Goal: Communication & Community: Participate in discussion

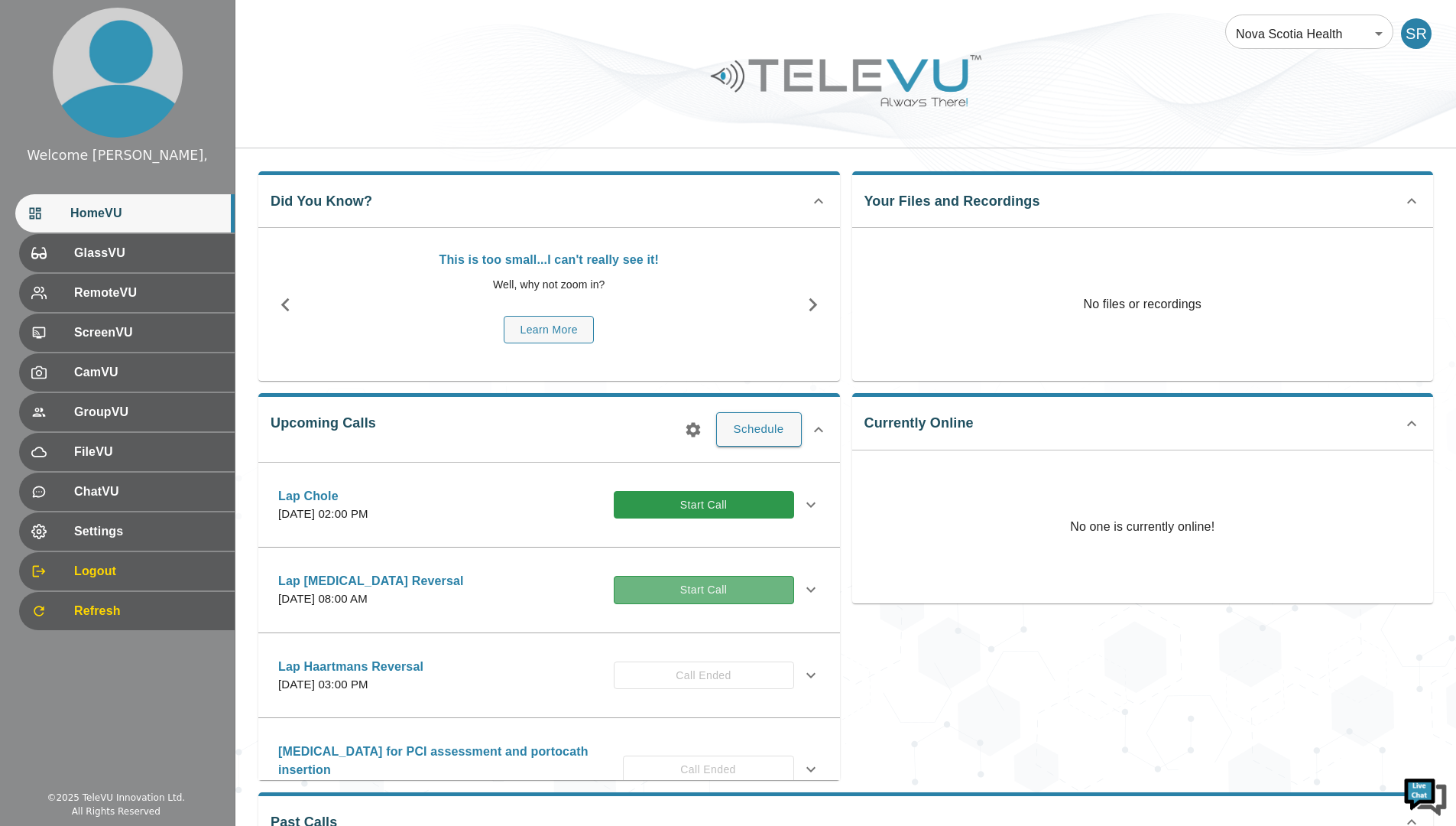
click at [733, 590] on button "Start Call" at bounding box center [703, 590] width 180 height 28
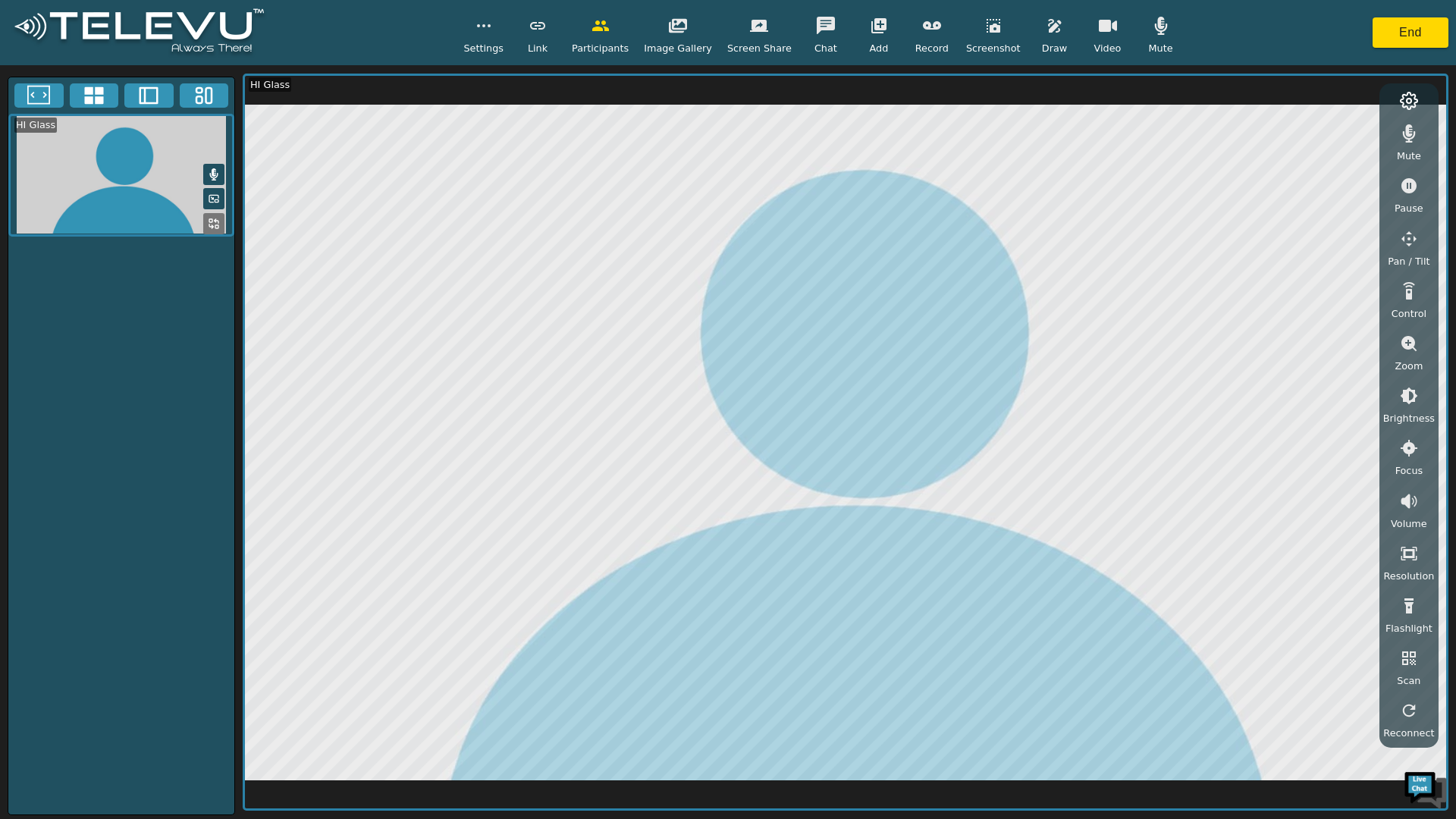
click at [1099, 23] on icon "button" at bounding box center [1108, 26] width 18 height 12
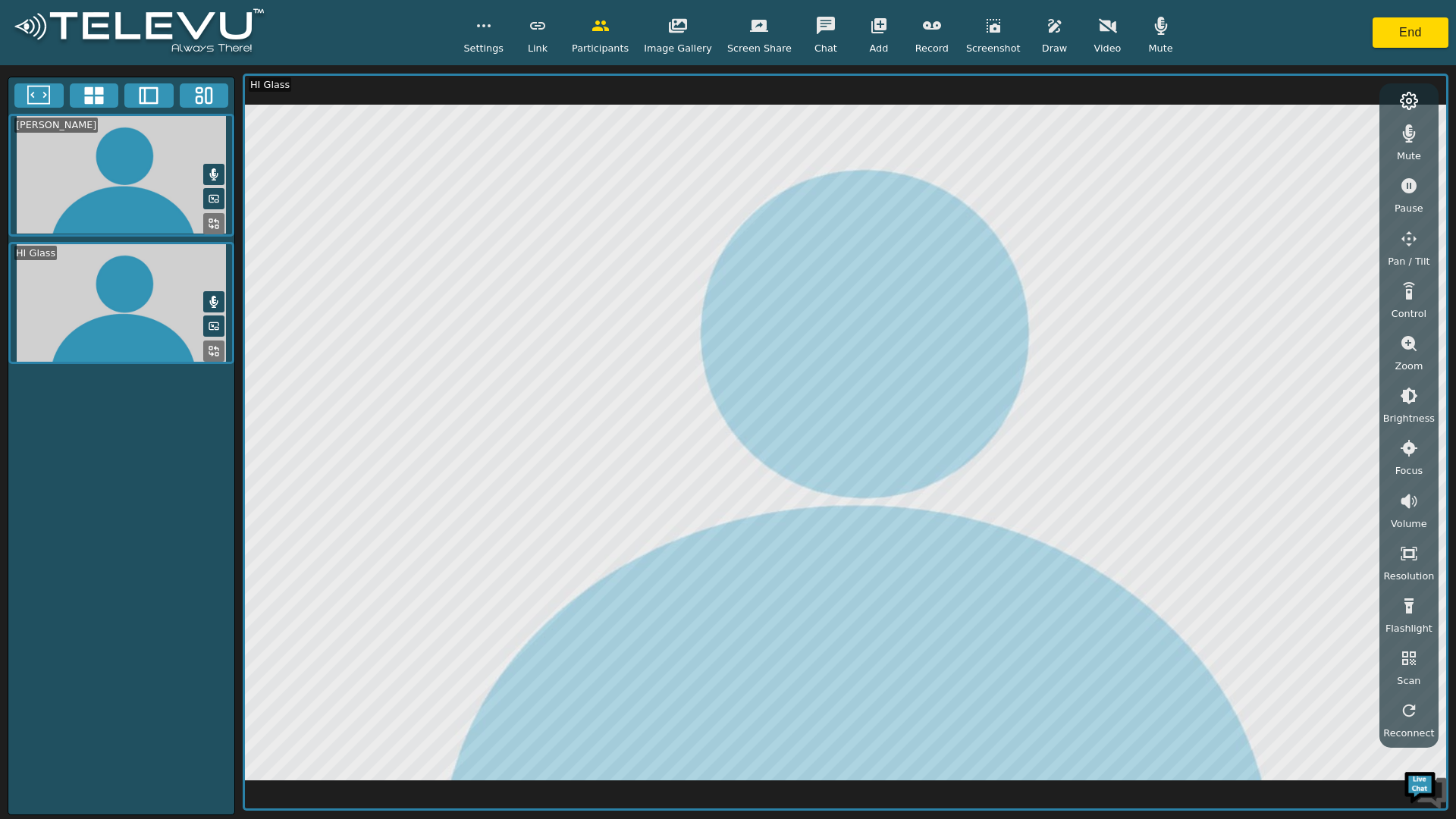
click at [1099, 24] on icon "button" at bounding box center [1108, 25] width 18 height 14
click at [1410, 239] on icon "button" at bounding box center [1409, 238] width 18 height 18
click at [1284, 129] on icon "button" at bounding box center [1284, 136] width 18 height 18
click at [1287, 133] on icon "button" at bounding box center [1284, 136] width 16 height 15
click at [492, 32] on icon "button" at bounding box center [483, 26] width 18 height 18
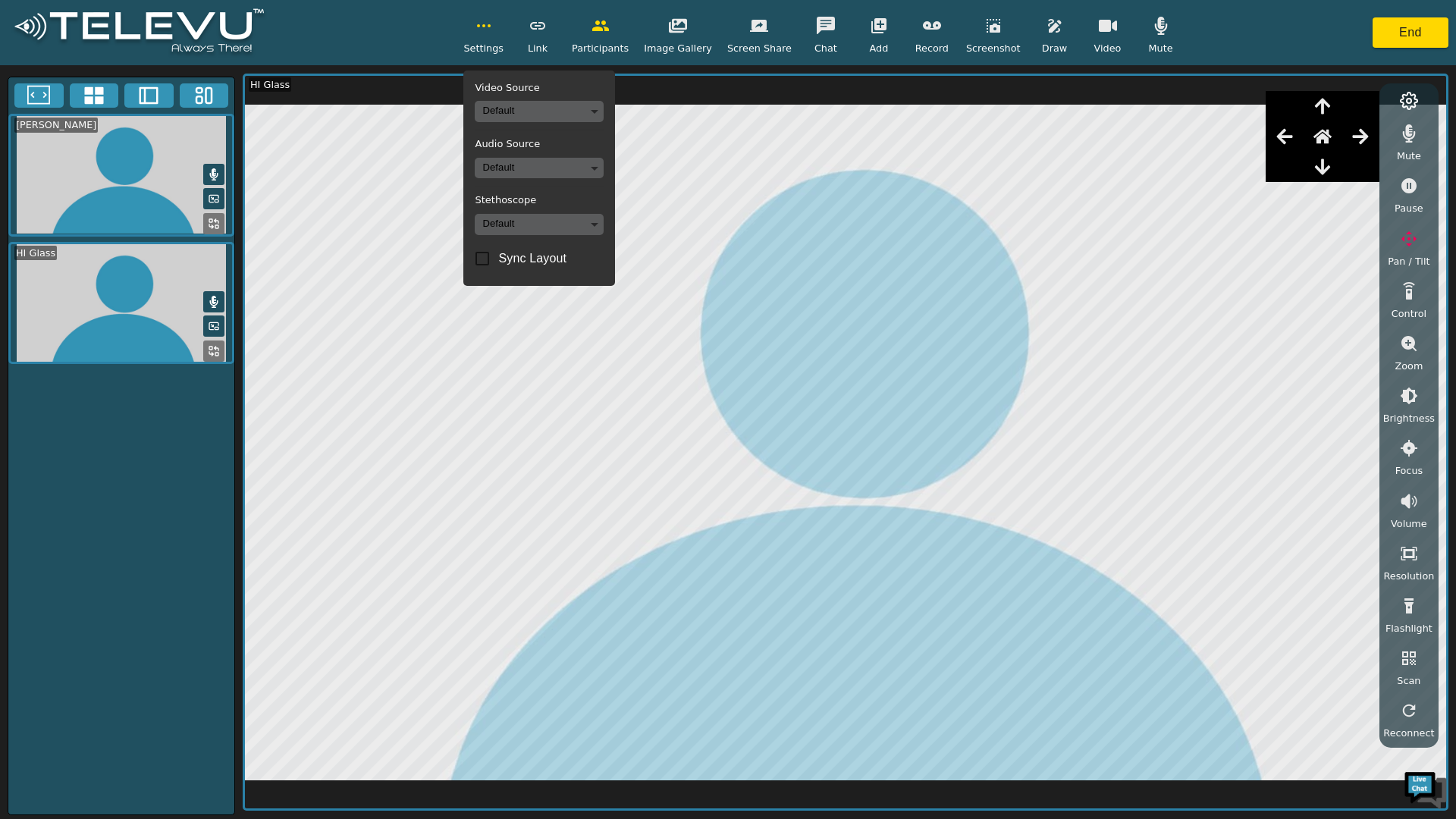
click at [497, 257] on input "Sync Layout" at bounding box center [482, 258] width 32 height 32
checkbox input "true"
click at [483, 21] on button "button" at bounding box center [483, 26] width 38 height 31
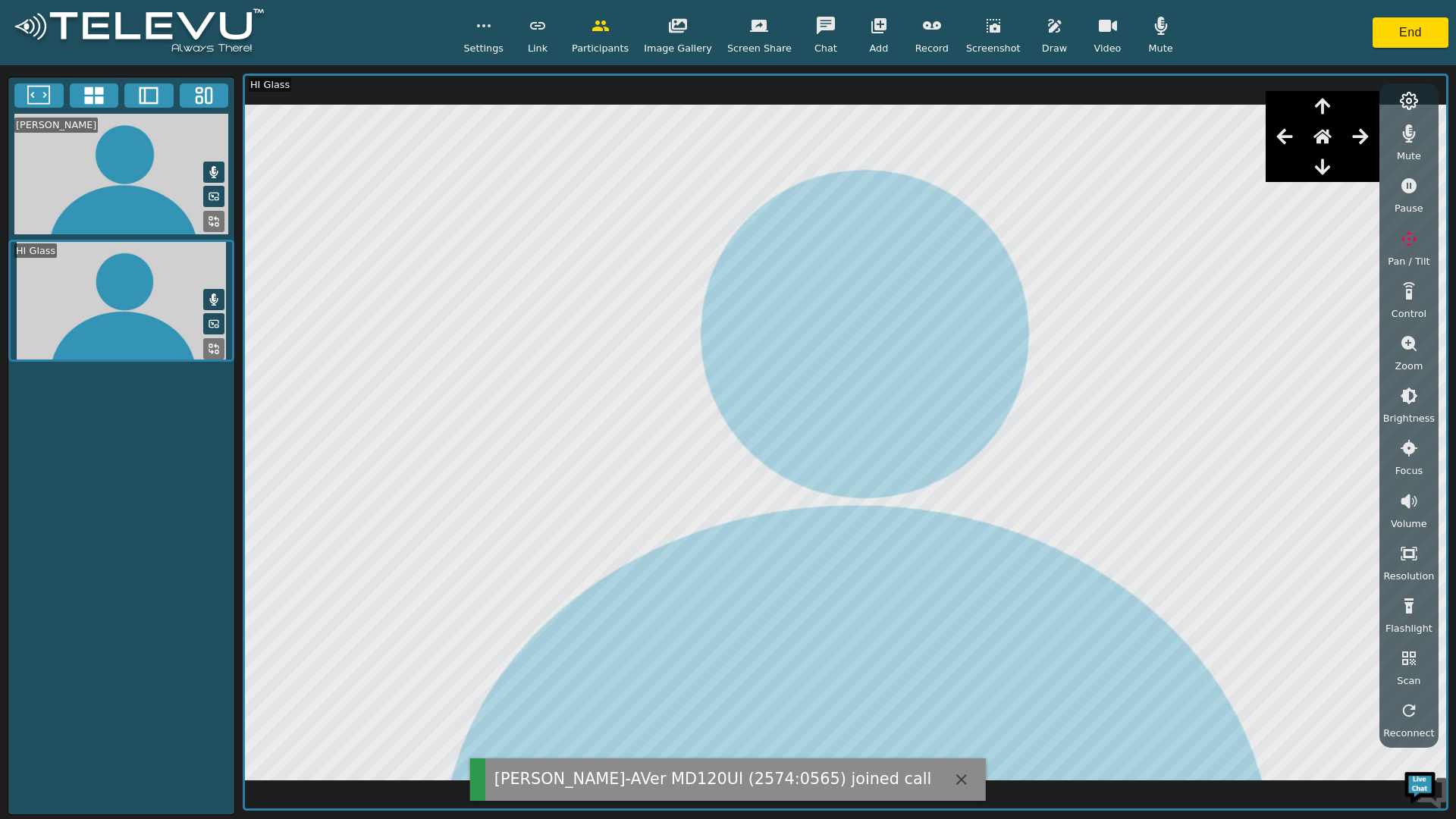
click at [96, 92] on icon at bounding box center [93, 96] width 19 height 17
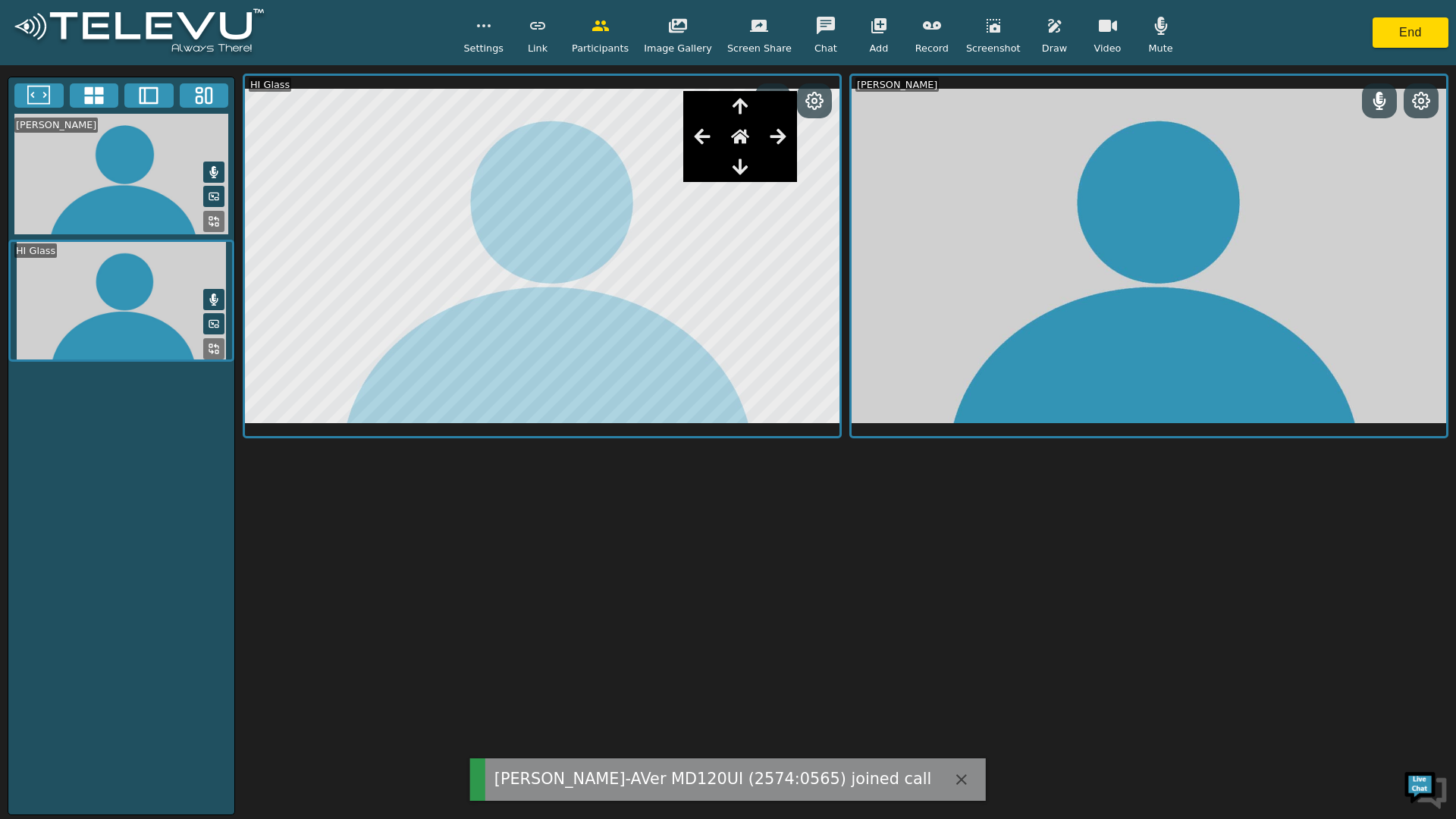
click at [37, 91] on icon at bounding box center [39, 96] width 23 height 23
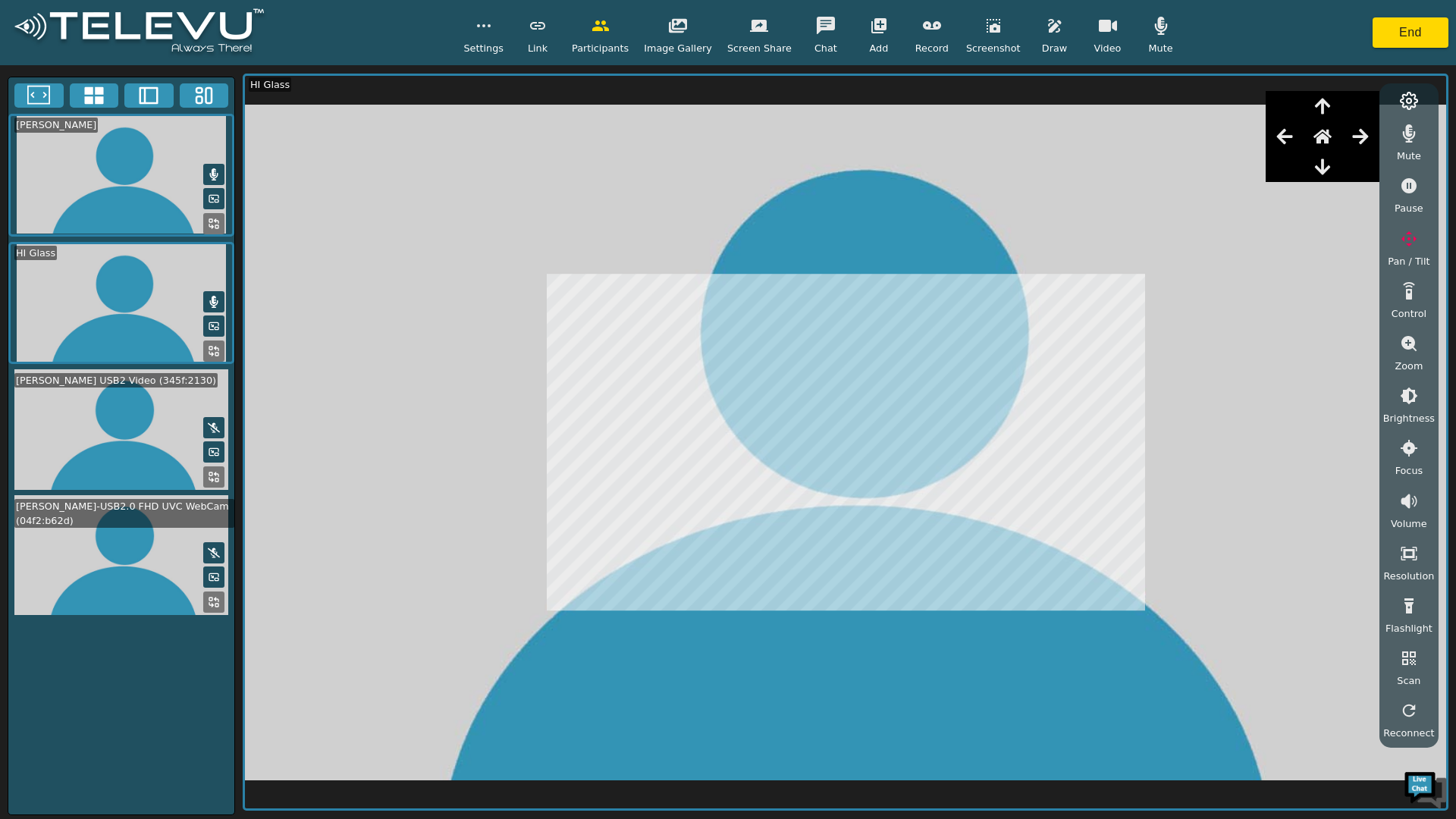
click at [1099, 31] on icon "button" at bounding box center [1108, 26] width 18 height 12
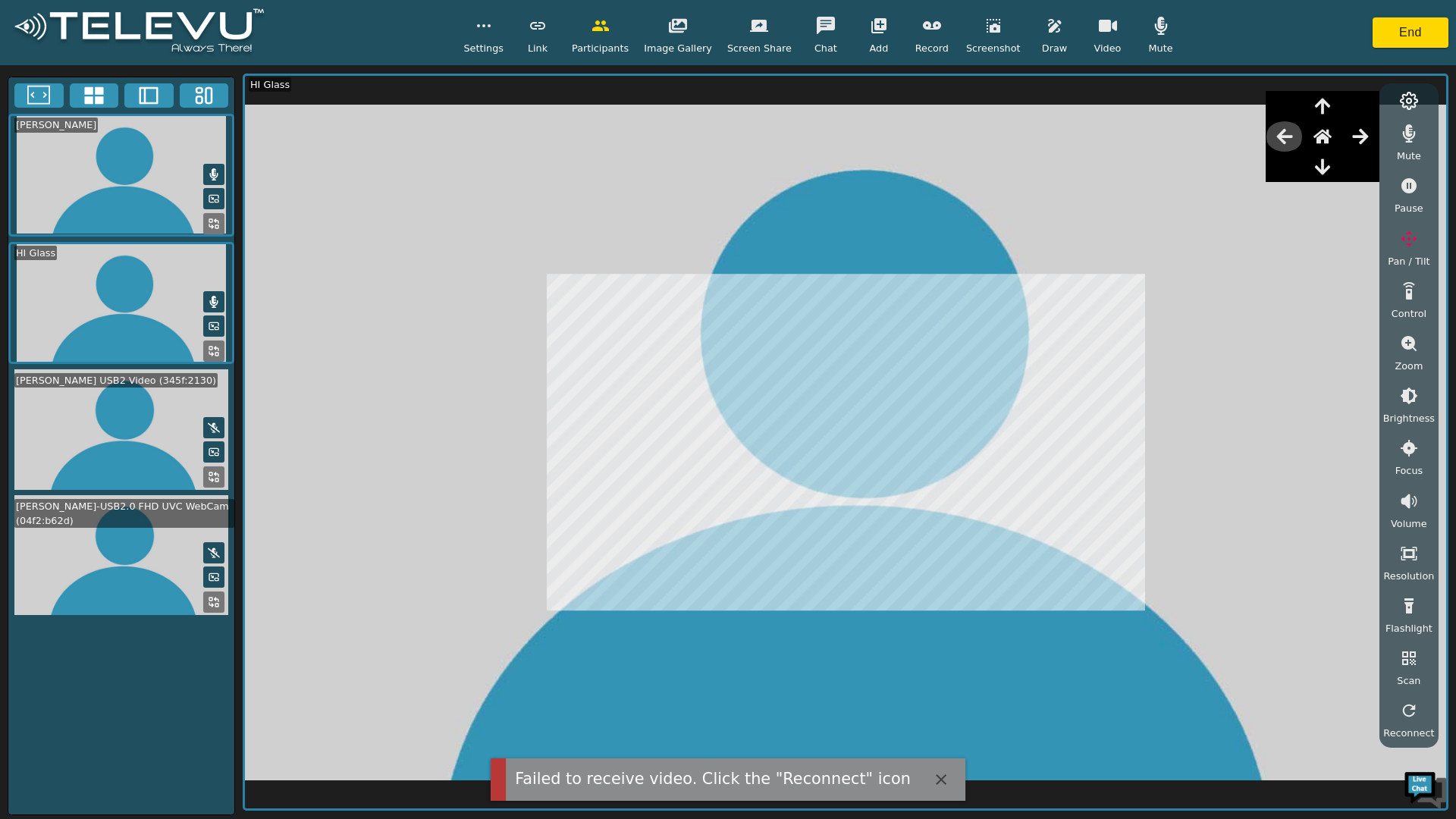
click at [1289, 129] on icon "button" at bounding box center [1284, 136] width 18 height 18
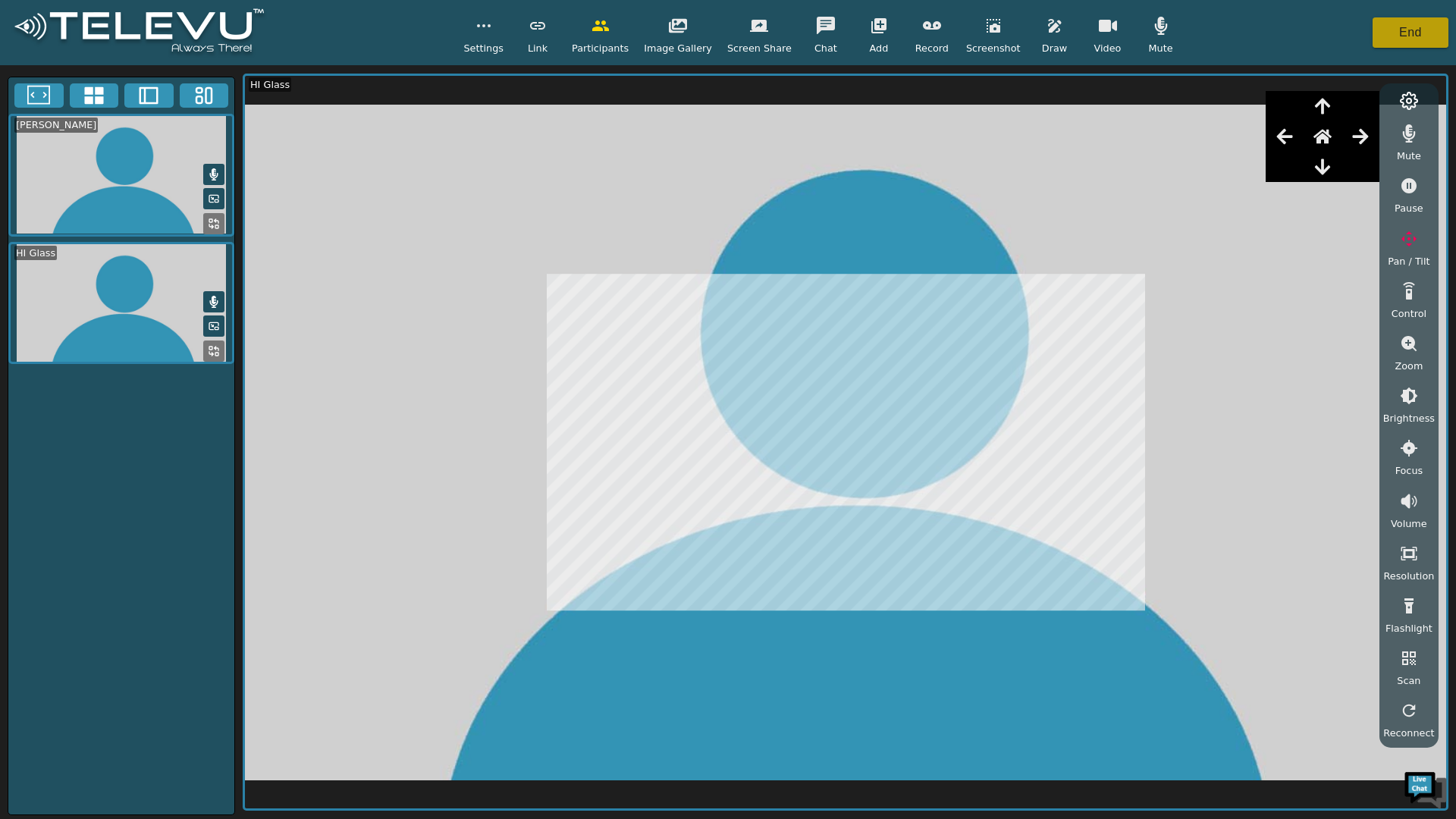
click at [1415, 39] on button "End" at bounding box center [1411, 32] width 76 height 31
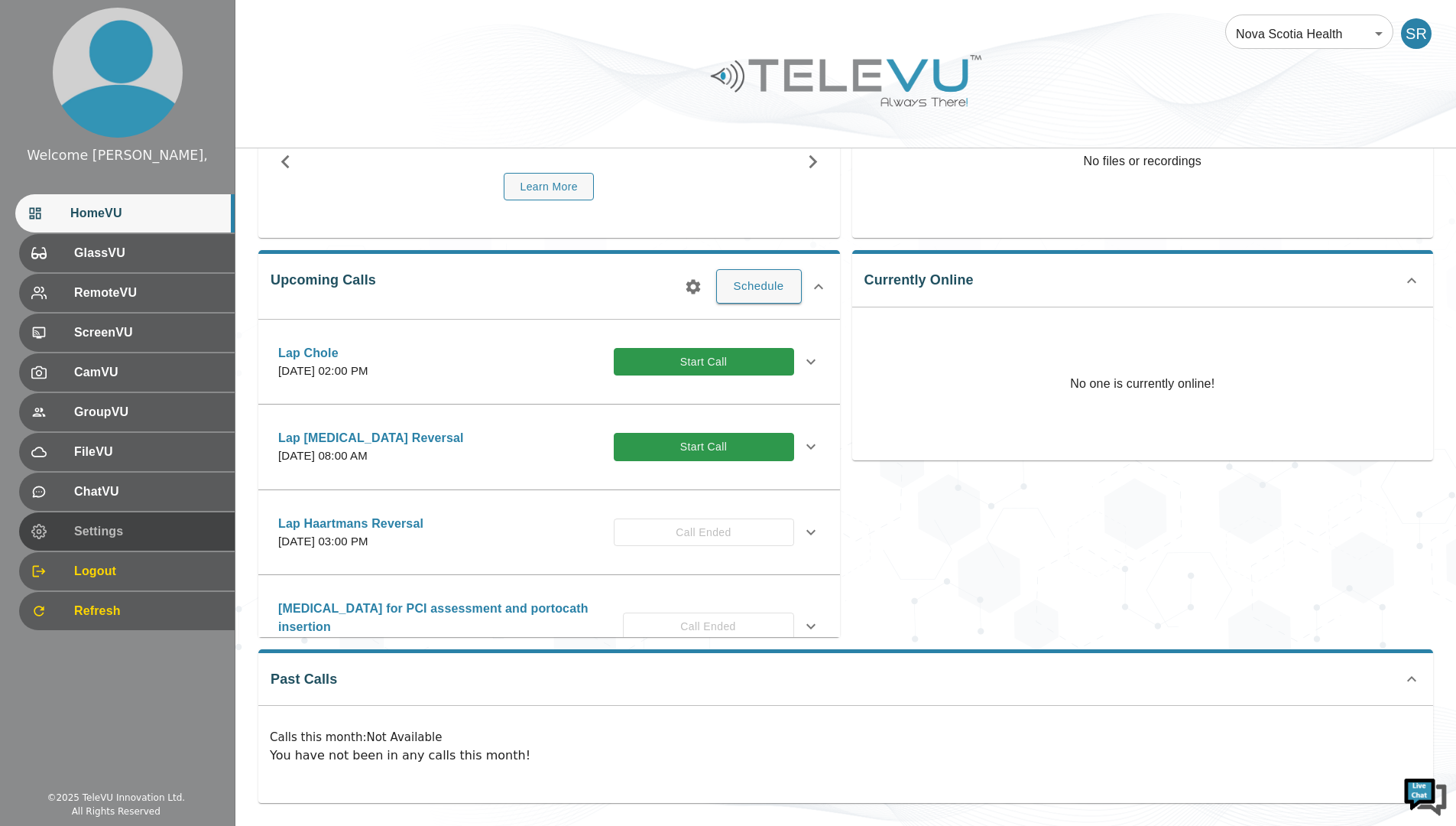
click at [101, 527] on span "Settings" at bounding box center [148, 532] width 148 height 18
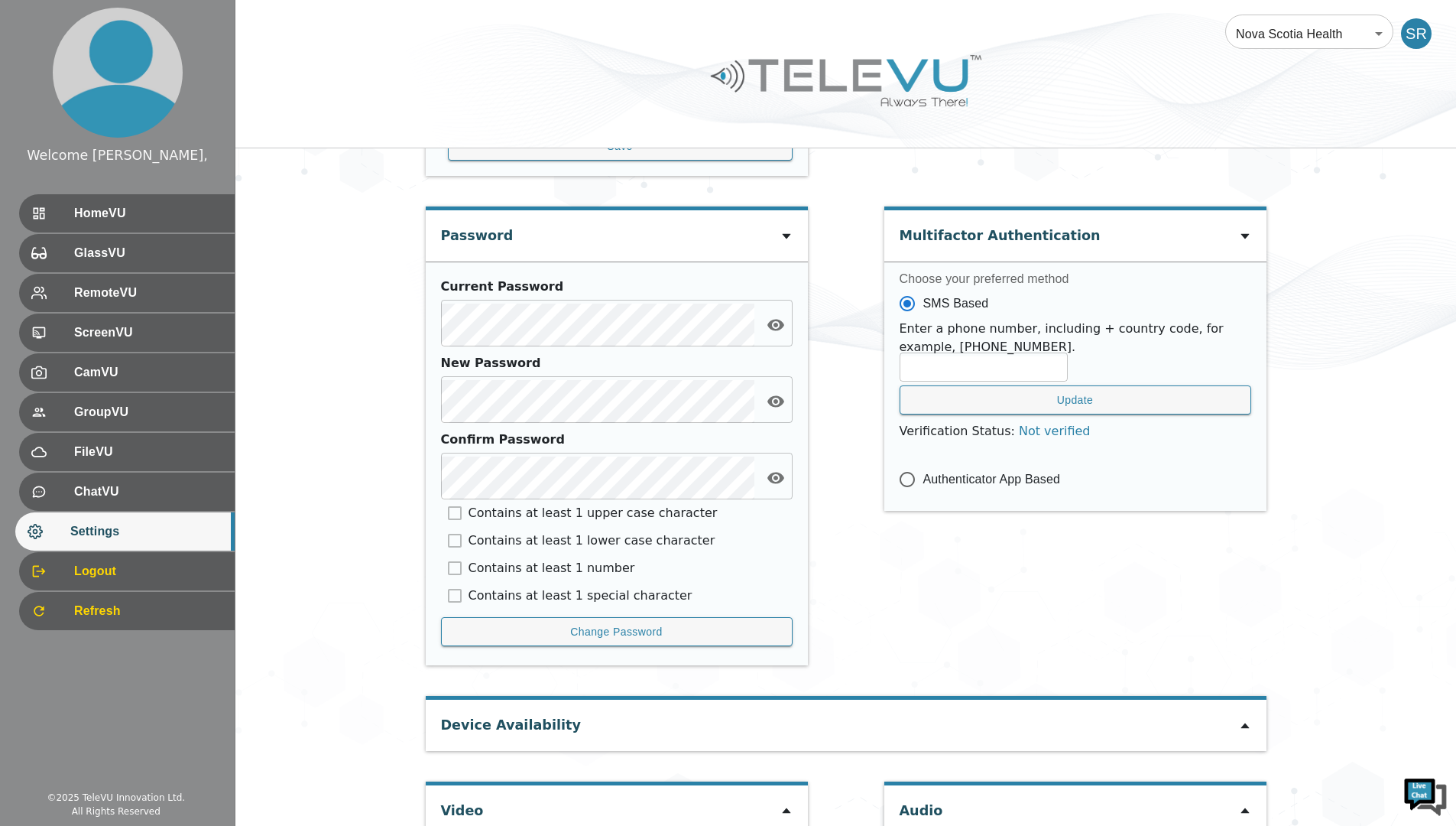
scroll to position [629, 0]
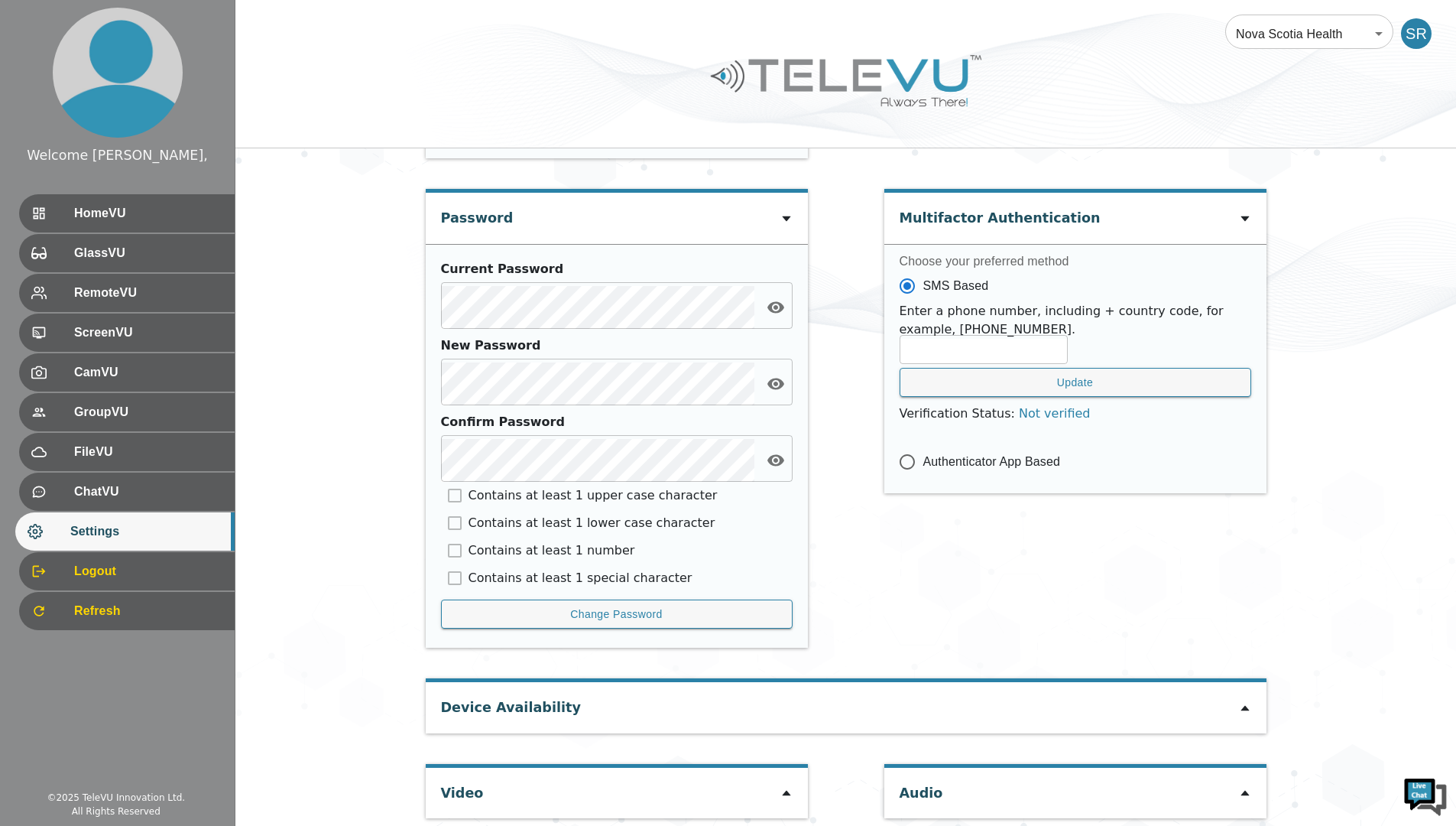
click at [787, 787] on icon at bounding box center [786, 793] width 12 height 12
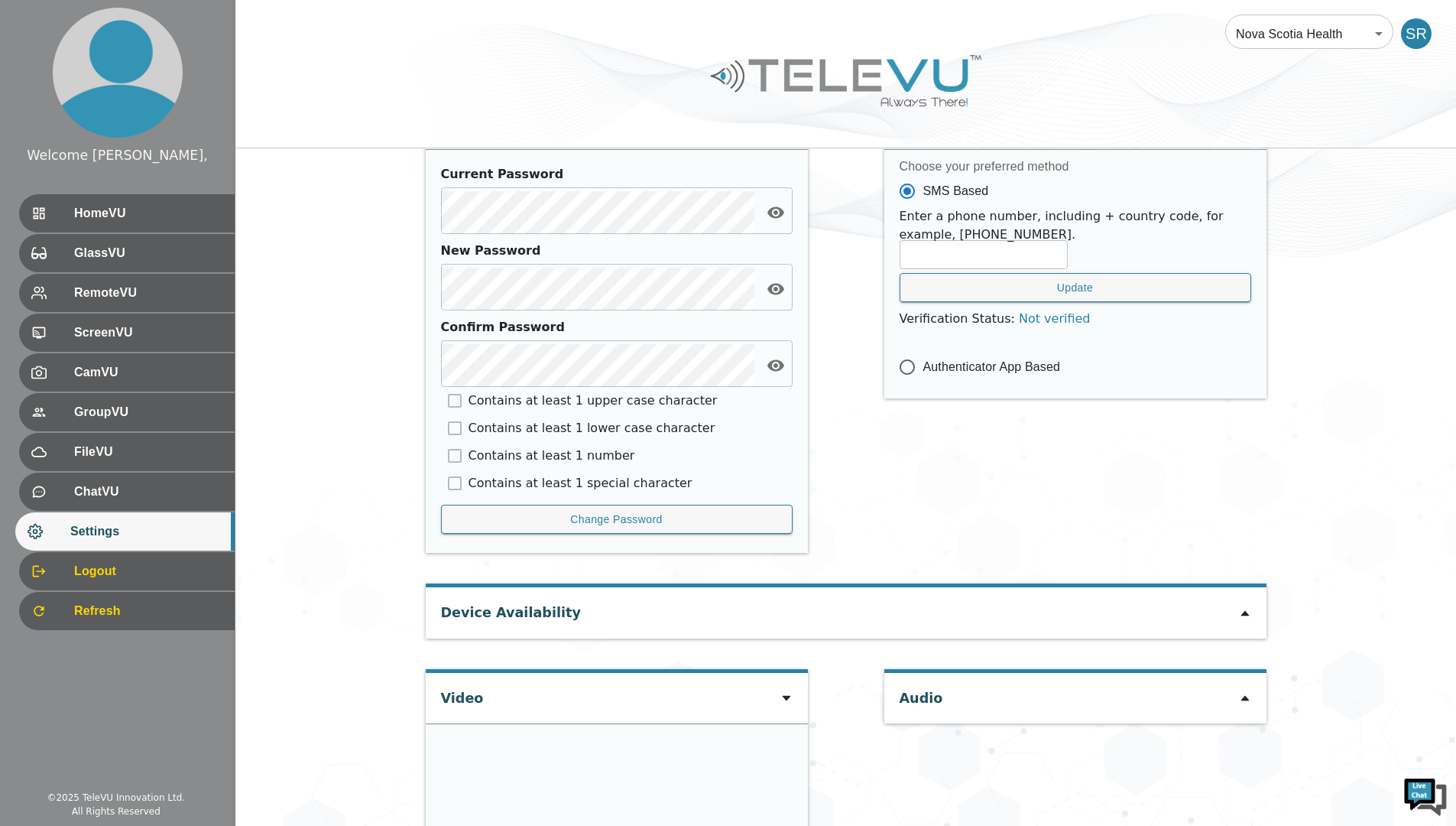
scroll to position [928, 0]
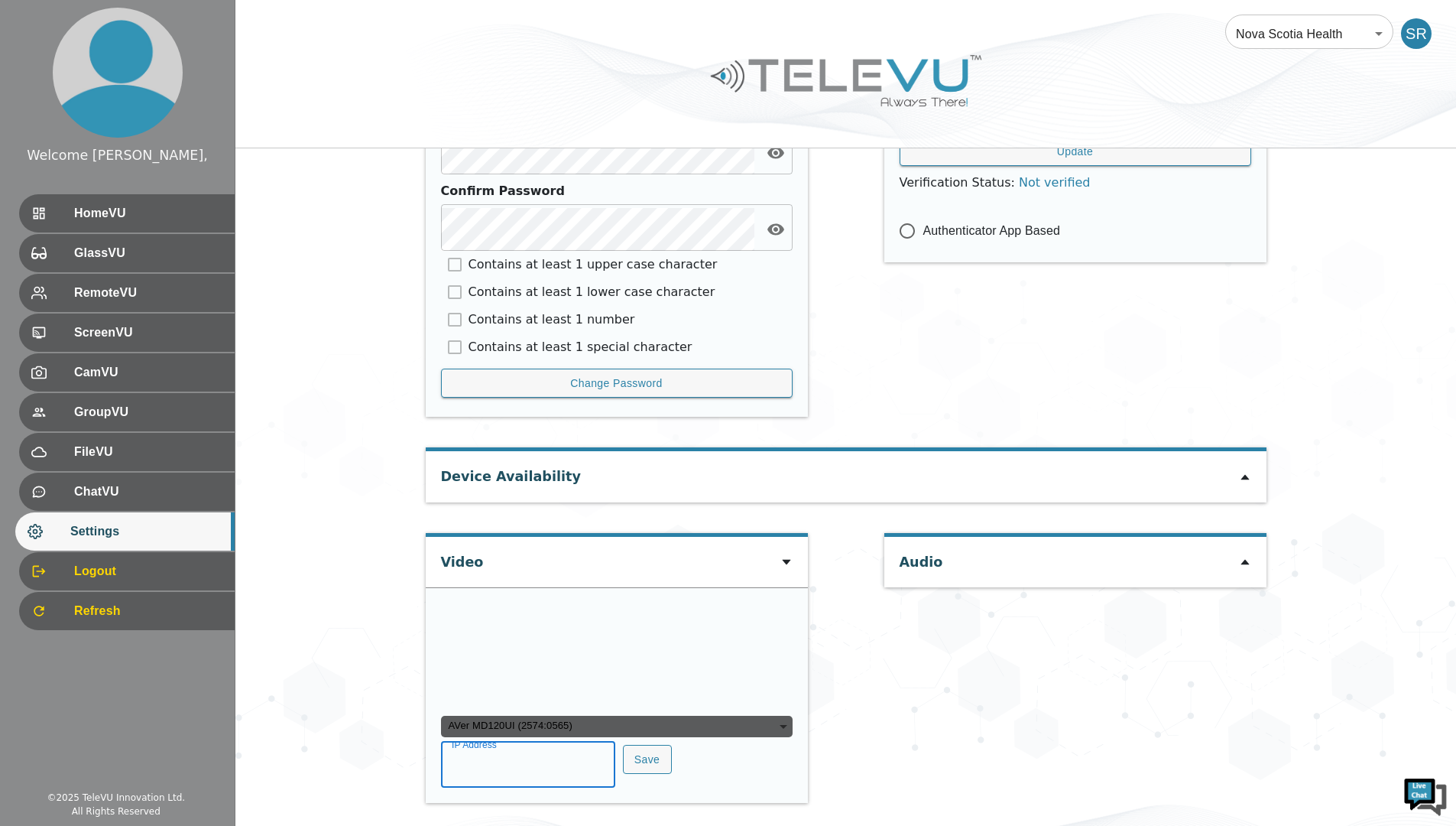
click at [547, 759] on input "IP Address" at bounding box center [528, 765] width 175 height 42
type input "c"
type input "COM8"
click at [624, 764] on button "Save" at bounding box center [647, 759] width 49 height 30
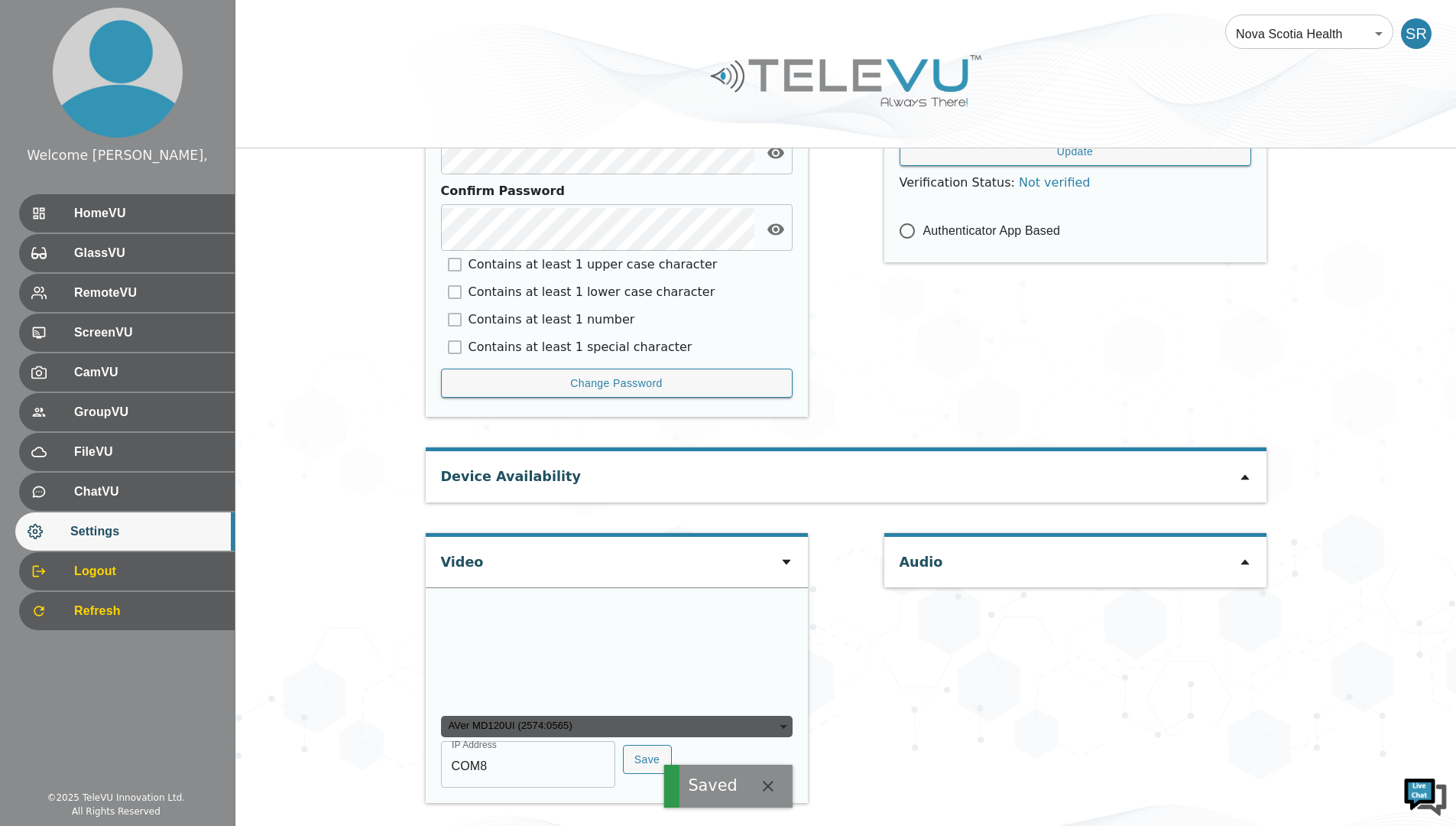
click at [133, 215] on span "HomeVU" at bounding box center [148, 213] width 148 height 18
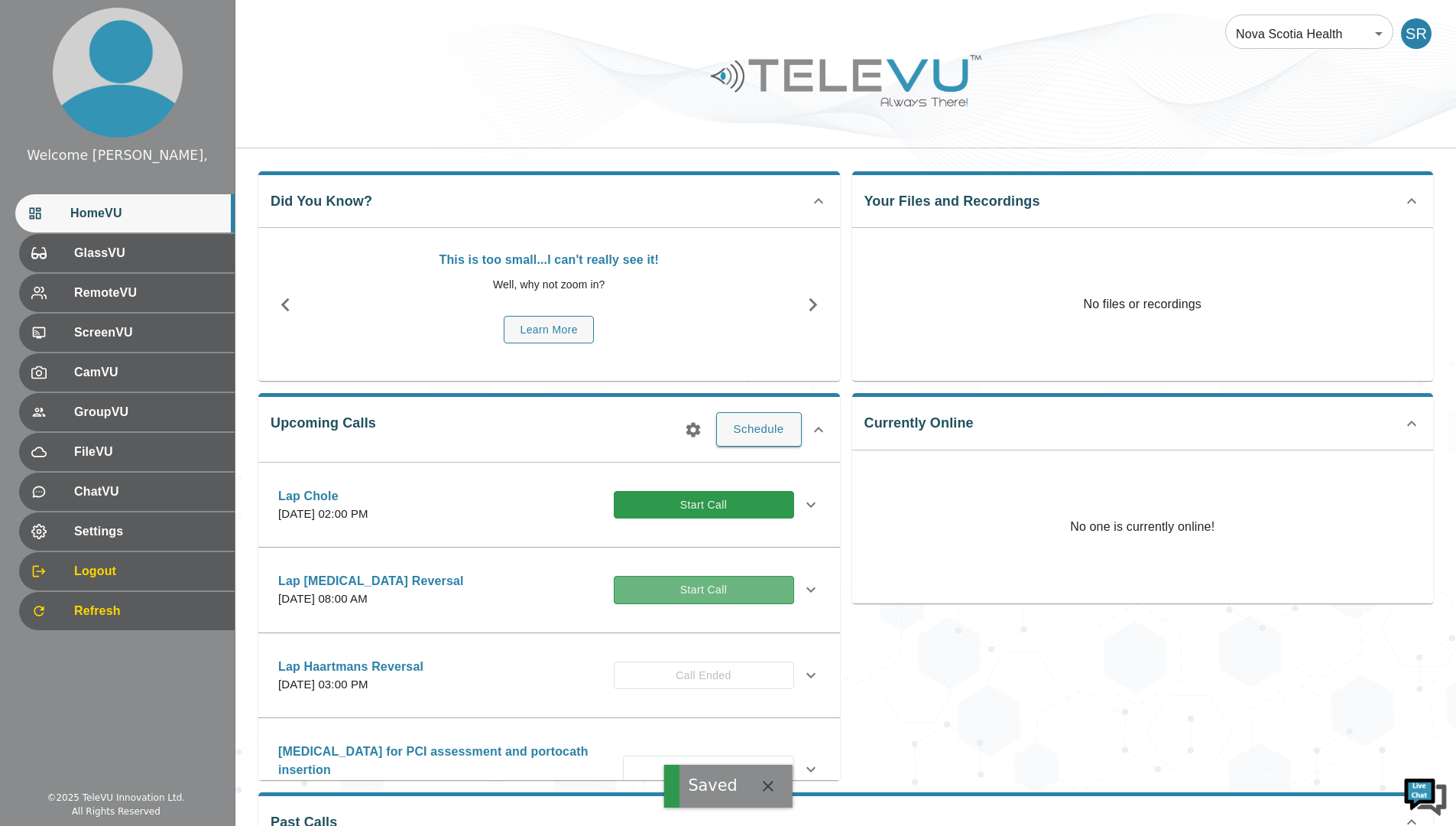
click at [689, 584] on button "Start Call" at bounding box center [703, 590] width 180 height 28
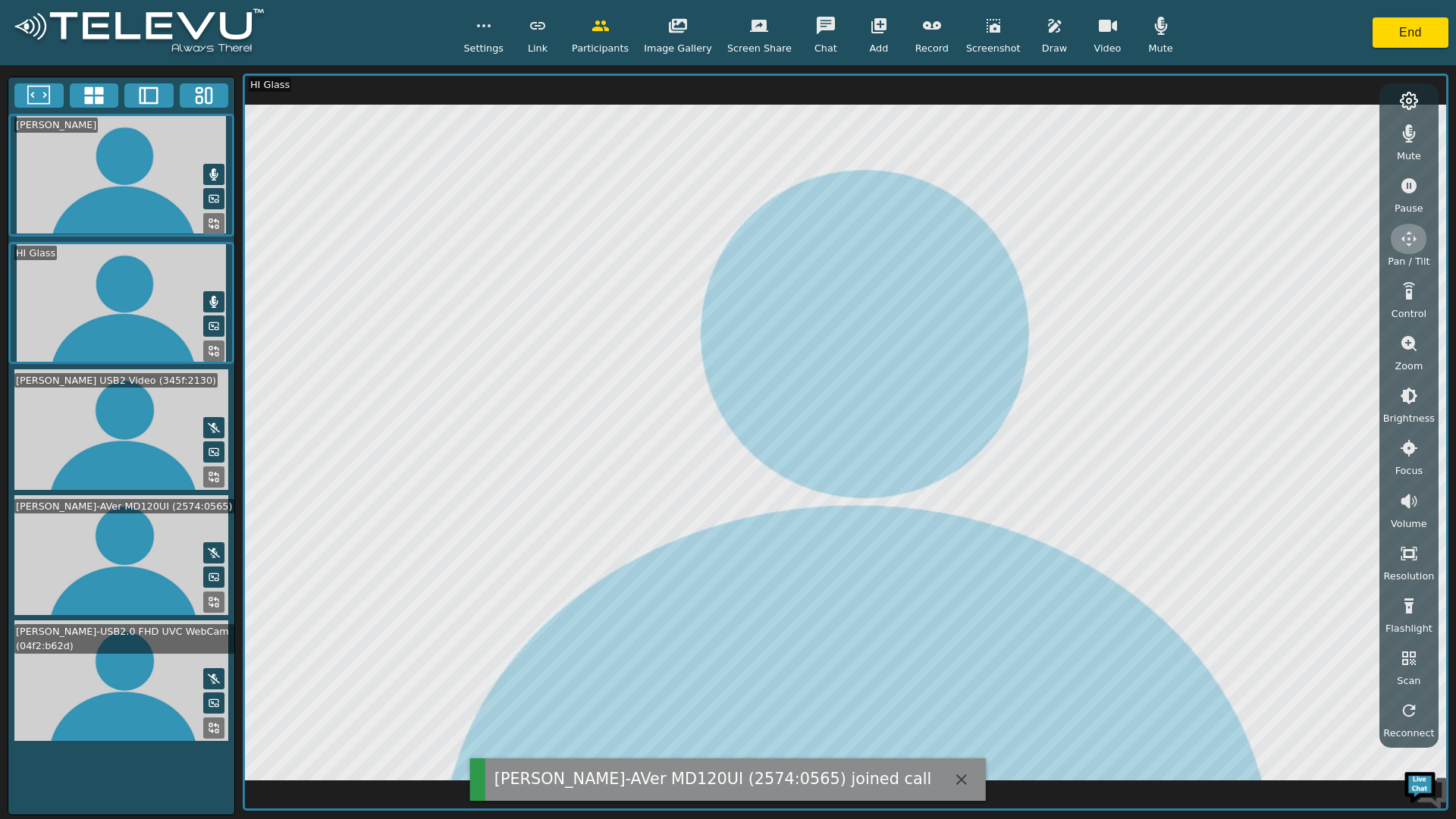
click at [1407, 239] on icon "button" at bounding box center [1408, 238] width 15 height 15
click at [1284, 138] on icon "button" at bounding box center [1284, 136] width 16 height 15
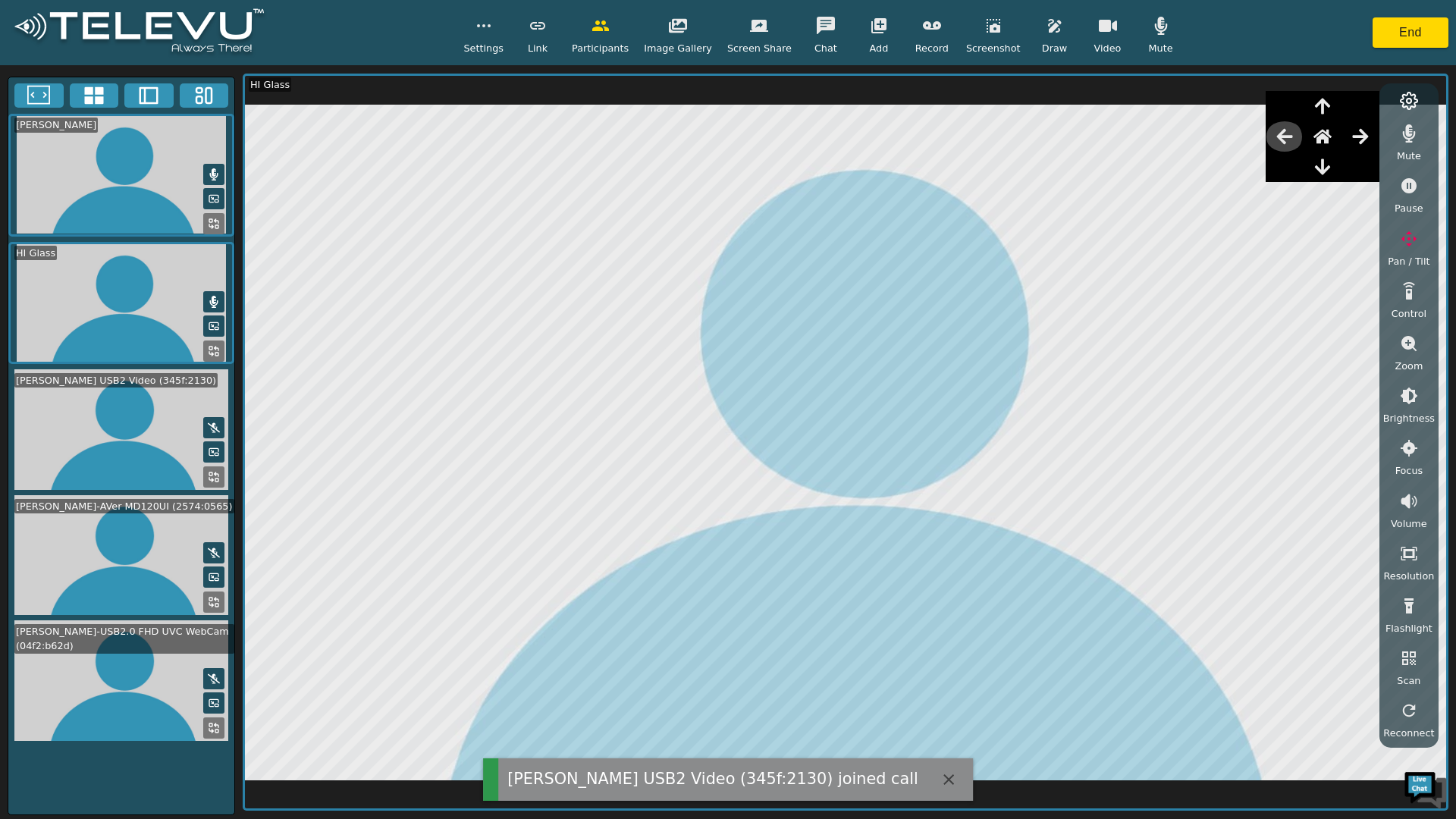
click at [1284, 138] on icon "button" at bounding box center [1284, 136] width 16 height 15
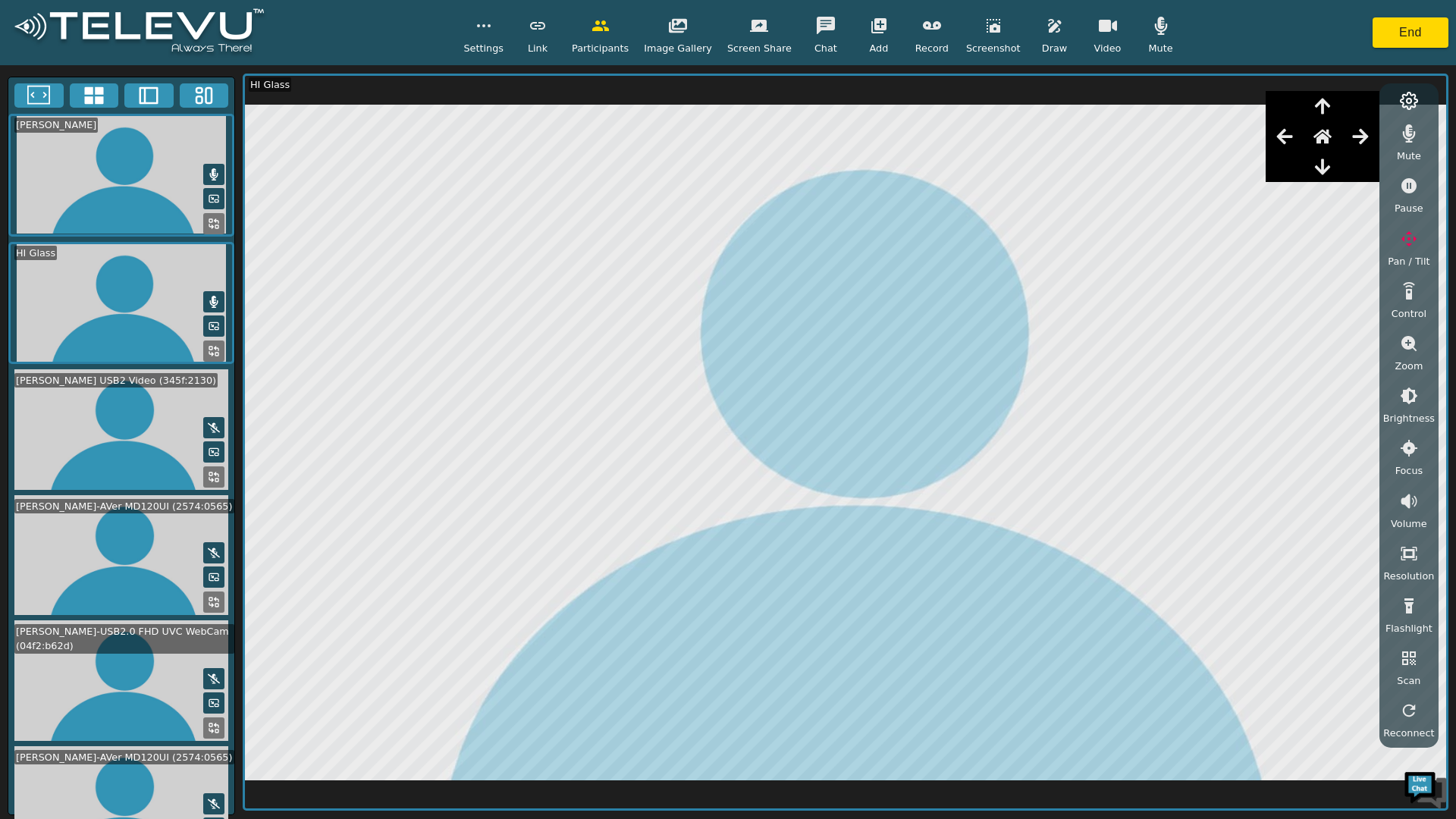
click at [95, 533] on video at bounding box center [121, 555] width 226 height 120
click at [128, 548] on video at bounding box center [121, 555] width 226 height 120
click at [492, 21] on icon "button" at bounding box center [483, 26] width 18 height 18
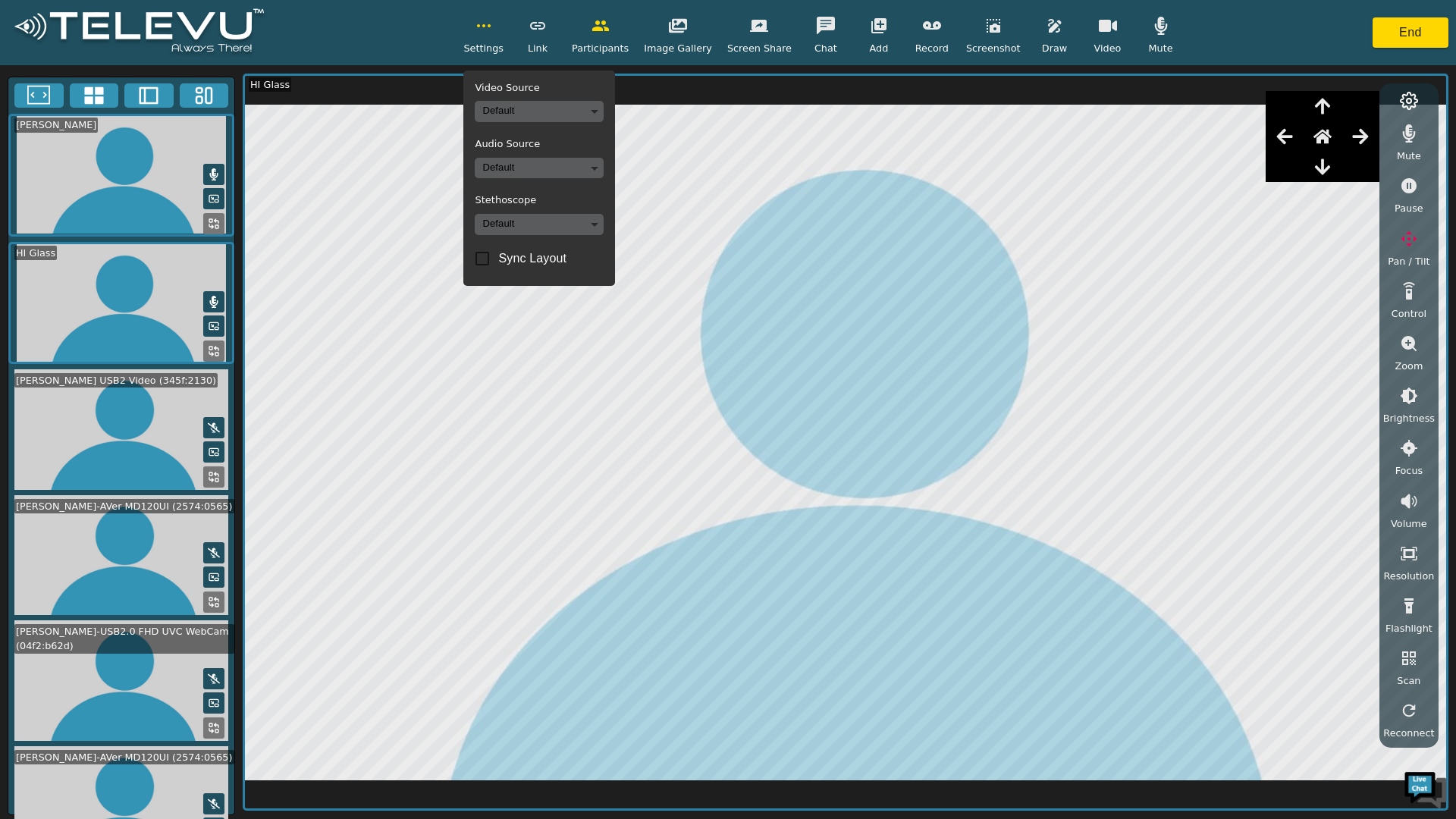
click at [498, 260] on input "Sync Layout" at bounding box center [482, 258] width 32 height 32
checkbox input "true"
click at [388, 35] on div "Settings Video Source Default Audio Source Default Stethoscope Default Sync Lay…" at bounding box center [728, 32] width 1456 height 65
click at [492, 30] on icon "button" at bounding box center [483, 26] width 18 height 18
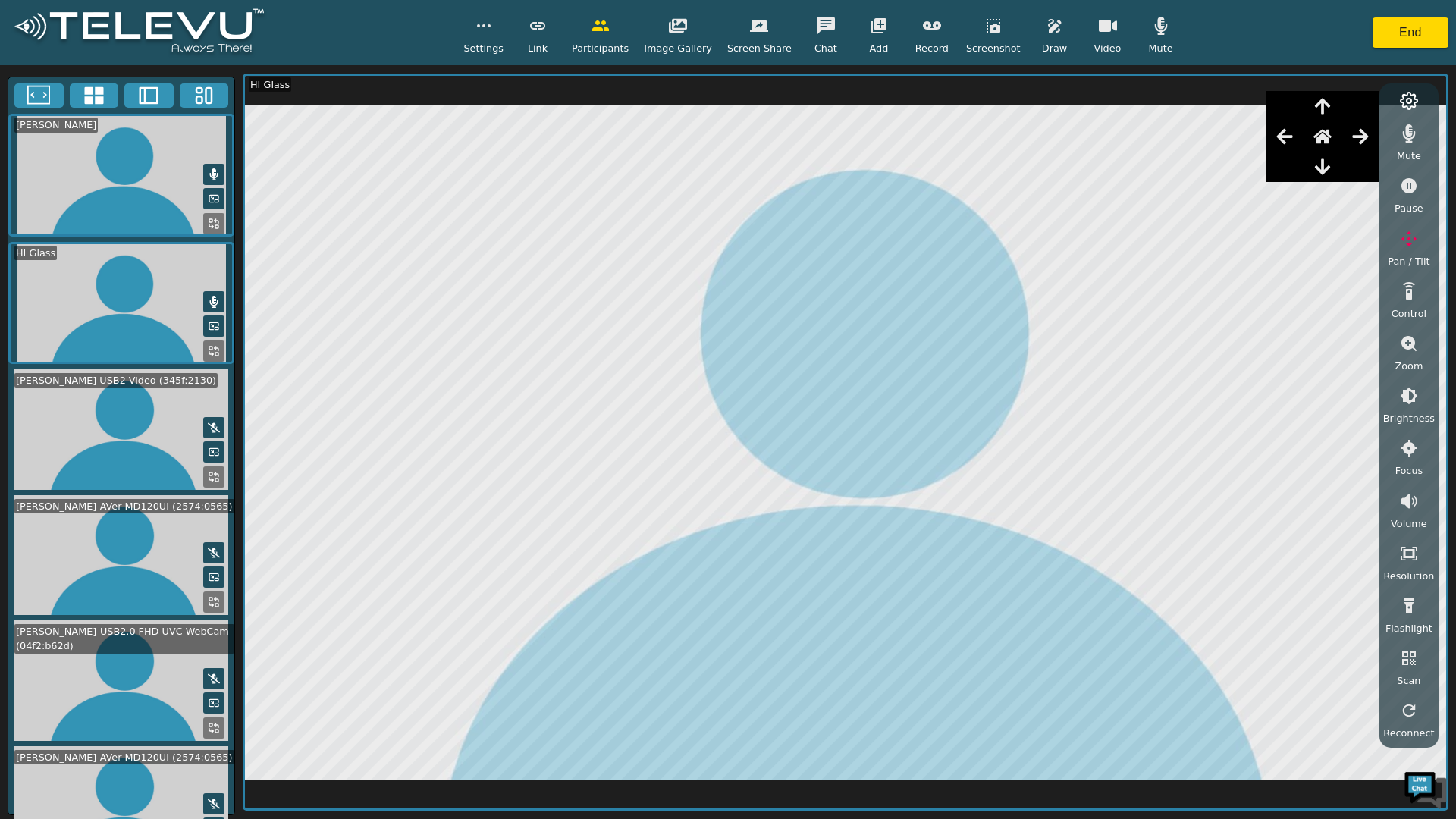
click at [208, 722] on icon at bounding box center [214, 727] width 12 height 12
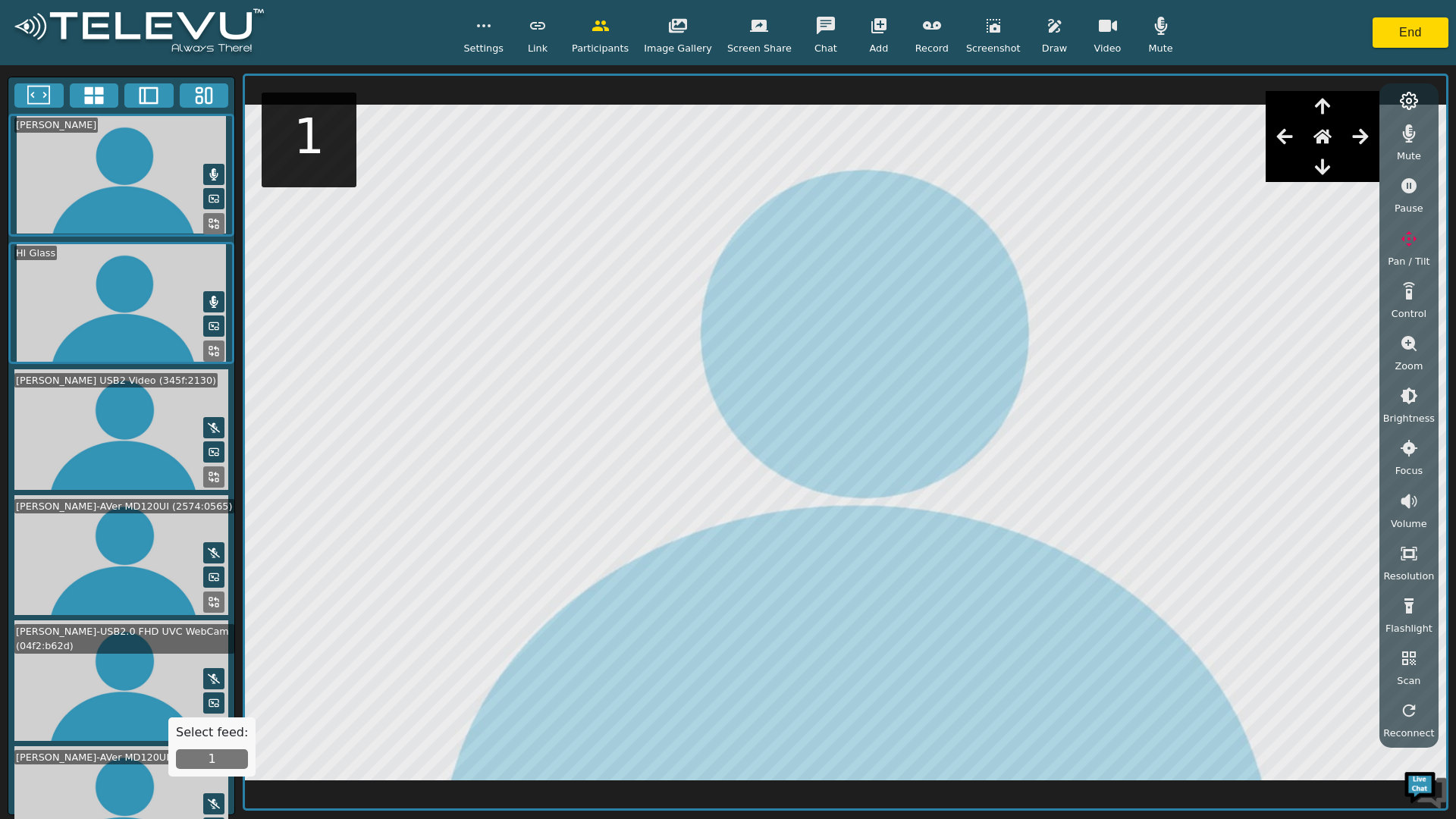
click at [120, 552] on video at bounding box center [121, 555] width 226 height 120
click at [208, 595] on icon at bounding box center [214, 601] width 12 height 12
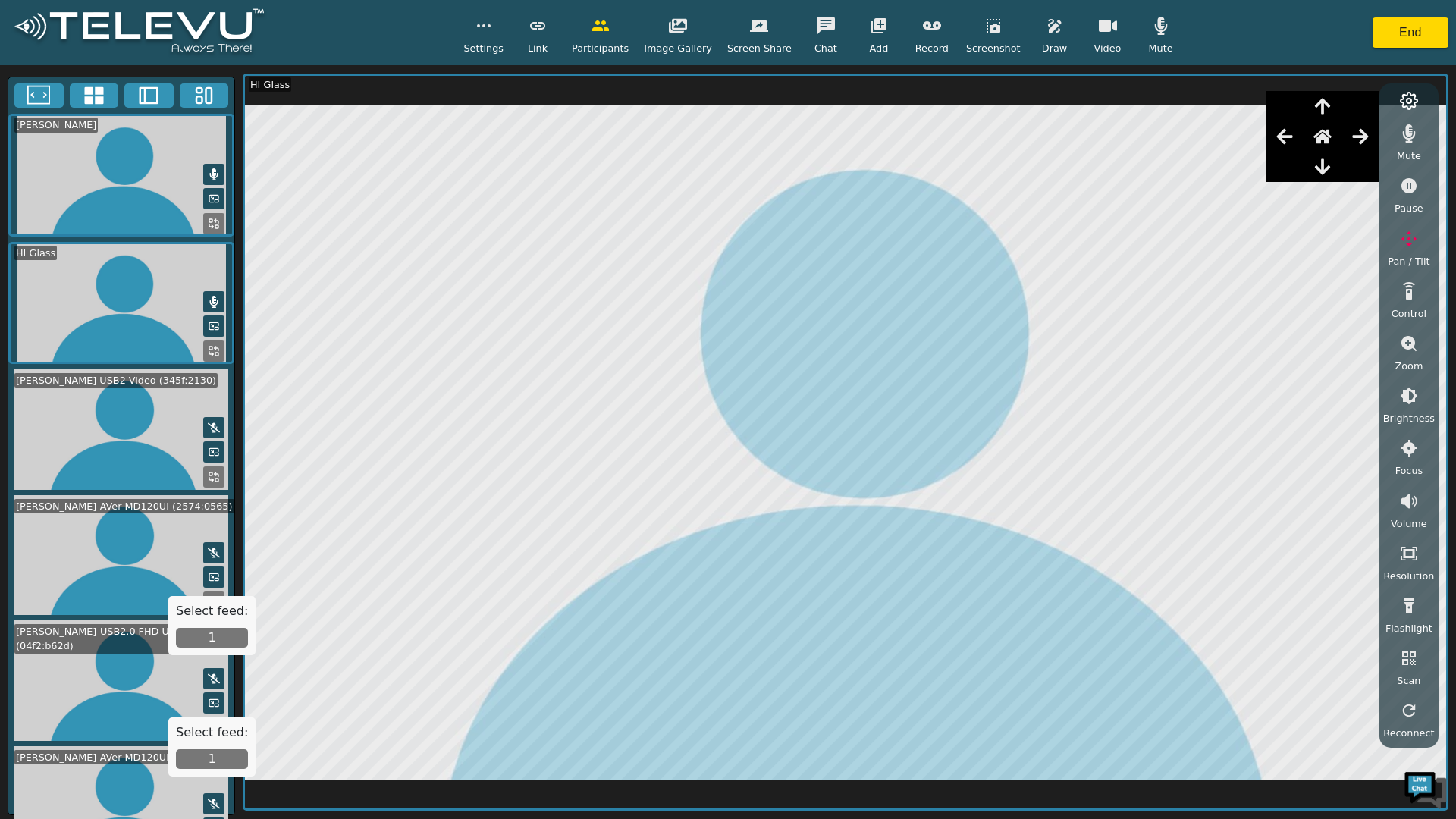
click at [209, 636] on button "1" at bounding box center [211, 638] width 72 height 20
click at [139, 540] on video at bounding box center [121, 555] width 226 height 120
click at [203, 591] on button at bounding box center [214, 602] width 21 height 21
click at [1289, 134] on icon "button" at bounding box center [1284, 136] width 16 height 15
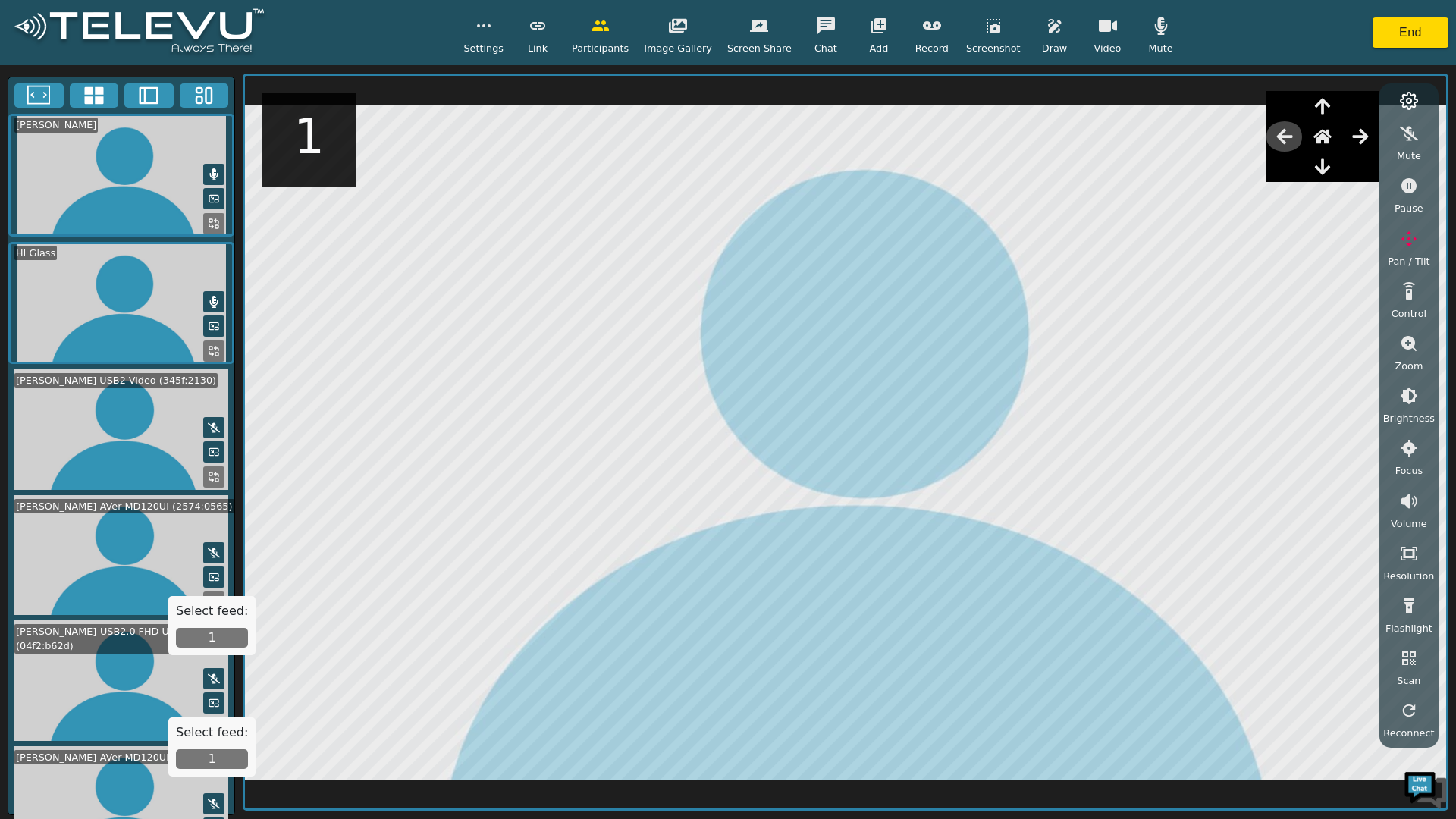
click at [1291, 134] on icon "button" at bounding box center [1284, 136] width 18 height 18
click at [129, 544] on video at bounding box center [121, 555] width 226 height 120
click at [202, 632] on button "1" at bounding box center [211, 638] width 72 height 20
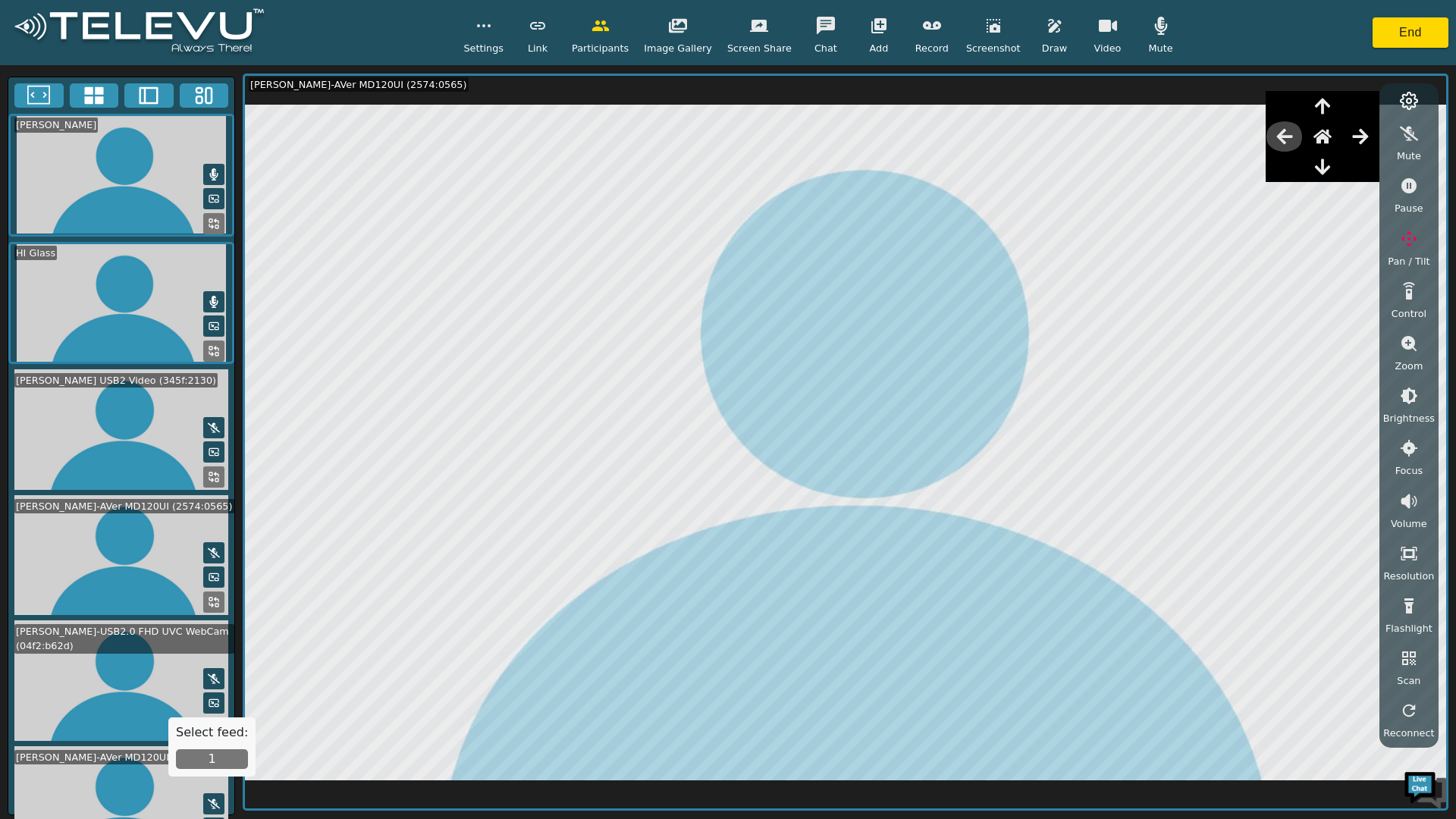
click at [1288, 134] on icon "button" at bounding box center [1284, 136] width 16 height 15
click at [1287, 134] on icon "button" at bounding box center [1284, 136] width 16 height 15
click at [1288, 134] on icon "button" at bounding box center [1284, 136] width 16 height 15
click at [1288, 137] on icon "button" at bounding box center [1284, 136] width 16 height 15
click at [492, 21] on icon "button" at bounding box center [483, 26] width 18 height 18
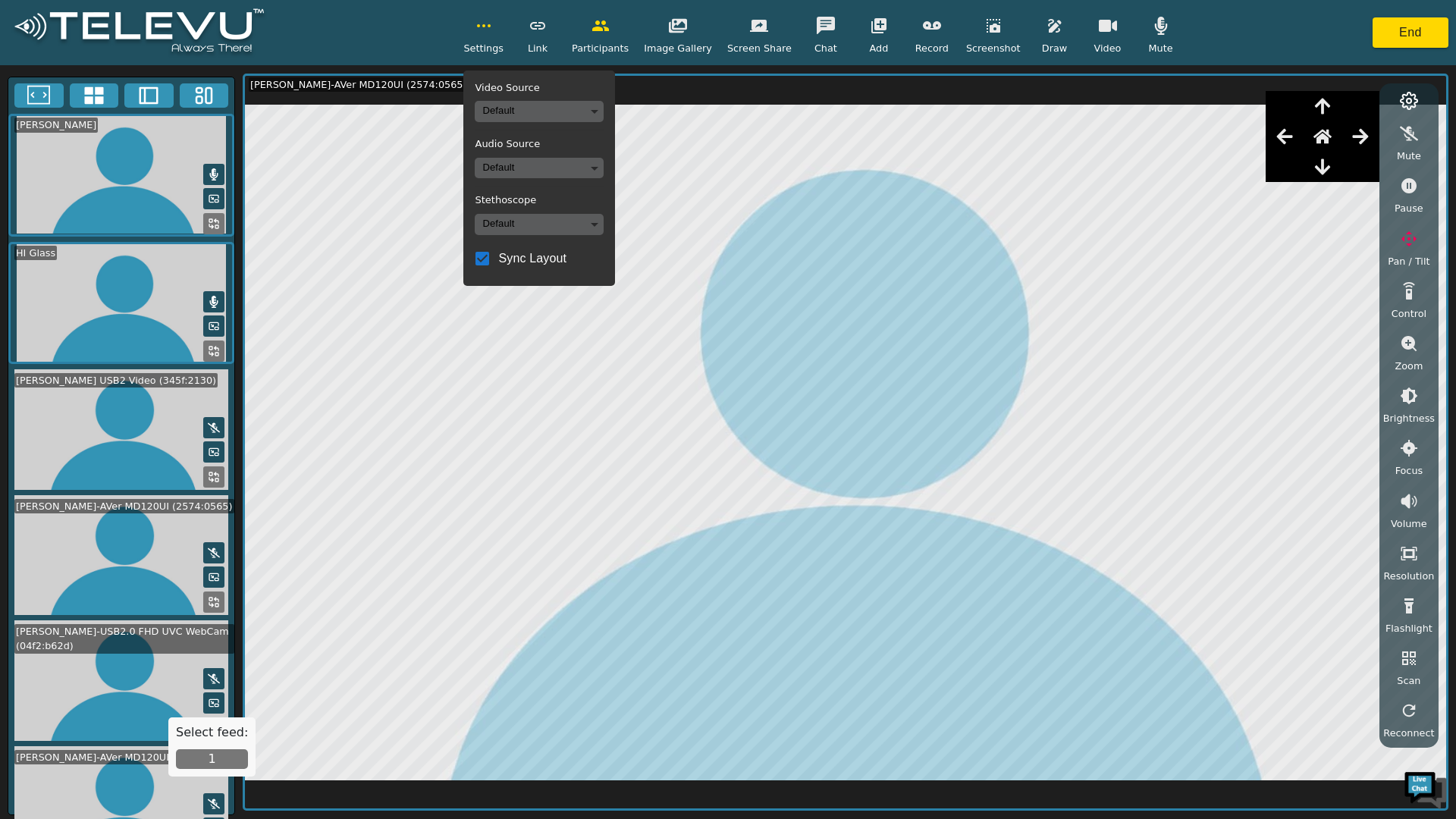
click at [424, 33] on div "Settings Video Source Default Audio Source Default Stethoscope Default Sync Lay…" at bounding box center [728, 32] width 1456 height 65
drag, startPoint x: 100, startPoint y: 303, endPoint x: 158, endPoint y: 322, distance: 61.0
click at [100, 302] on video at bounding box center [121, 303] width 226 height 122
click at [1411, 345] on icon "button" at bounding box center [1408, 343] width 15 height 15
click at [1289, 38] on div "Settings Video Source Default Audio Source Default Stethoscope Default Sync Lay…" at bounding box center [728, 32] width 1456 height 65
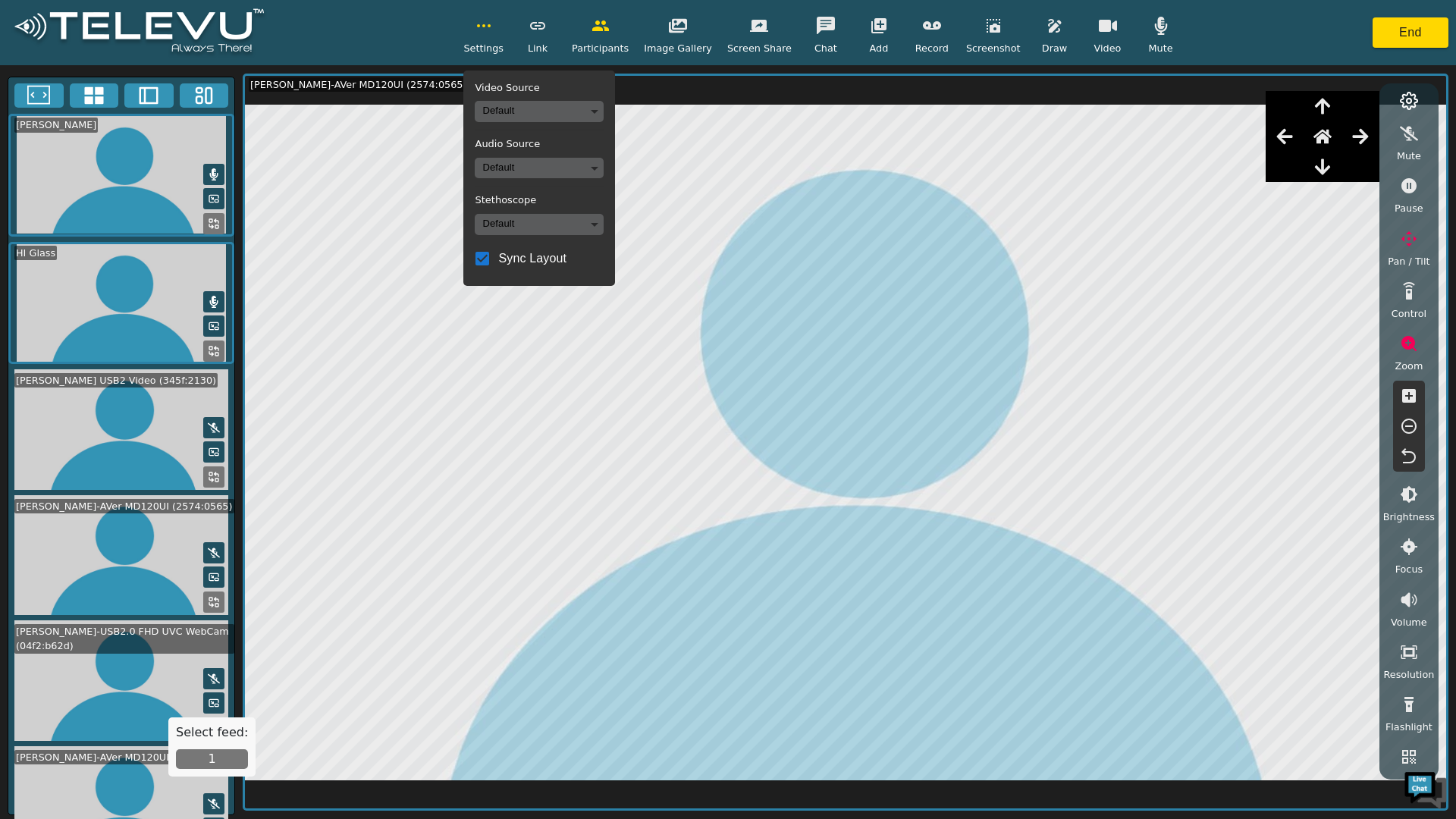
click at [130, 552] on video at bounding box center [121, 555] width 226 height 120
click at [434, 36] on div "Settings Video Source Default Audio Source Default Stethoscope Default Sync Lay…" at bounding box center [728, 32] width 1456 height 65
click at [492, 21] on icon "button" at bounding box center [483, 26] width 18 height 18
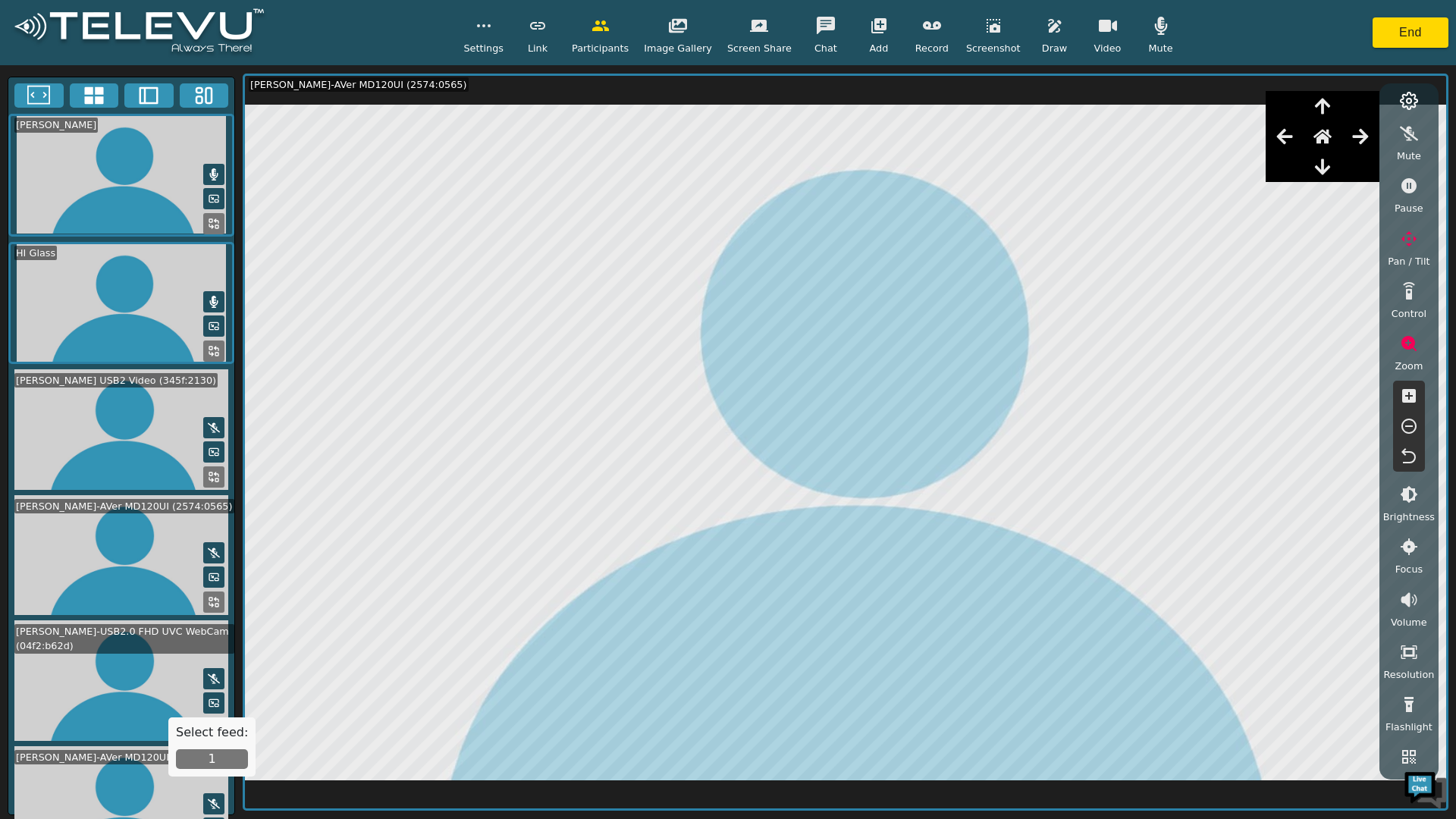
click at [214, 473] on icon at bounding box center [216, 474] width 4 height 4
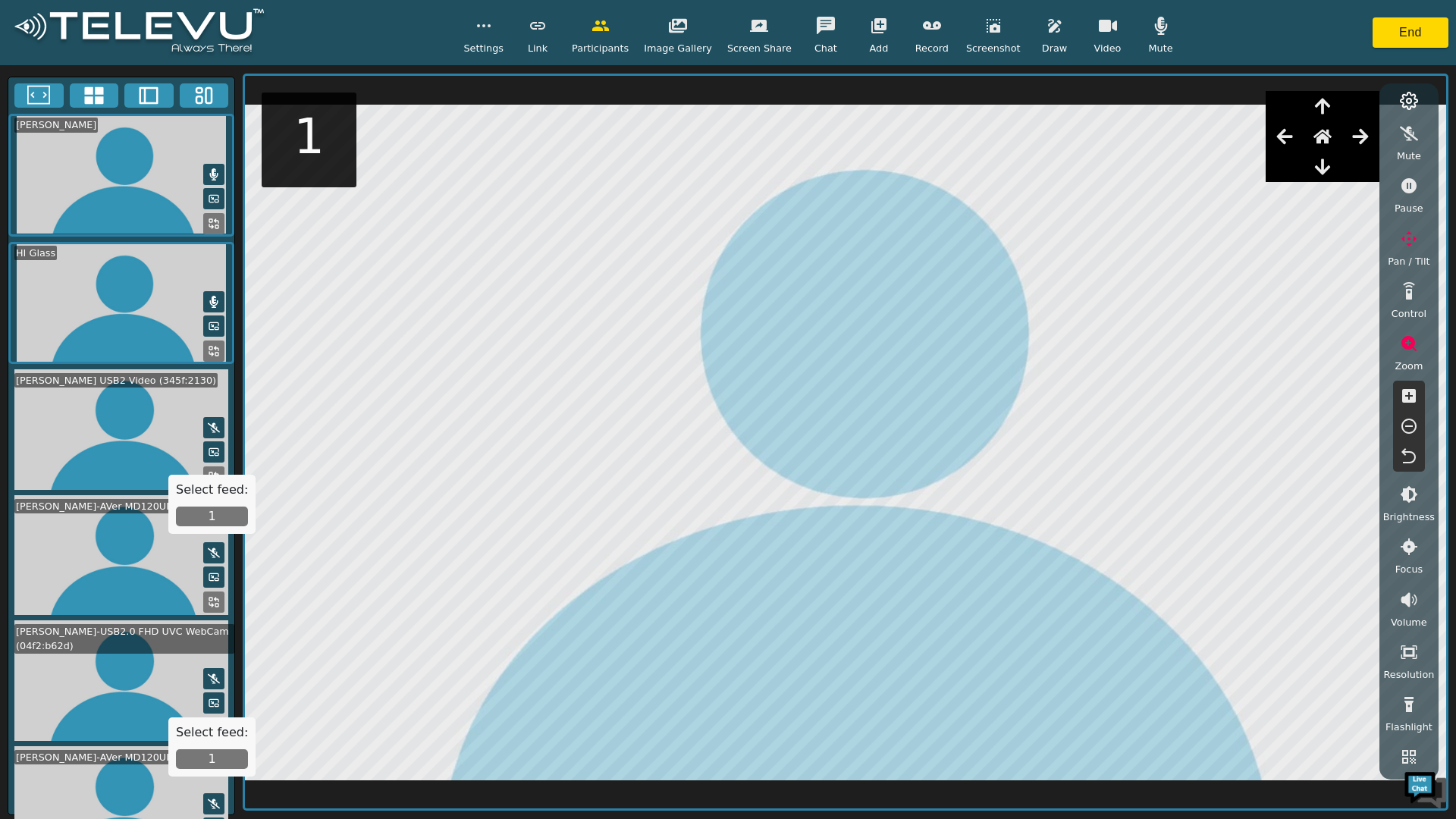
click at [217, 515] on button "1" at bounding box center [211, 516] width 72 height 20
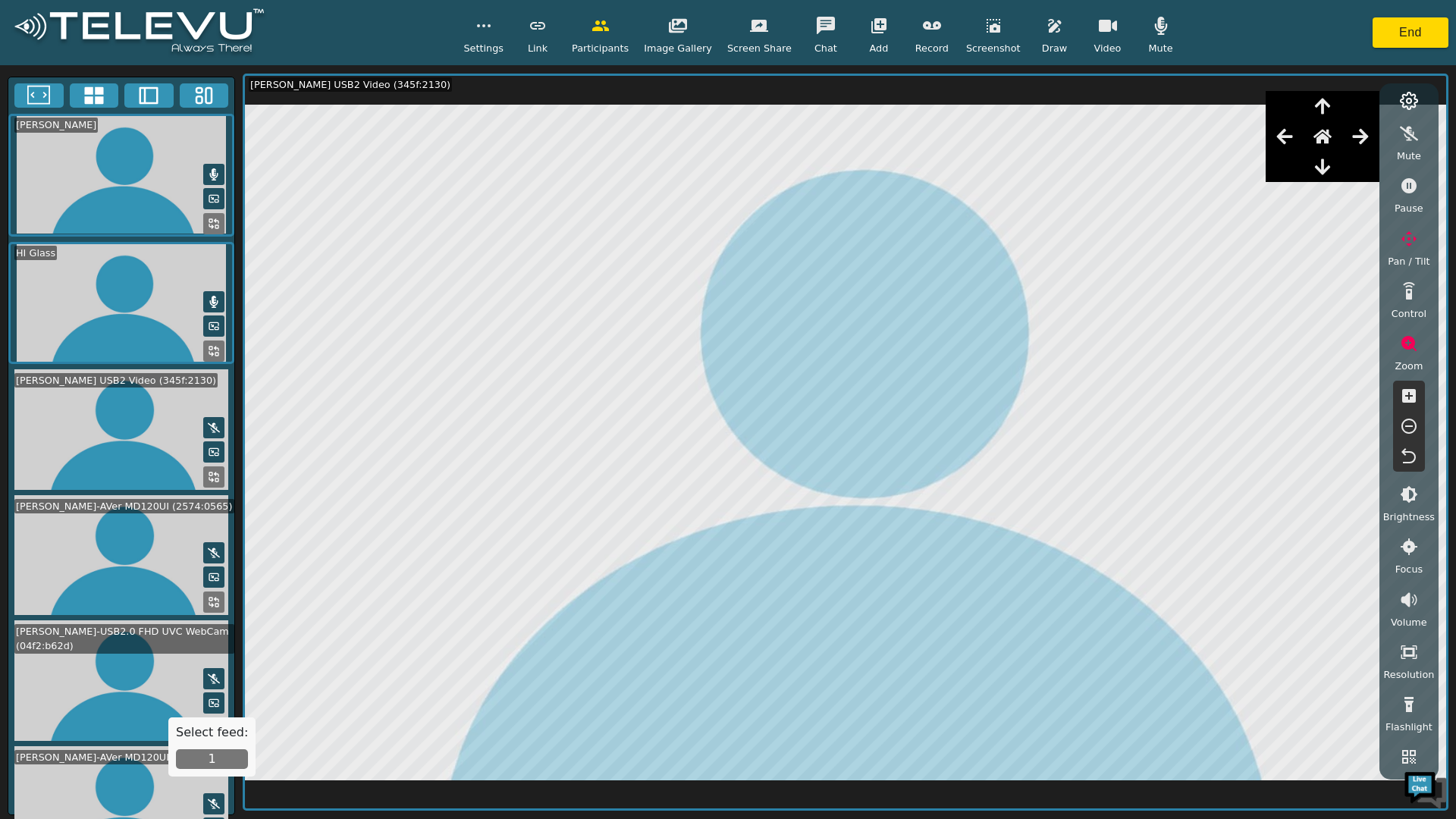
click at [208, 471] on icon at bounding box center [214, 477] width 12 height 12
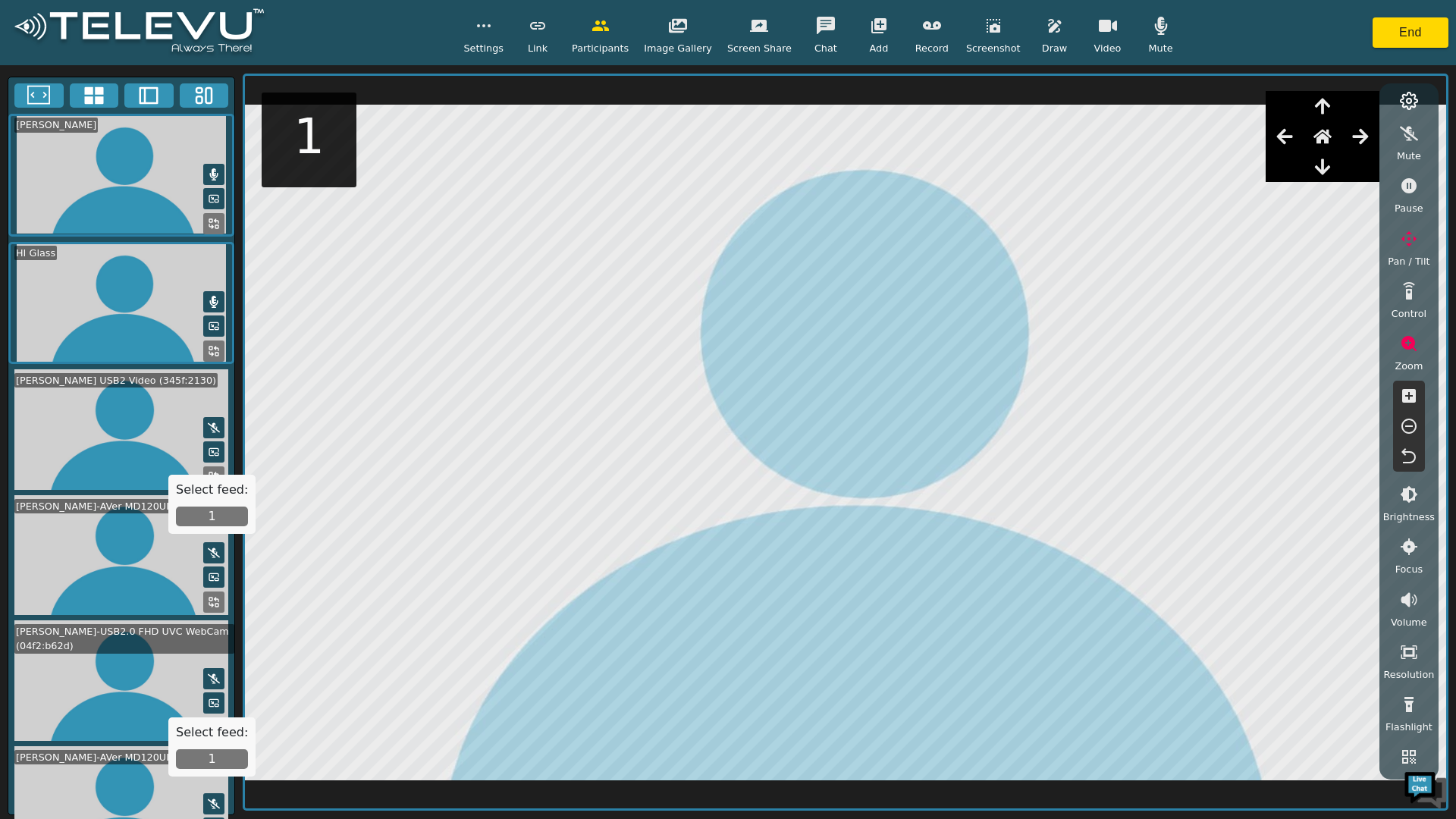
click at [94, 407] on video at bounding box center [121, 430] width 226 height 120
click at [210, 471] on icon at bounding box center [214, 477] width 12 height 12
click at [195, 763] on button "1" at bounding box center [211, 759] width 72 height 20
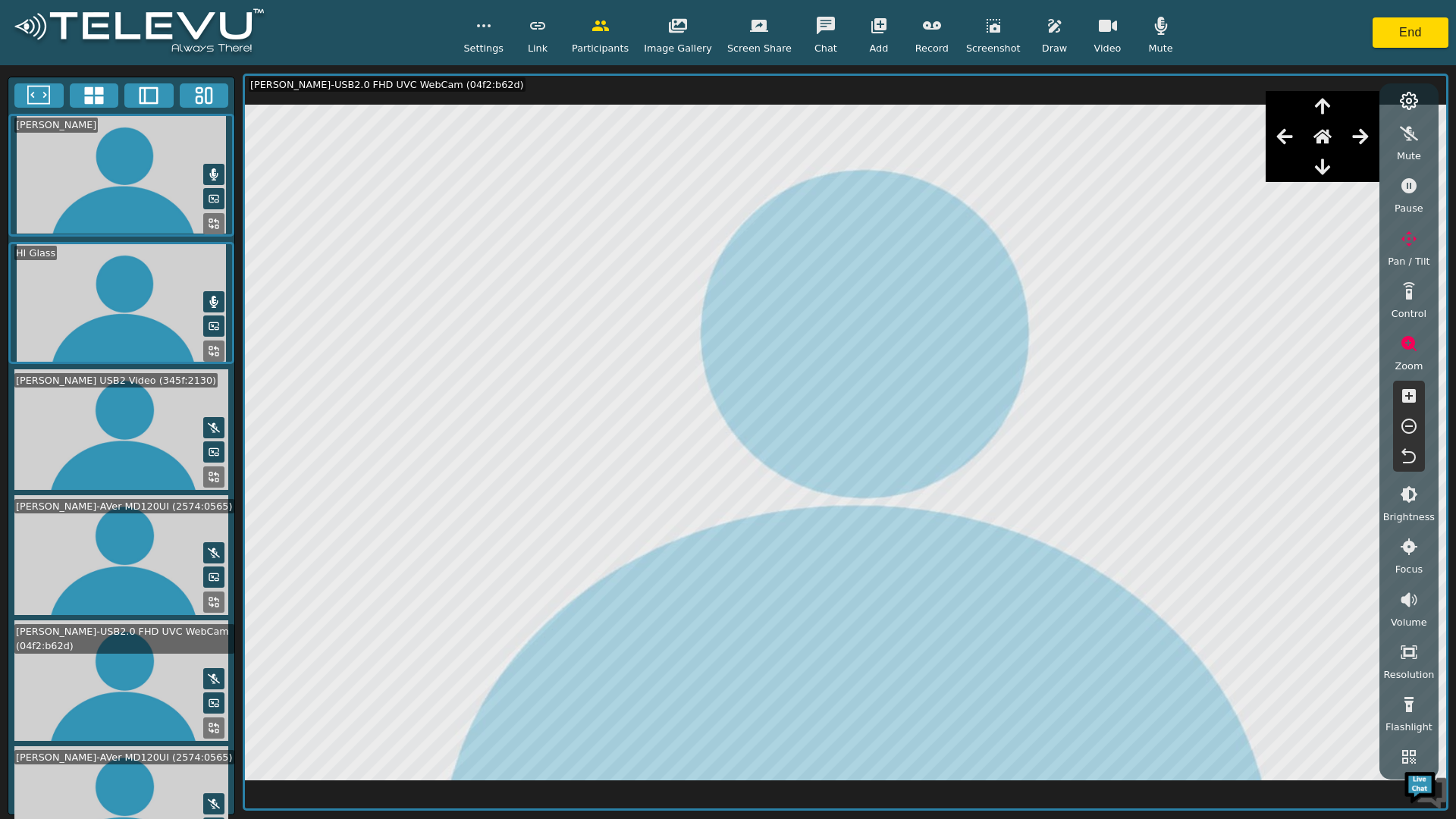
click at [214, 473] on icon at bounding box center [216, 474] width 4 height 4
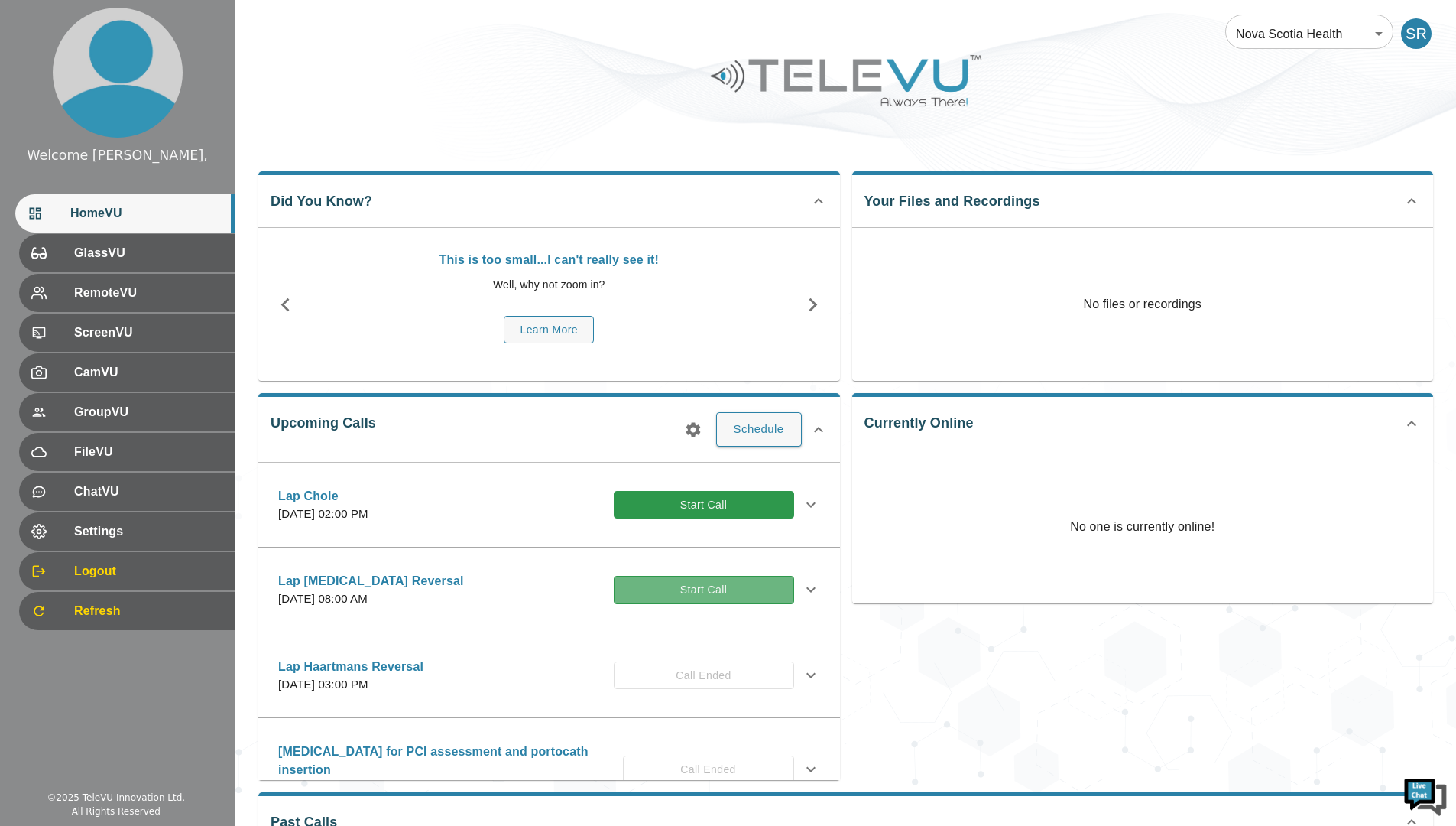
click at [654, 589] on button "Start Call" at bounding box center [703, 590] width 180 height 28
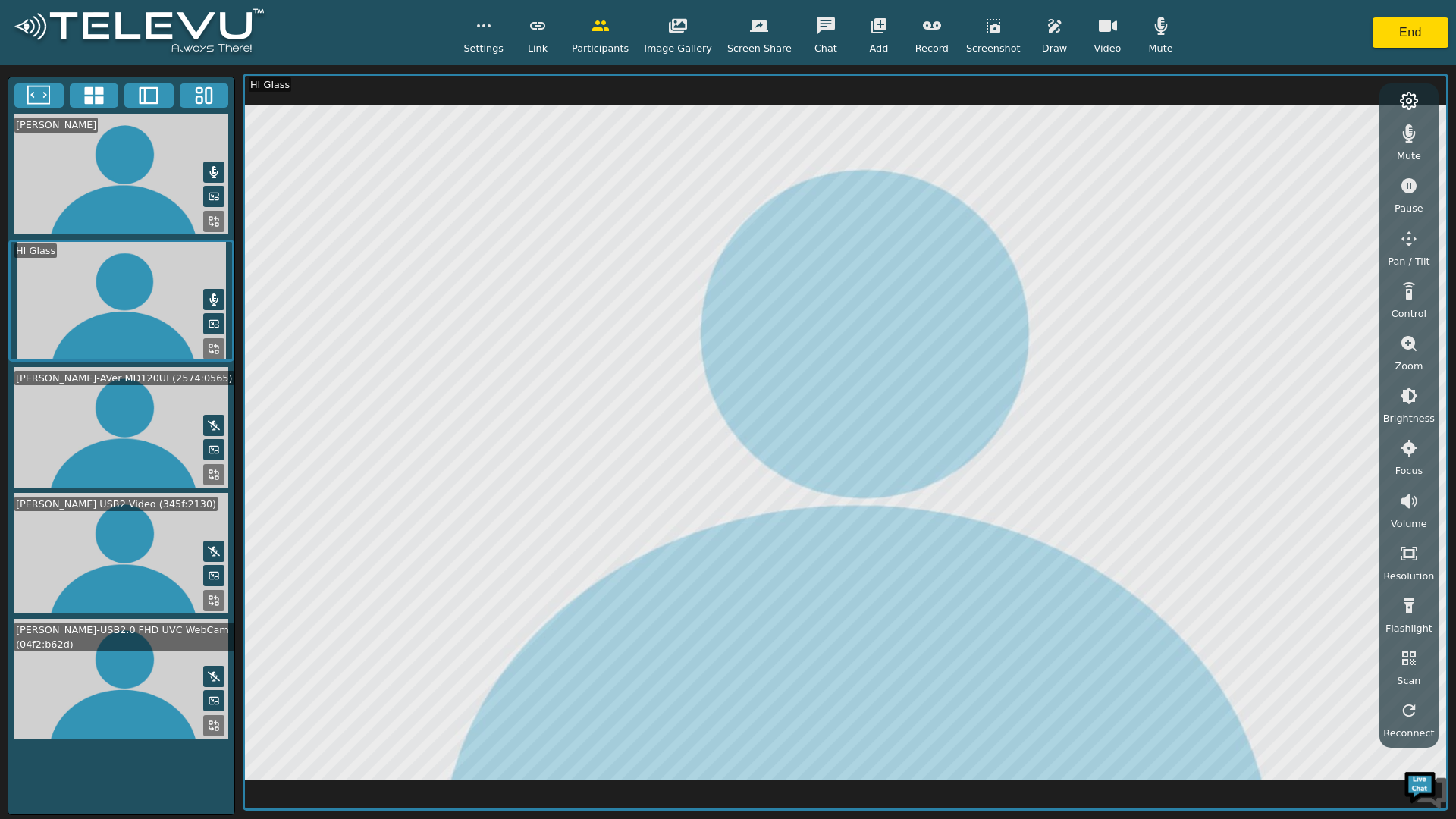
click at [152, 567] on video at bounding box center [121, 553] width 226 height 120
click at [215, 602] on rect at bounding box center [217, 604] width 3 height 3
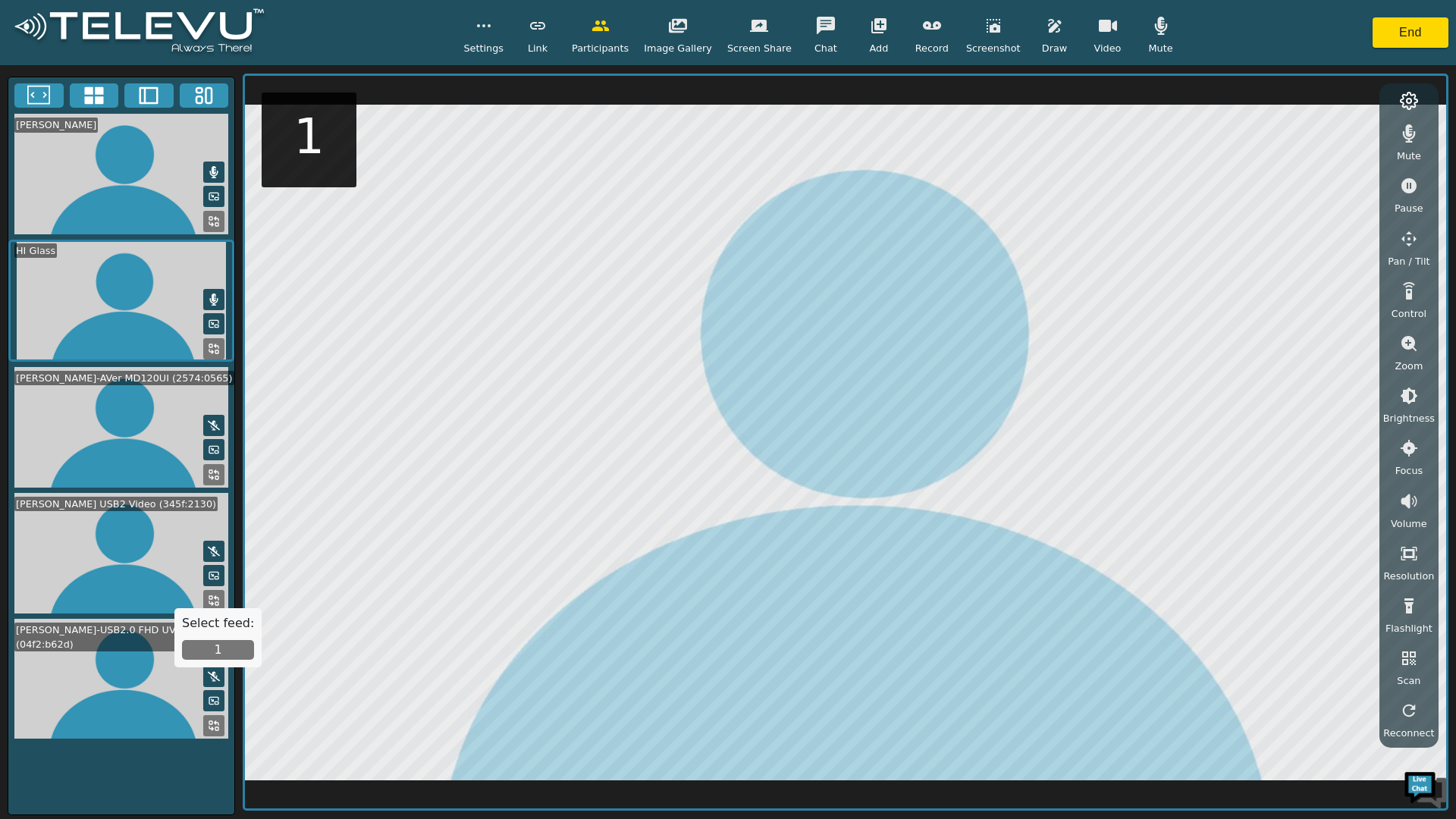
click at [219, 650] on button "1" at bounding box center [218, 650] width 72 height 20
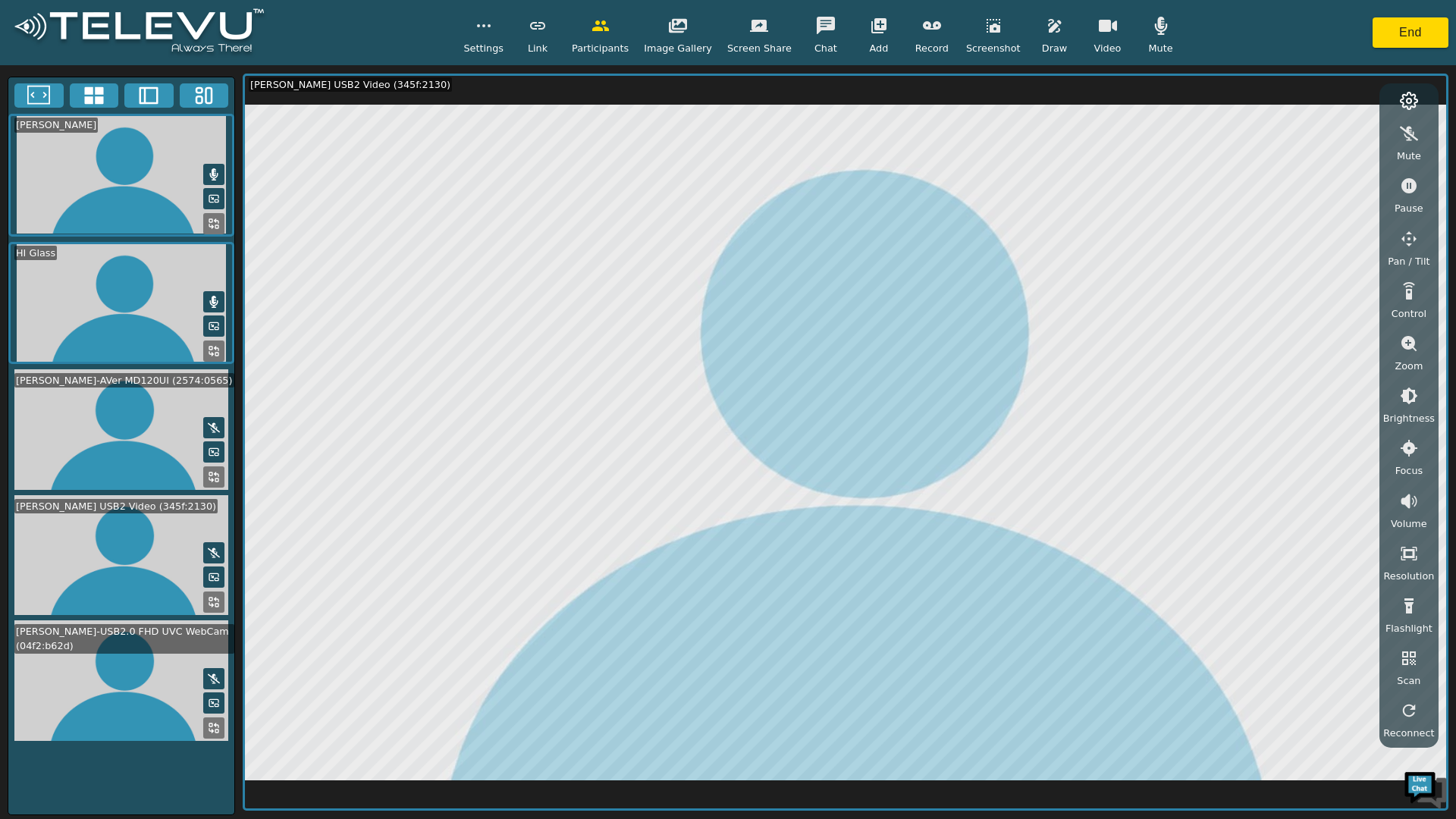
click at [139, 291] on video at bounding box center [121, 303] width 226 height 122
click at [211, 349] on icon at bounding box center [214, 351] width 12 height 12
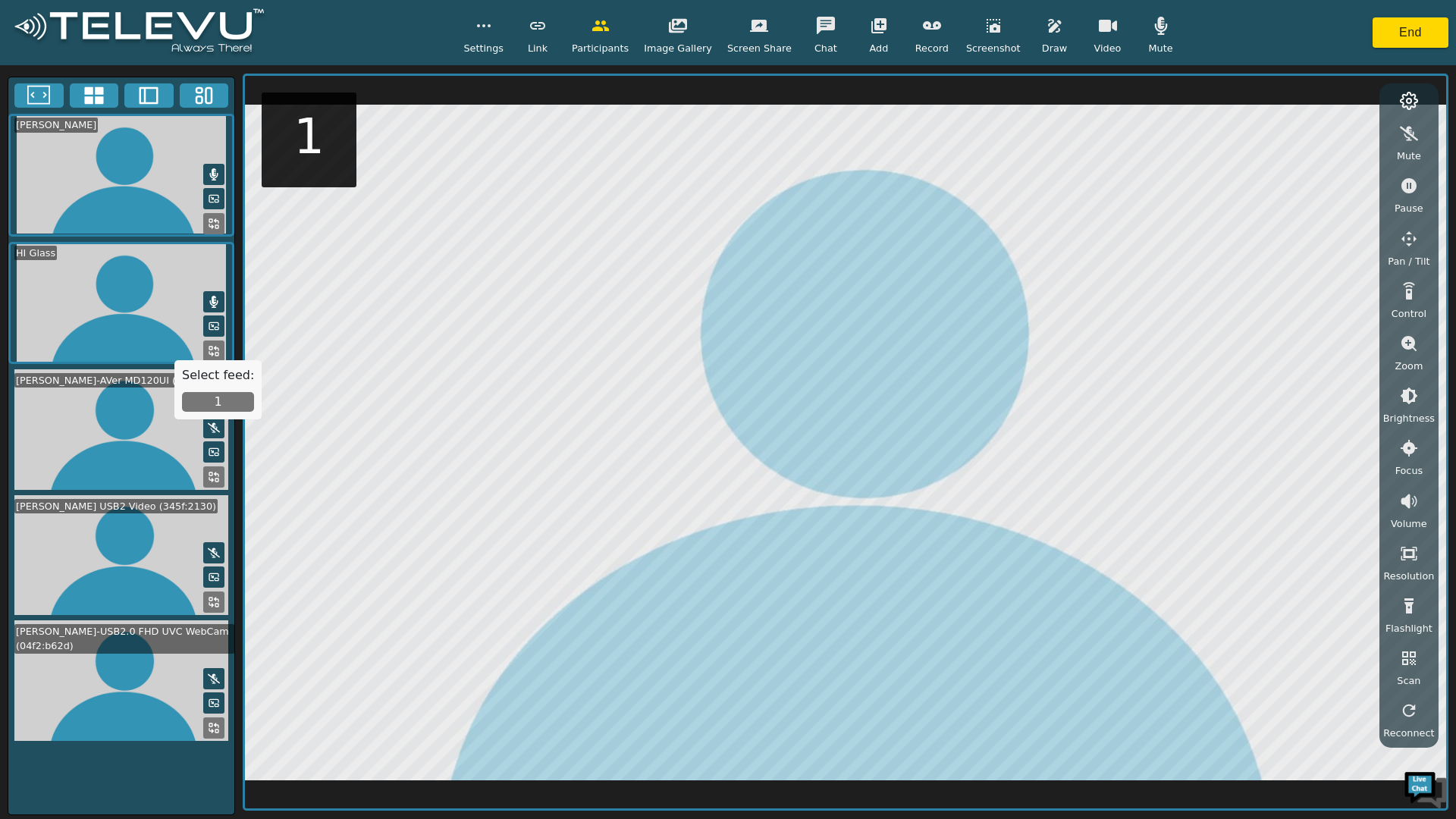
click at [213, 325] on icon at bounding box center [212, 326] width 2 height 2
drag, startPoint x: 172, startPoint y: 295, endPoint x: 200, endPoint y: 286, distance: 29.4
click at [172, 295] on video at bounding box center [121, 303] width 226 height 122
click at [213, 405] on button "1" at bounding box center [218, 402] width 72 height 20
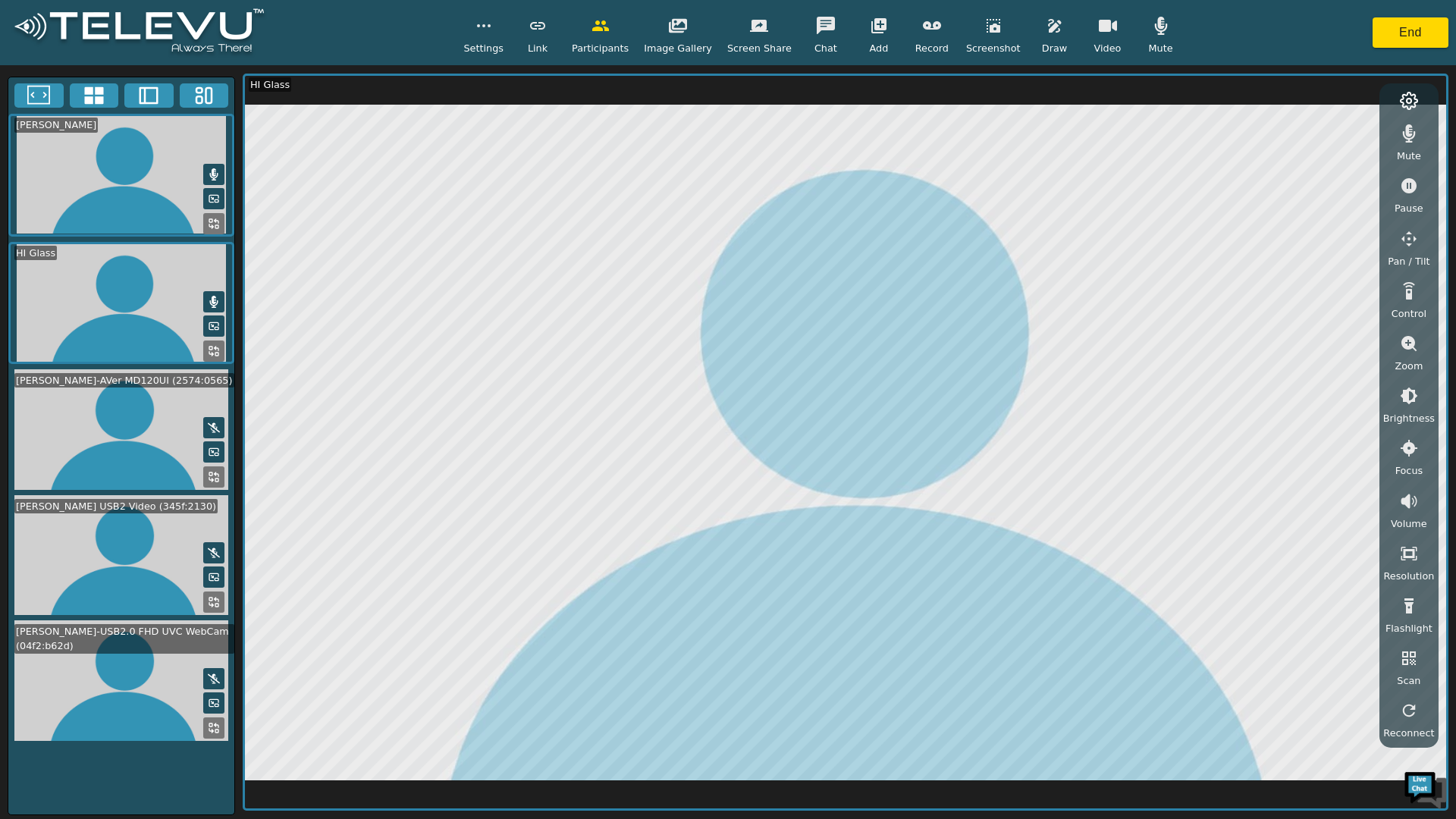
click at [1099, 23] on icon "button" at bounding box center [1108, 26] width 18 height 12
click at [1099, 20] on icon "button" at bounding box center [1108, 26] width 18 height 18
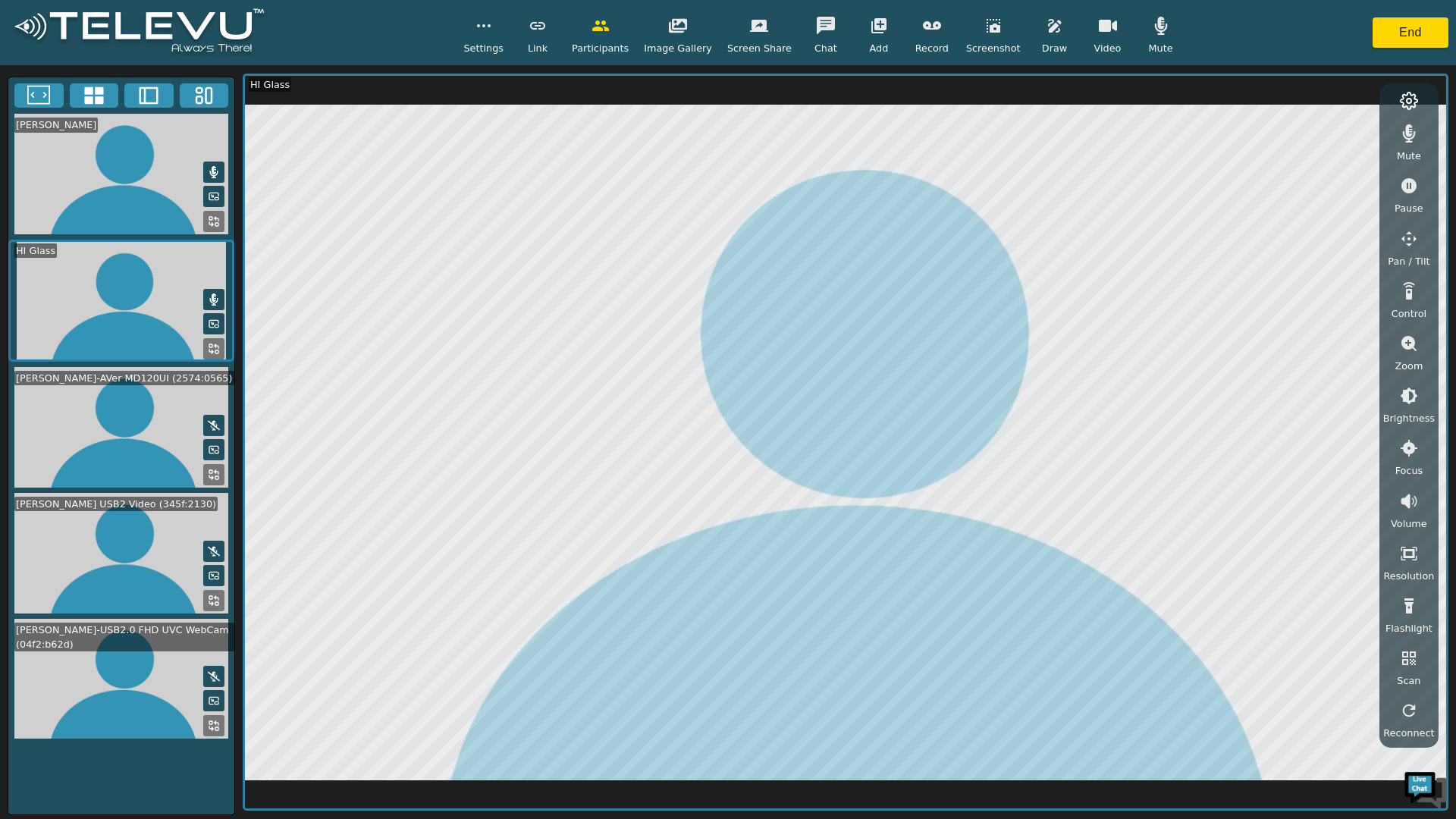
click at [1411, 26] on button "End" at bounding box center [1411, 32] width 76 height 31
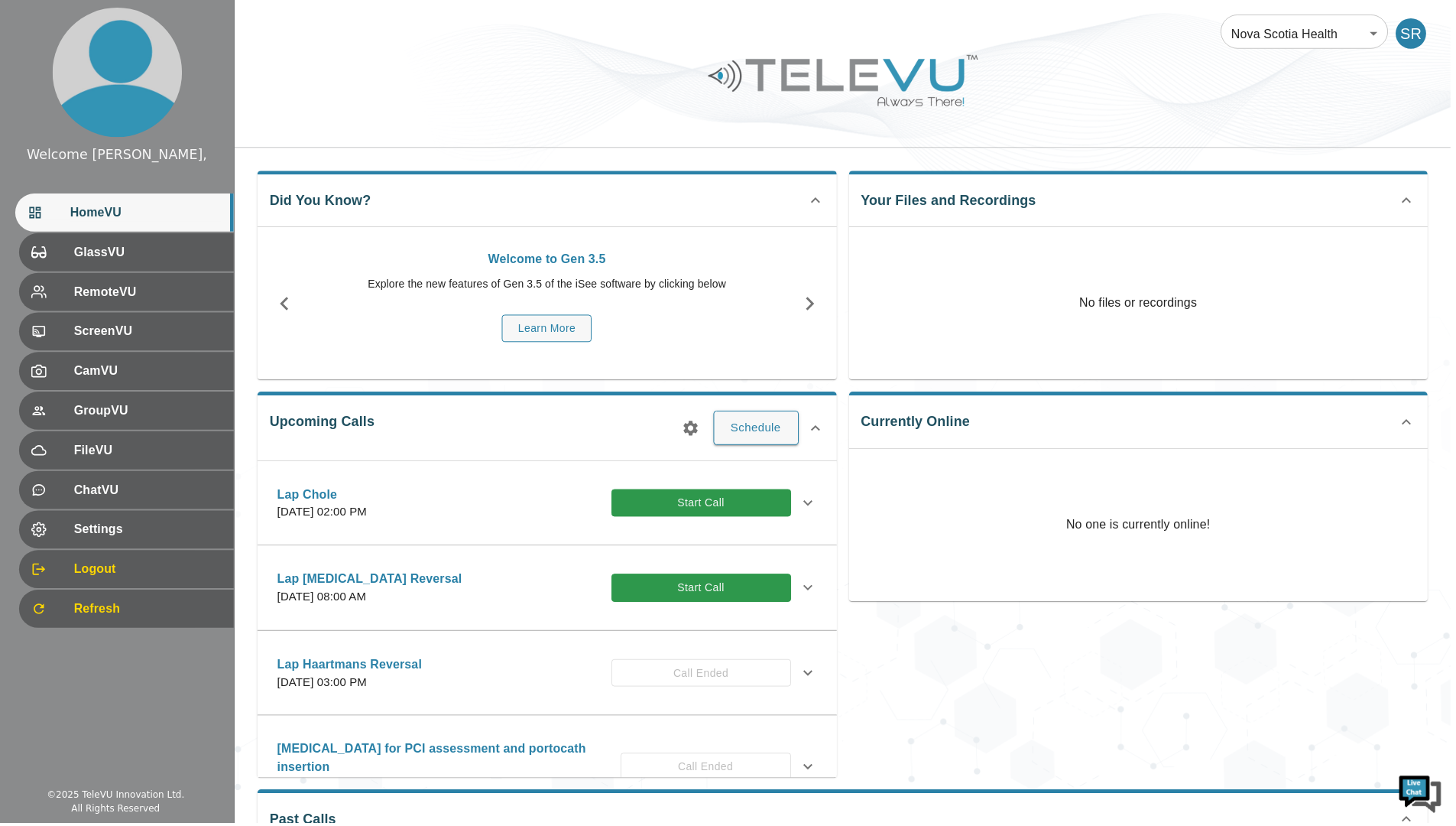
click at [697, 593] on button "Start Call" at bounding box center [703, 590] width 180 height 28
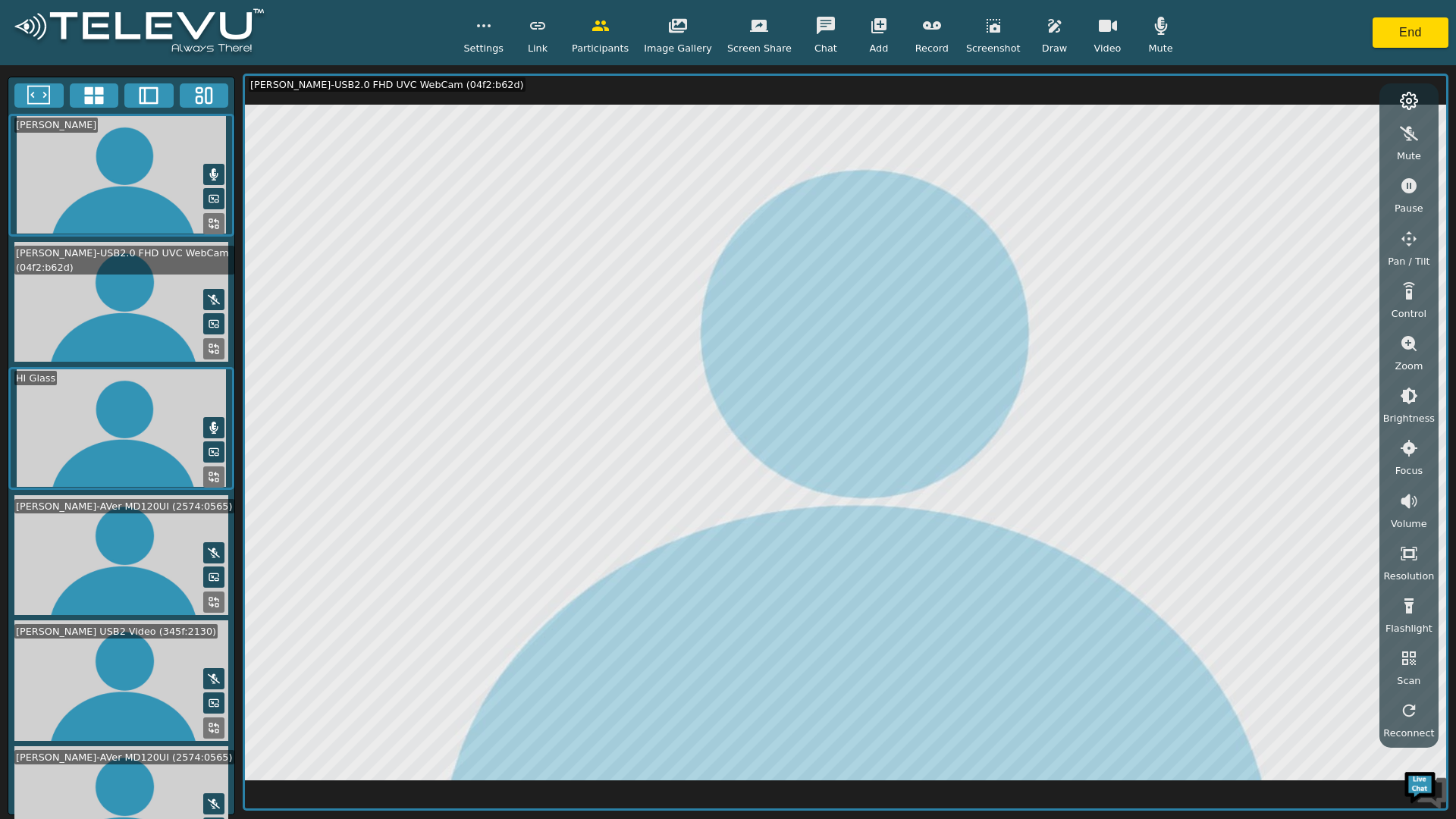
click at [120, 690] on video at bounding box center [121, 680] width 226 height 120
click at [210, 723] on rect at bounding box center [211, 725] width 3 height 3
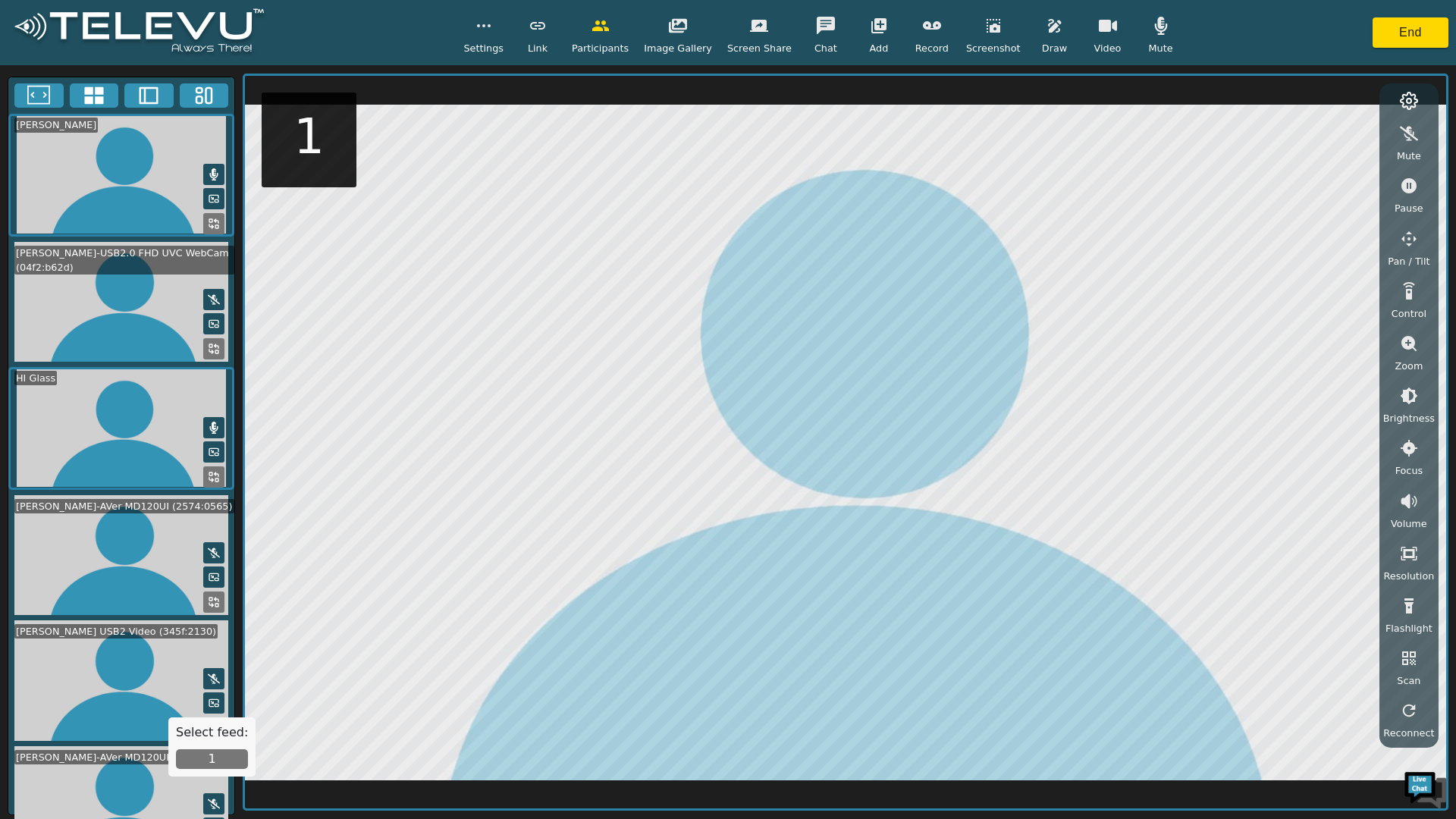
click at [220, 756] on button "1" at bounding box center [211, 759] width 72 height 20
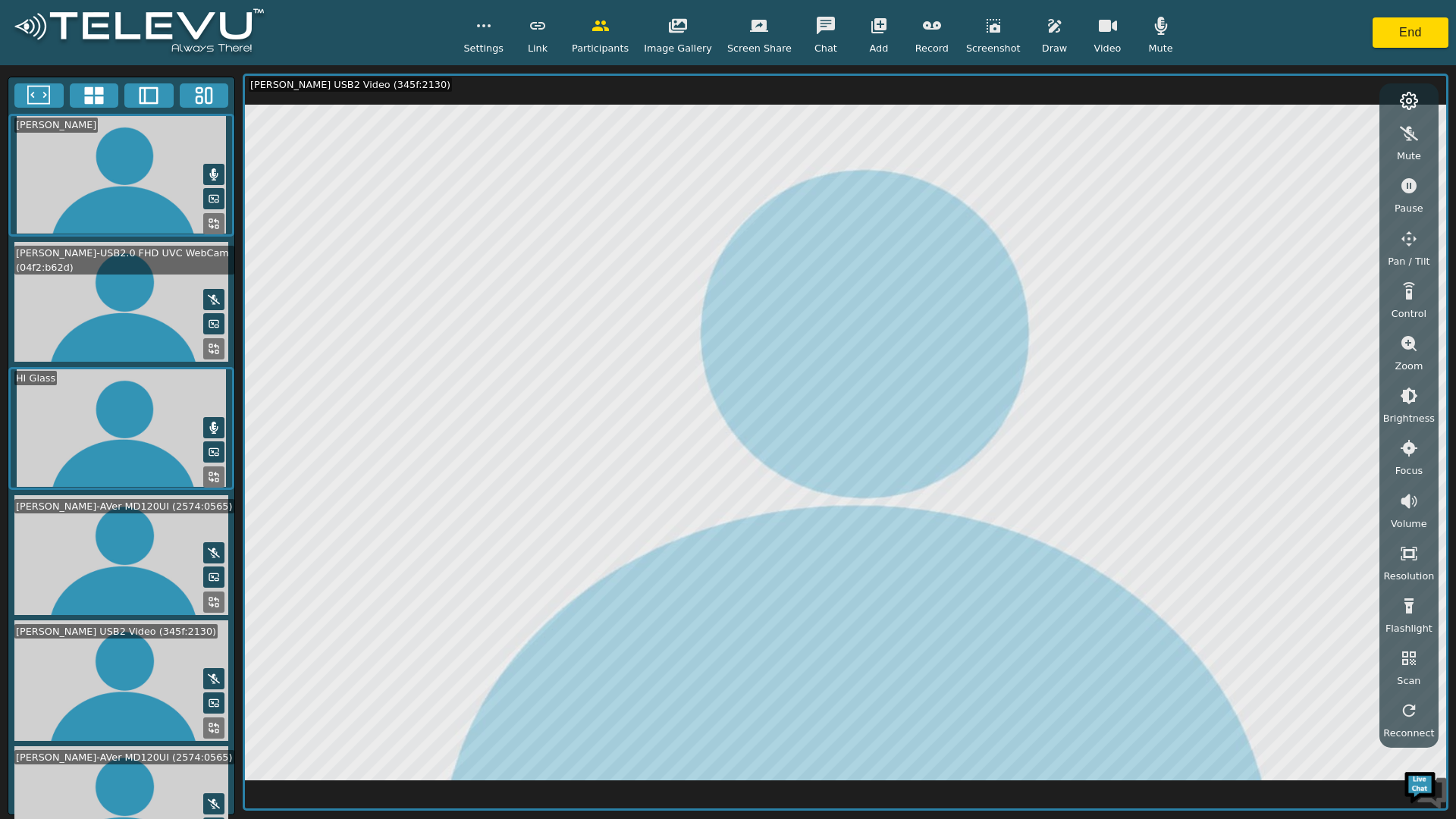
click at [123, 530] on video at bounding box center [121, 555] width 226 height 120
click at [145, 440] on video at bounding box center [121, 428] width 226 height 122
click at [213, 471] on icon at bounding box center [214, 477] width 12 height 12
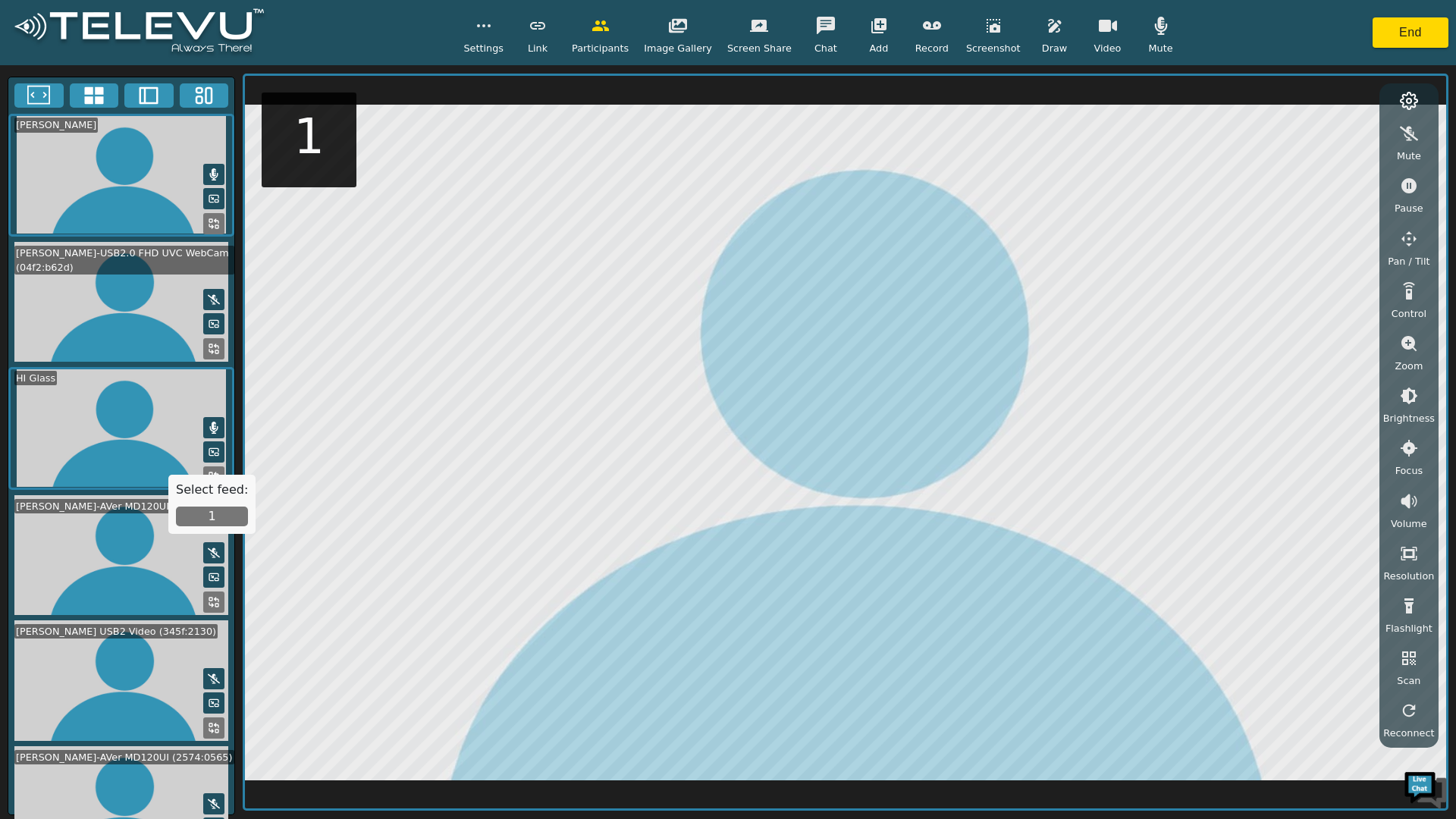
click at [215, 515] on button "1" at bounding box center [211, 516] width 72 height 20
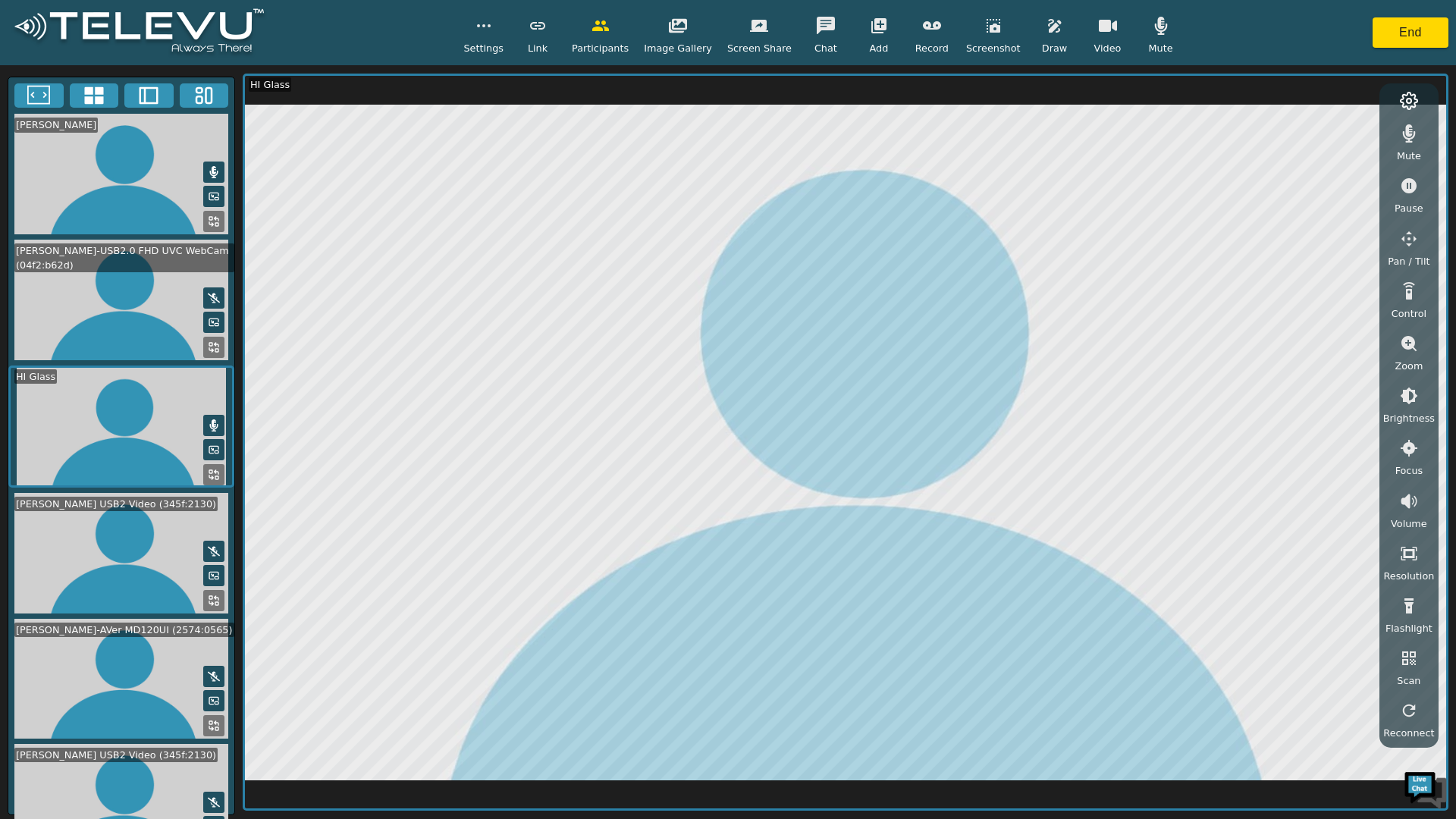
click at [62, 619] on video at bounding box center [121, 679] width 226 height 120
click at [89, 492] on video at bounding box center [121, 553] width 226 height 120
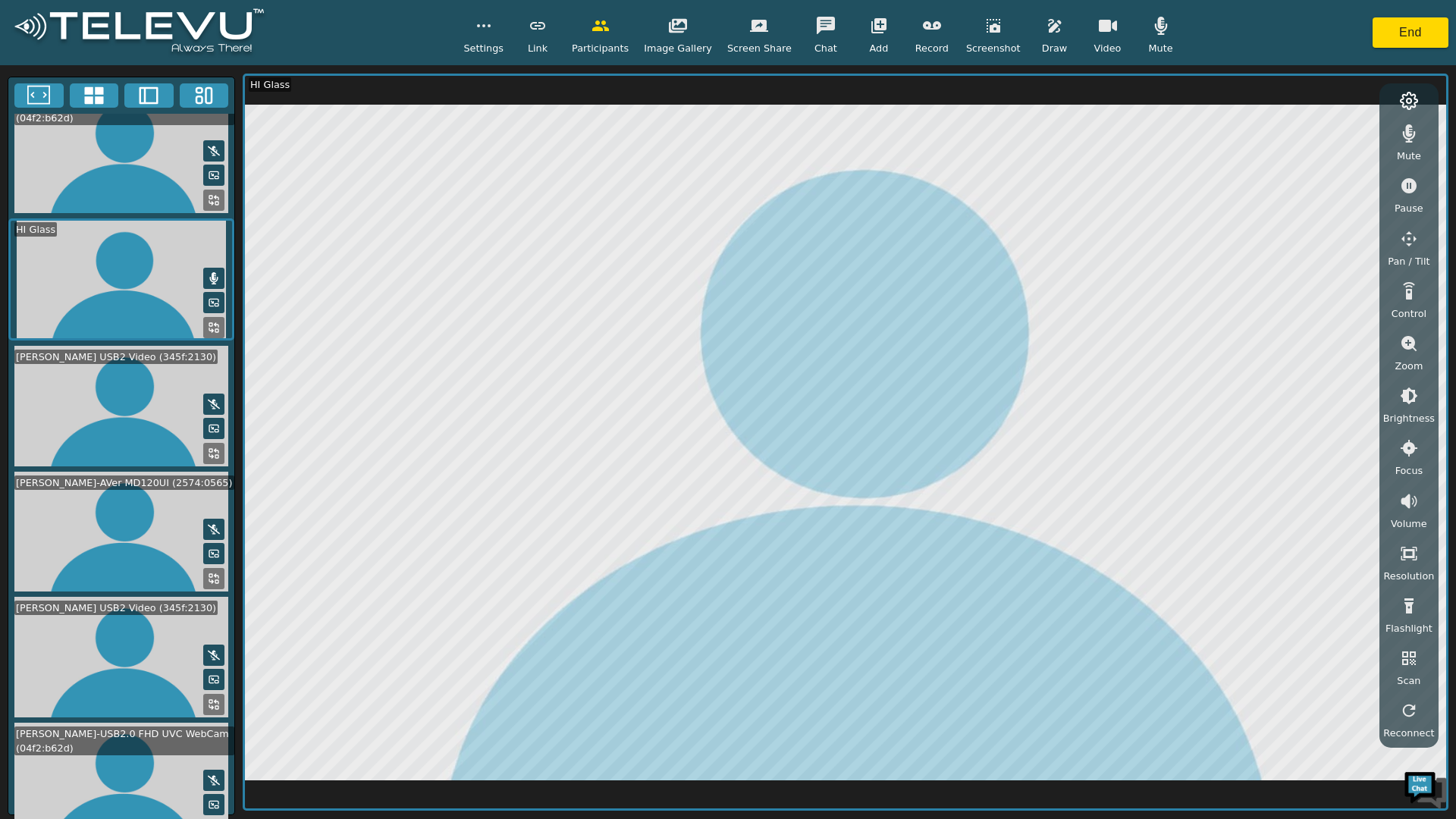
drag, startPoint x: 98, startPoint y: 286, endPoint x: 46, endPoint y: 257, distance: 59.5
click at [98, 286] on video at bounding box center [121, 280] width 226 height 122
click at [80, 165] on video at bounding box center [121, 153] width 226 height 120
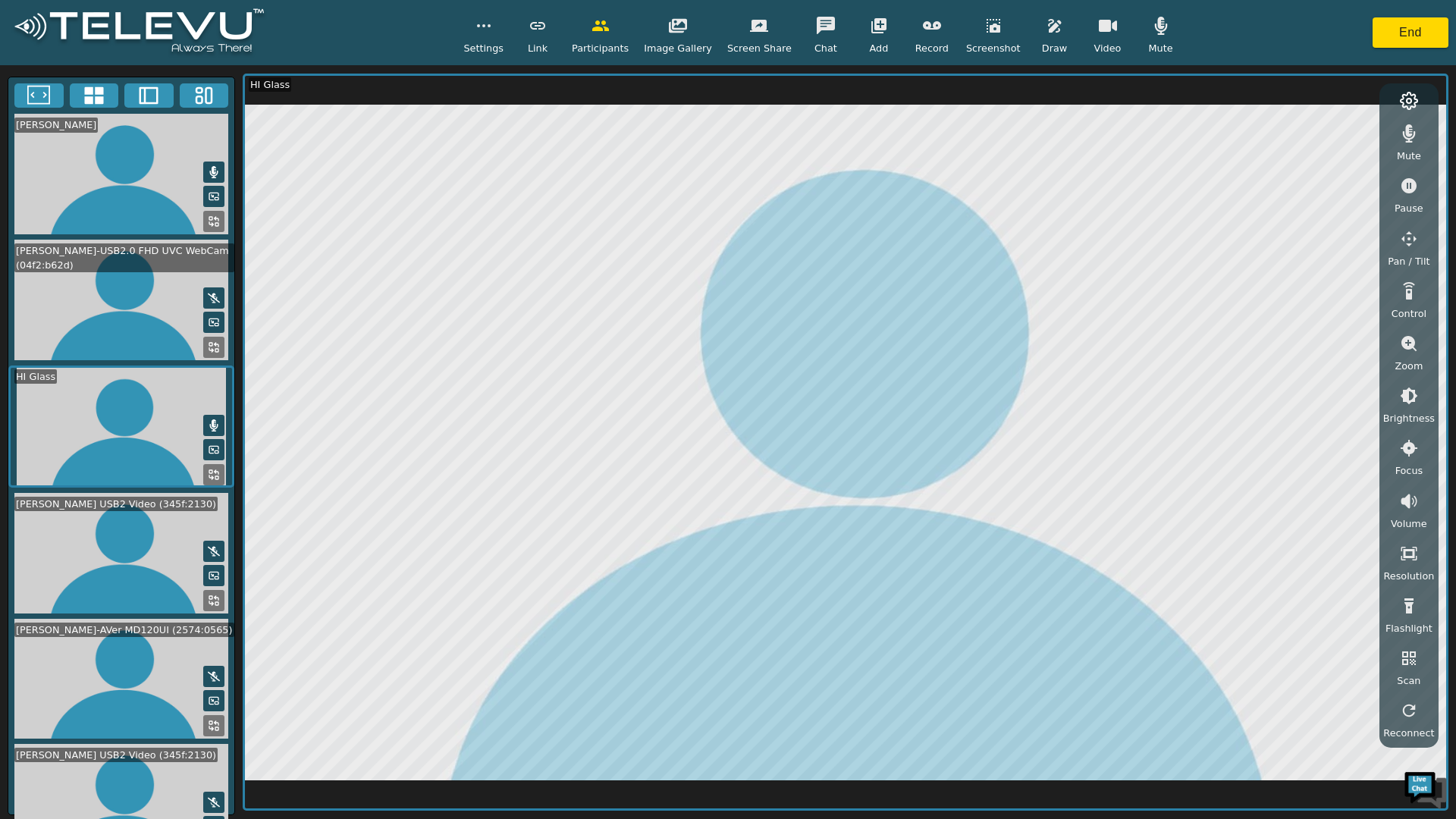
click at [1402, 31] on button "End" at bounding box center [1411, 32] width 76 height 31
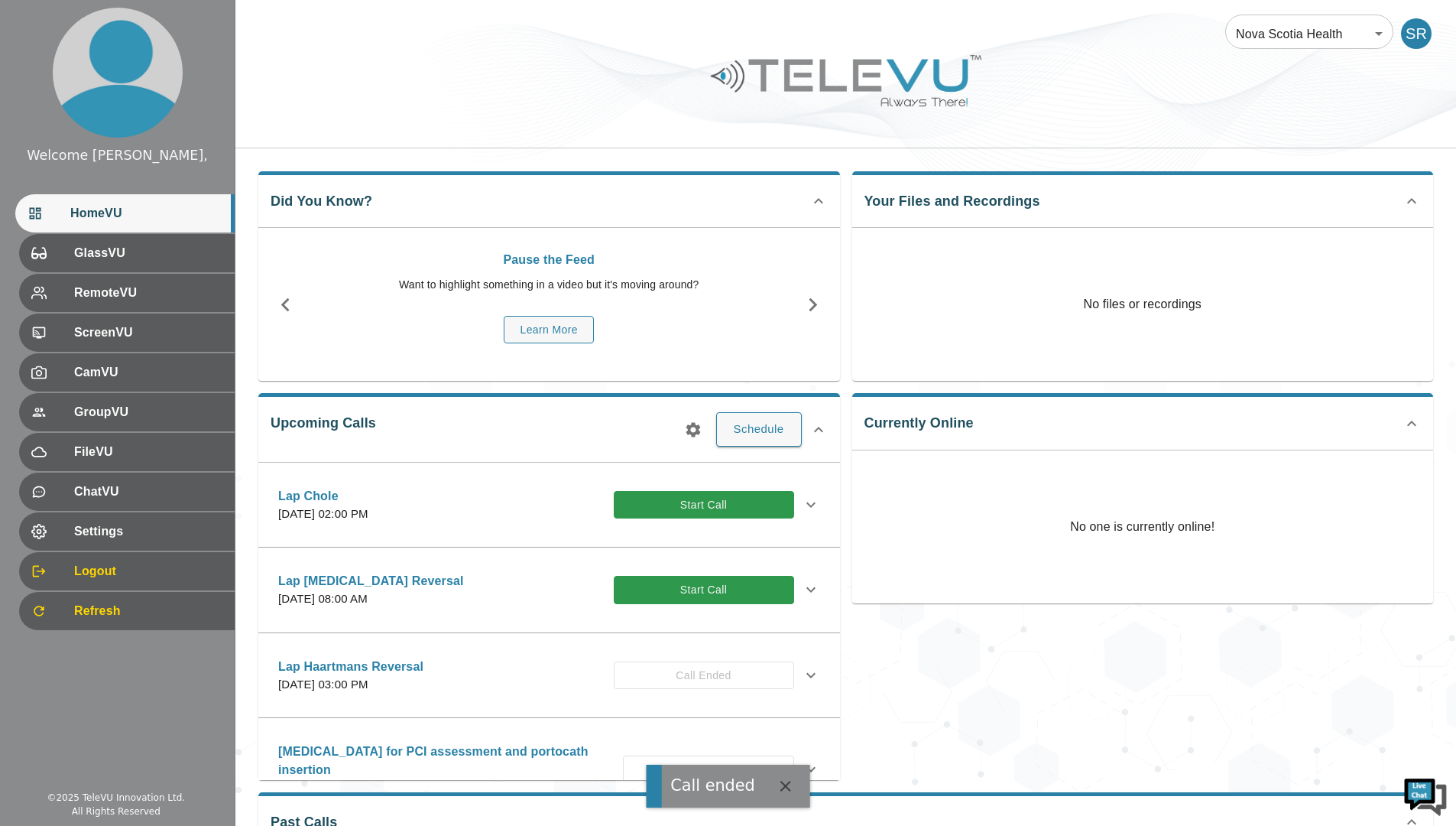
click at [673, 583] on button "Start Call" at bounding box center [703, 590] width 180 height 28
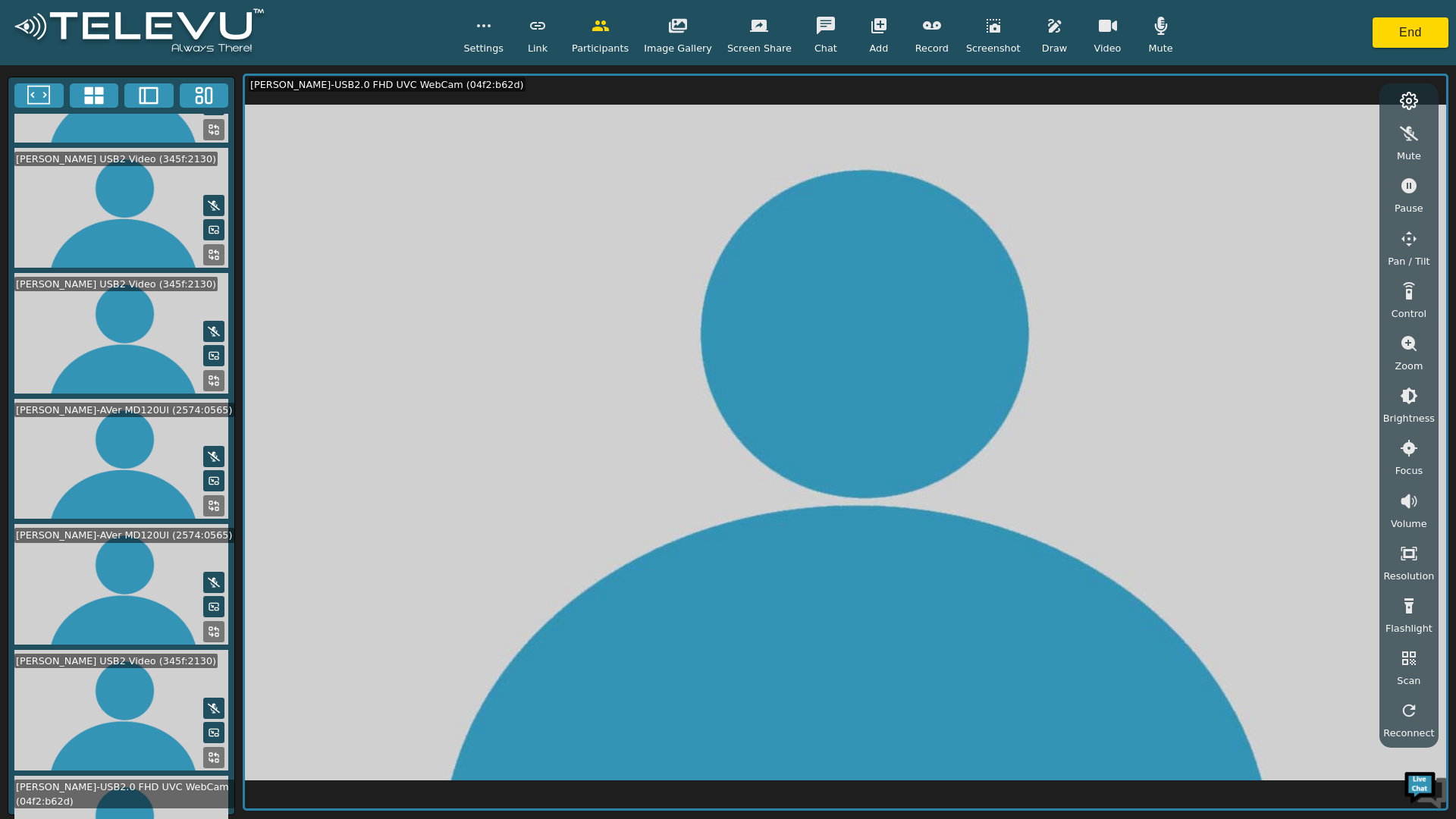
scroll to position [511, 0]
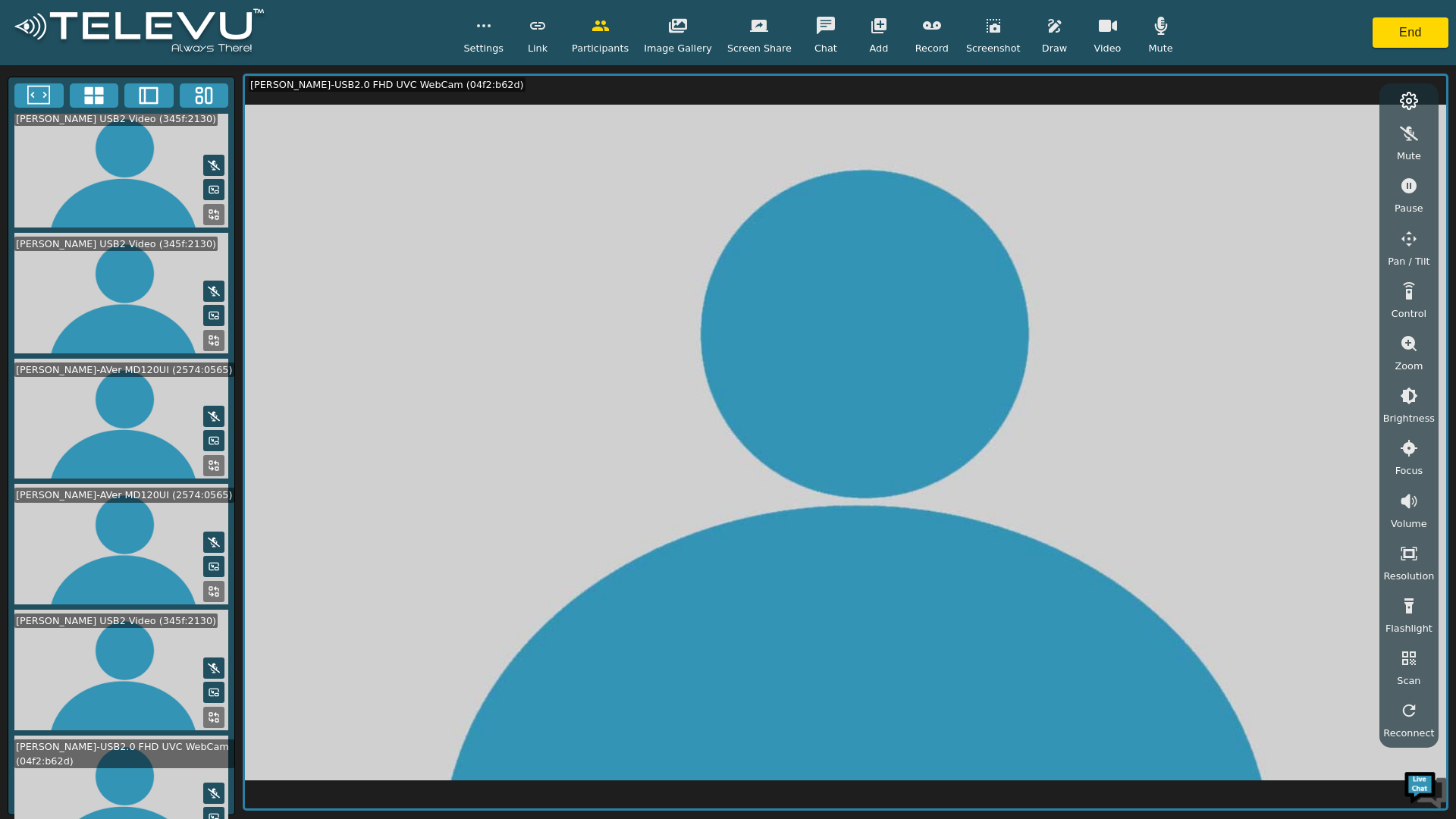
click at [159, 642] on video at bounding box center [121, 670] width 226 height 120
click at [205, 707] on button at bounding box center [214, 718] width 21 height 21
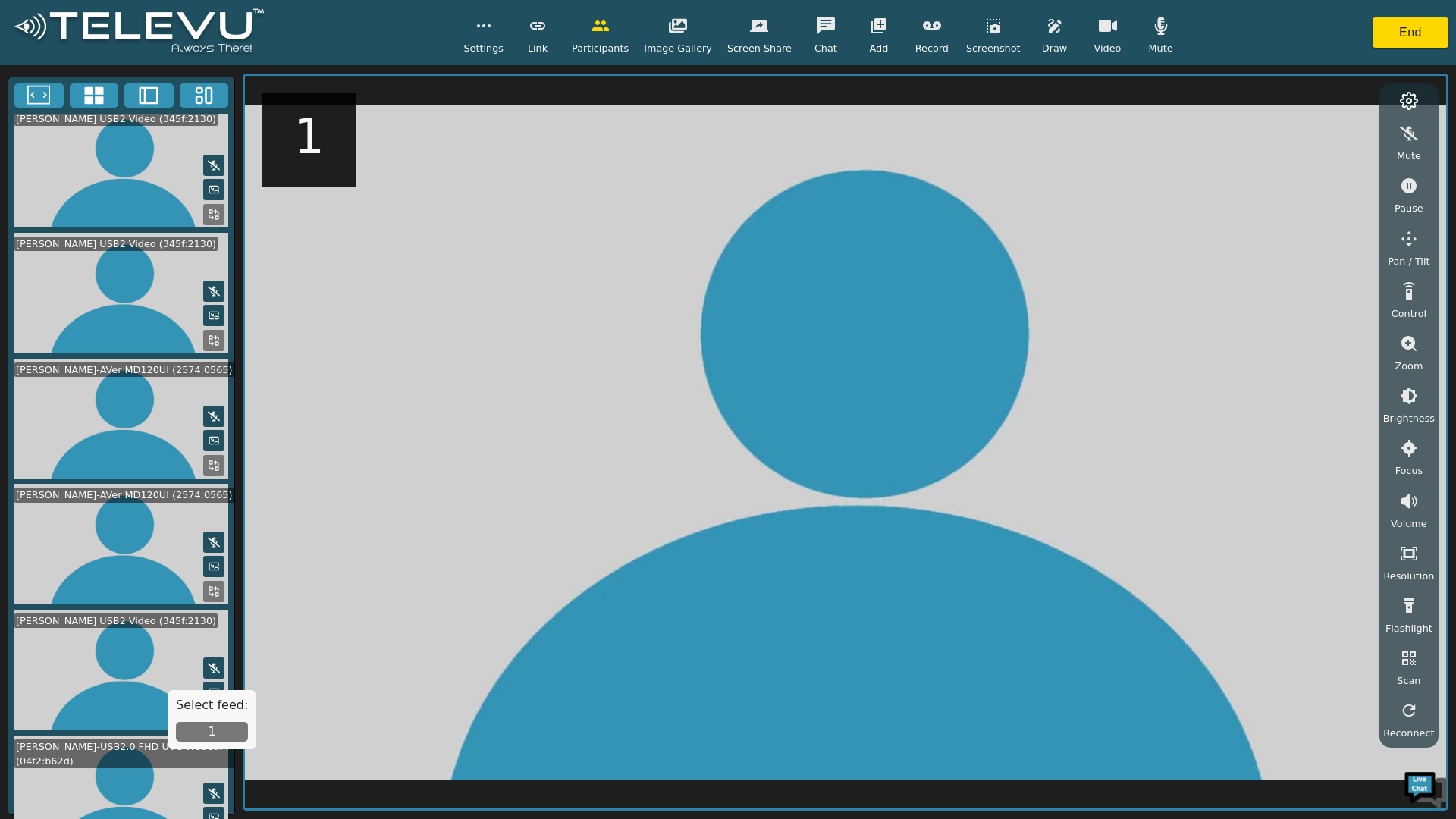
click at [200, 729] on button "1" at bounding box center [211, 732] width 72 height 20
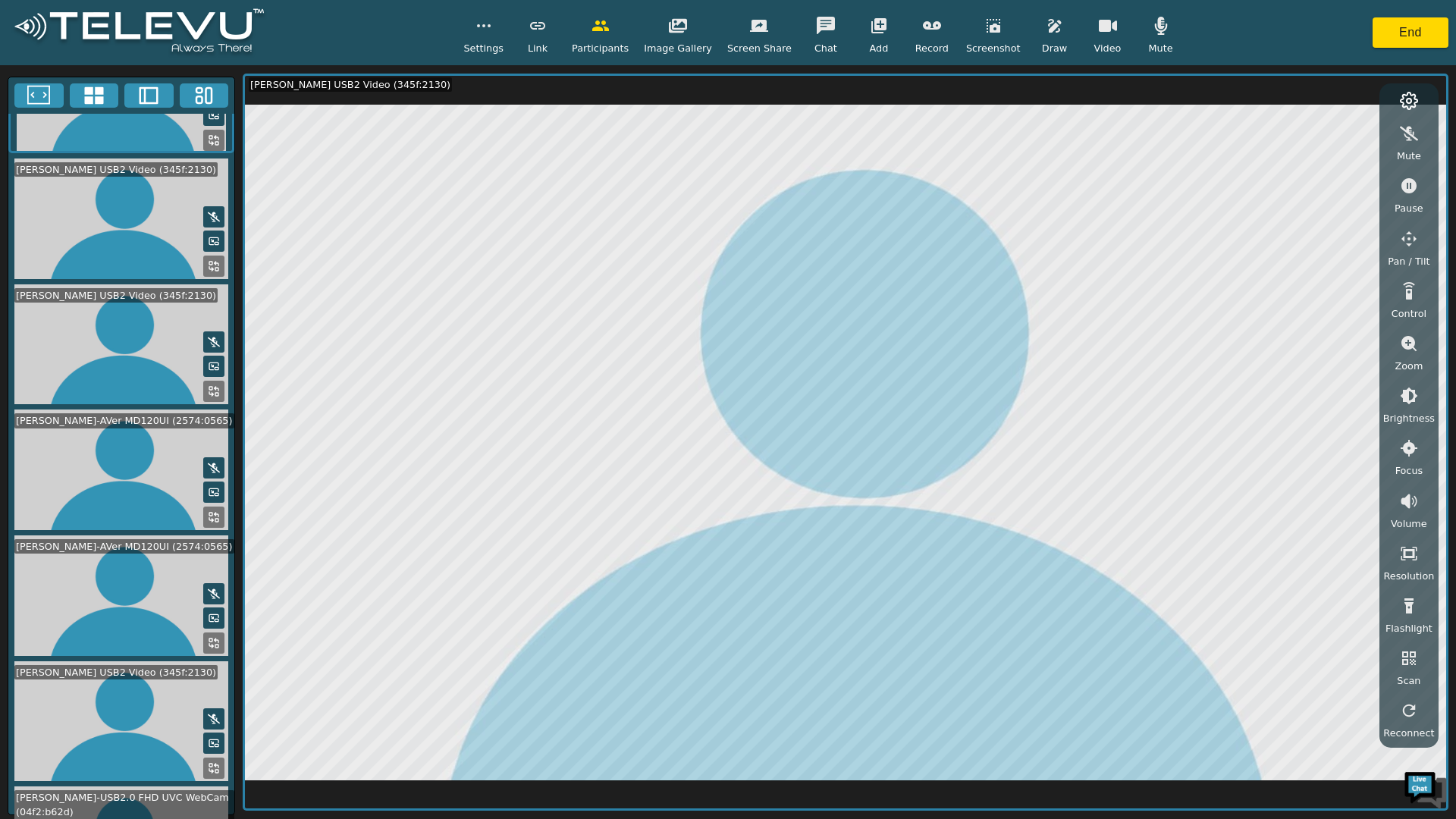
scroll to position [439, 0]
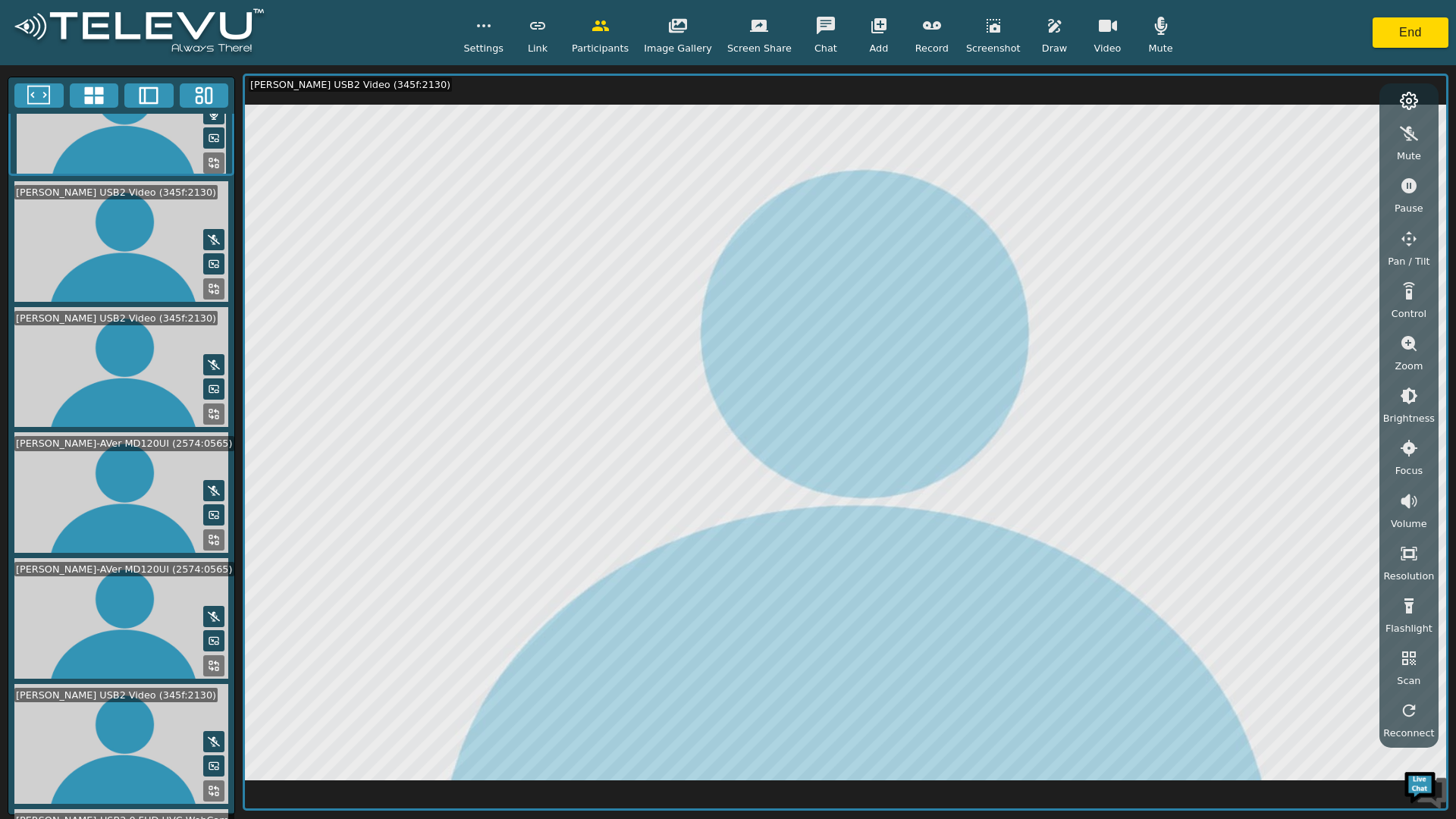
click at [84, 176] on video at bounding box center [121, 115] width 226 height 122
click at [208, 169] on icon at bounding box center [214, 162] width 12 height 12
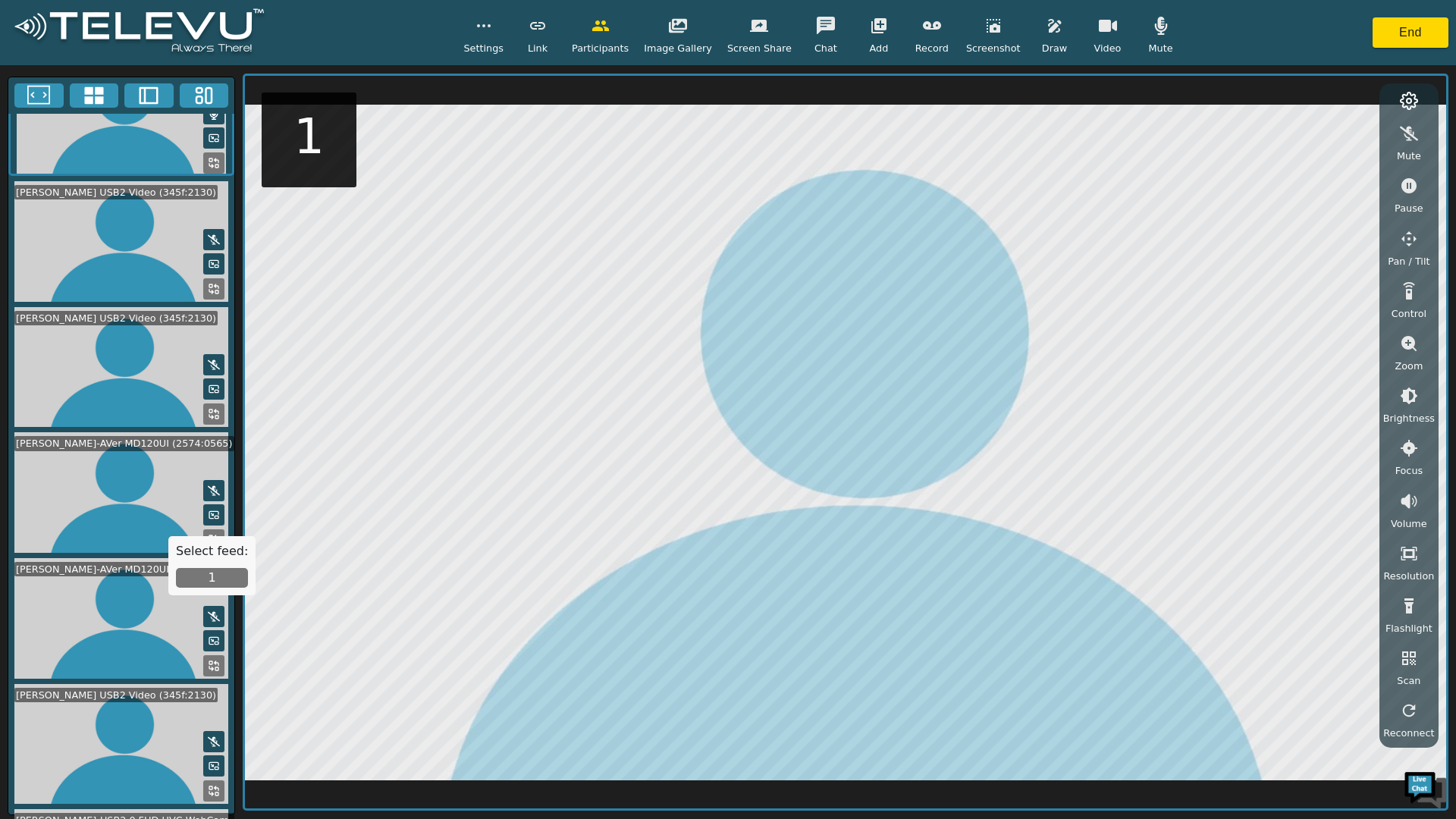
click at [189, 577] on button "1" at bounding box center [211, 577] width 72 height 20
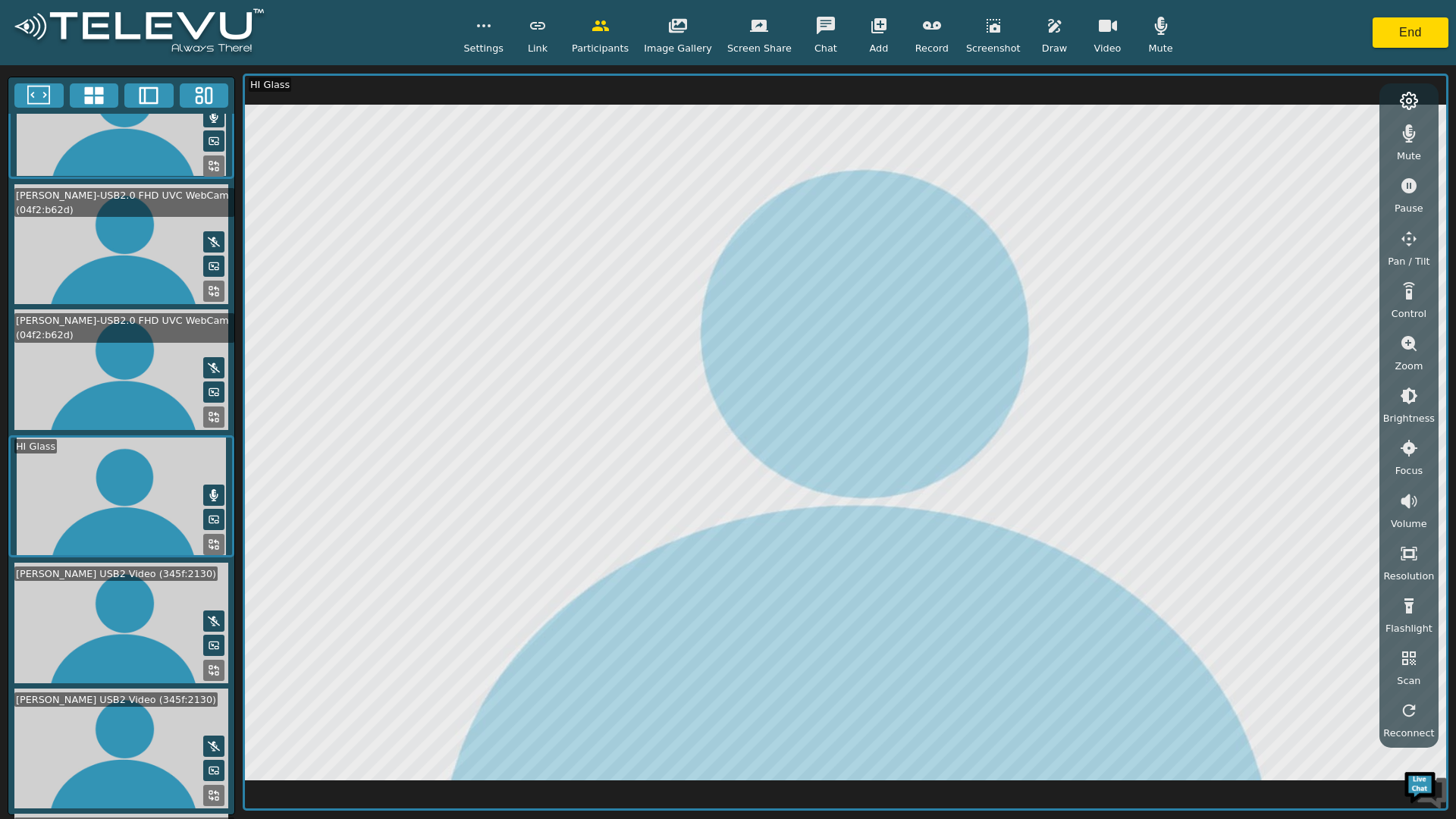
scroll to position [60, 0]
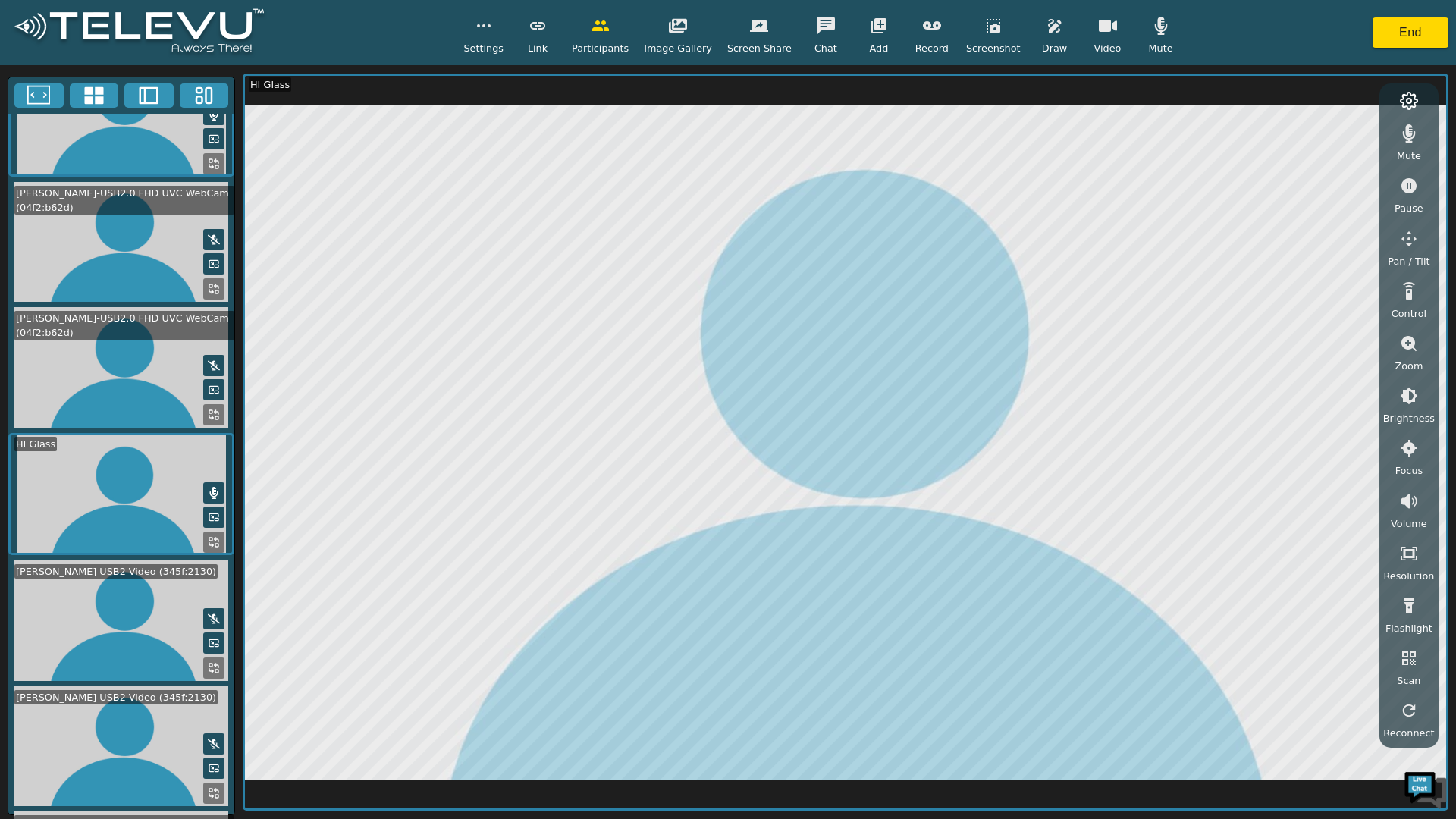
scroll to position [513, 0]
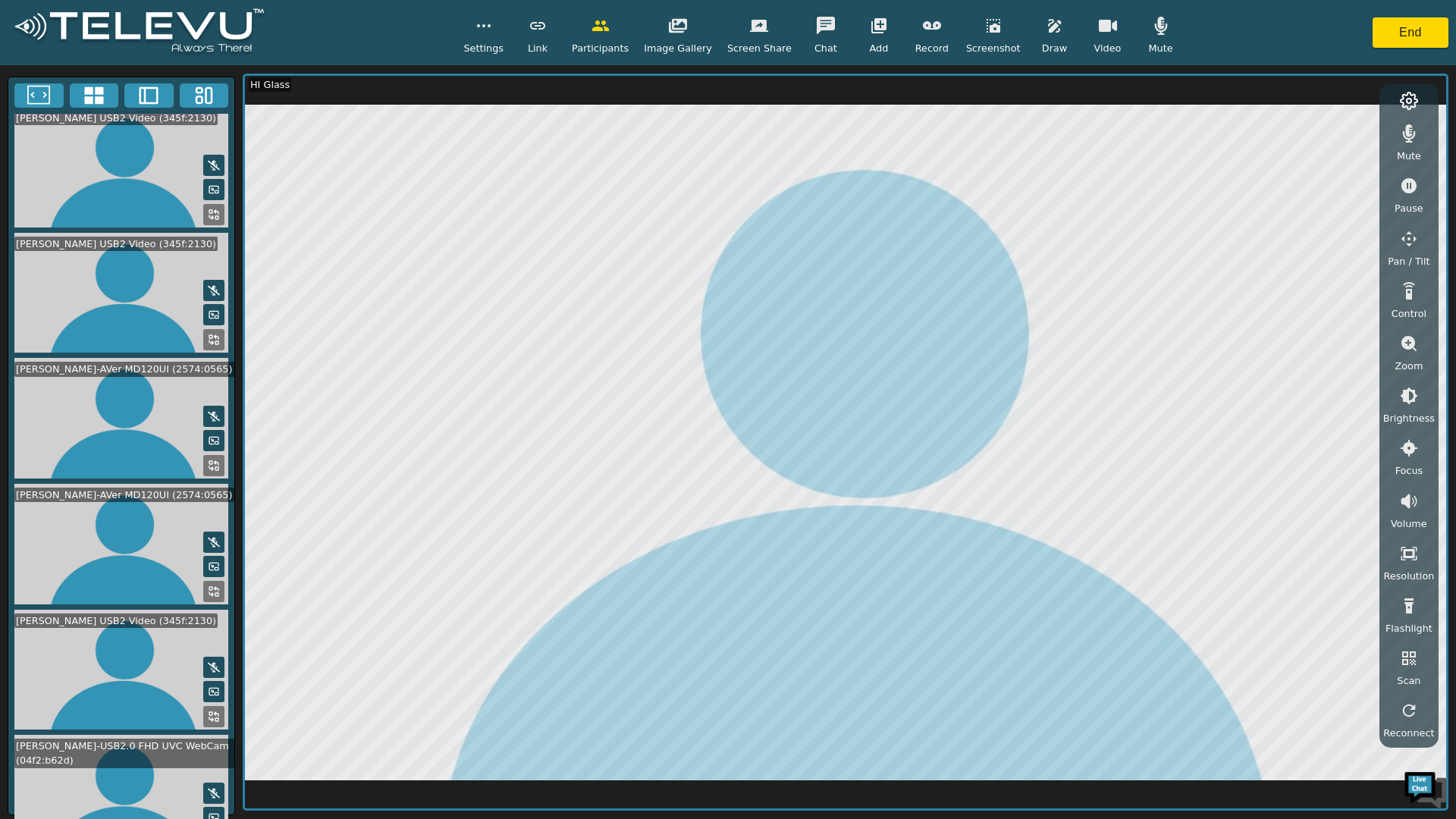
click at [208, 586] on icon at bounding box center [214, 591] width 12 height 12
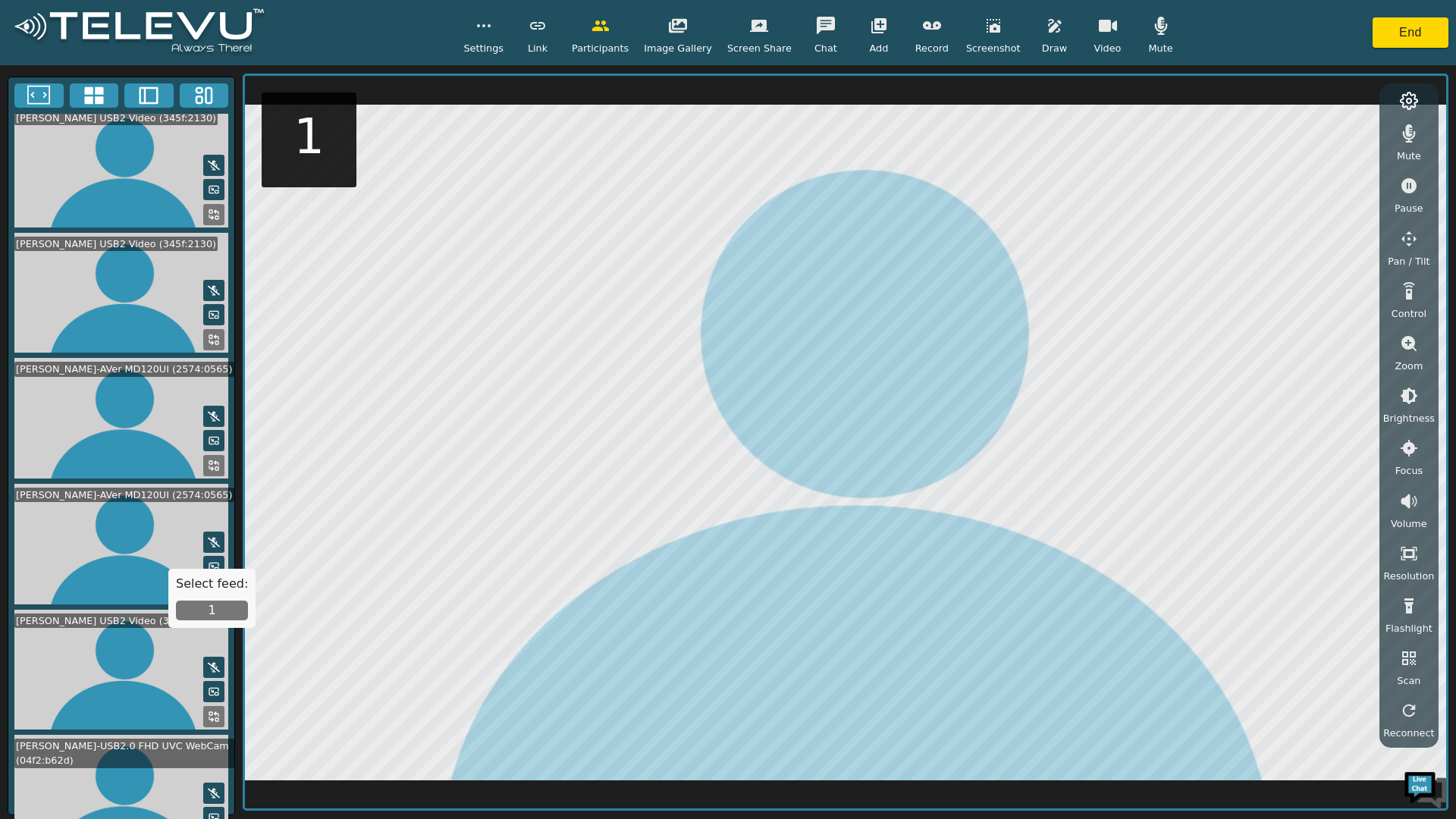
click at [215, 605] on button "1" at bounding box center [211, 610] width 72 height 20
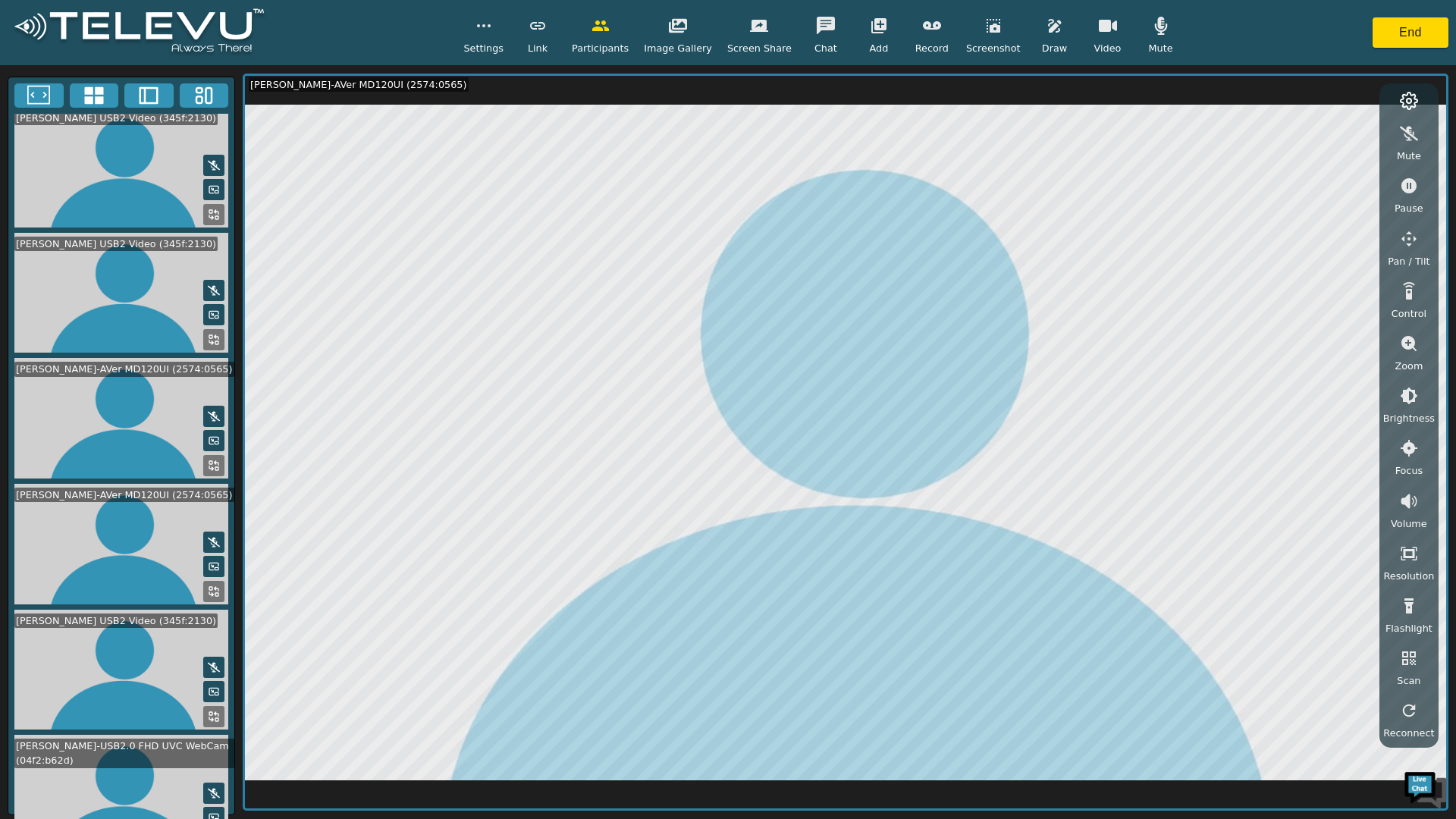
click at [132, 497] on video at bounding box center [121, 544] width 226 height 120
click at [210, 586] on icon at bounding box center [214, 591] width 12 height 12
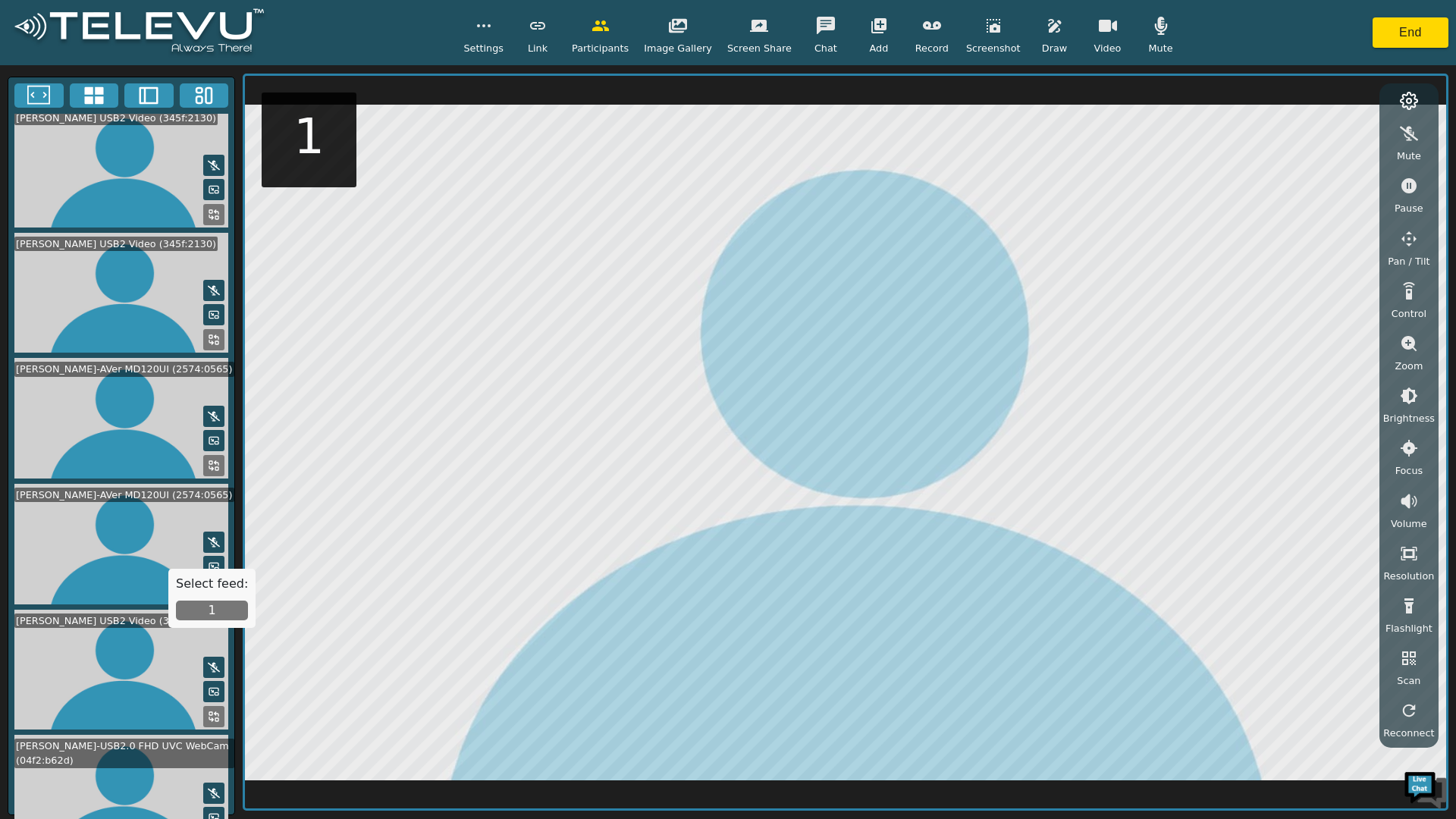
click at [210, 603] on button "1" at bounding box center [211, 610] width 72 height 20
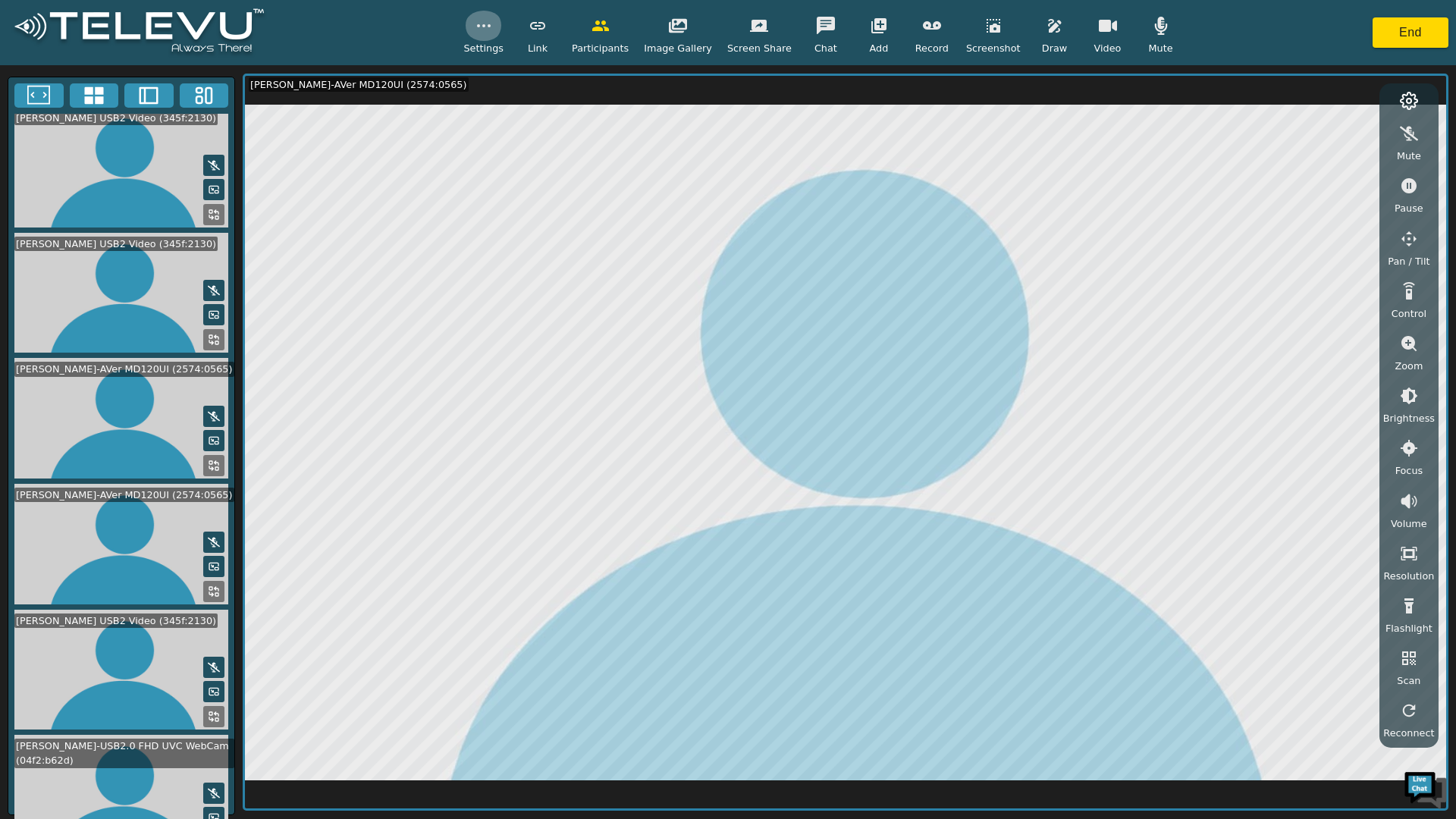
click at [492, 31] on icon "button" at bounding box center [483, 26] width 18 height 18
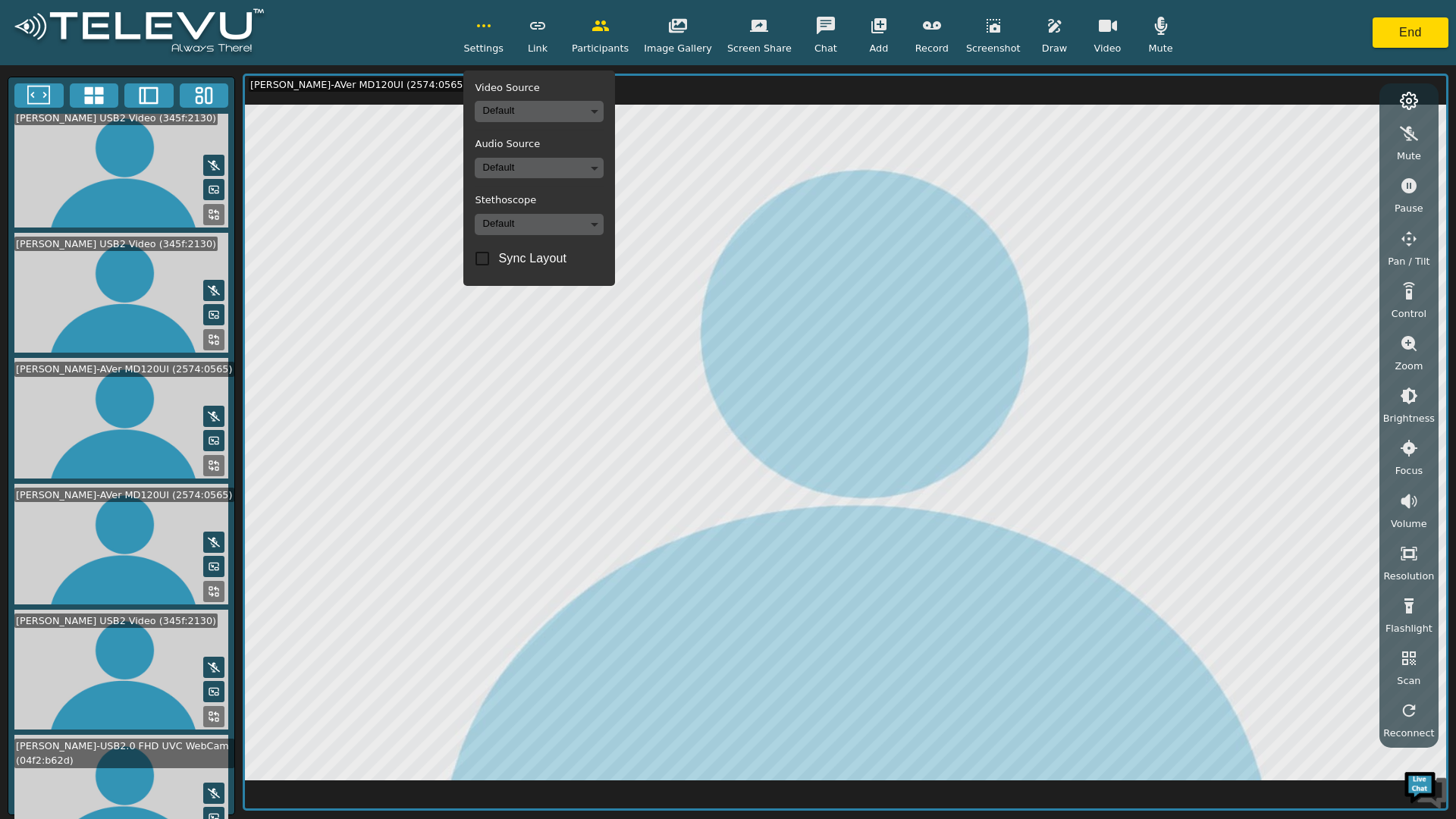
click at [393, 41] on div "Settings Video Source Default Audio Source Default Stethoscope Default Sync Lay…" at bounding box center [728, 32] width 1456 height 65
click at [492, 21] on icon "button" at bounding box center [483, 26] width 18 height 18
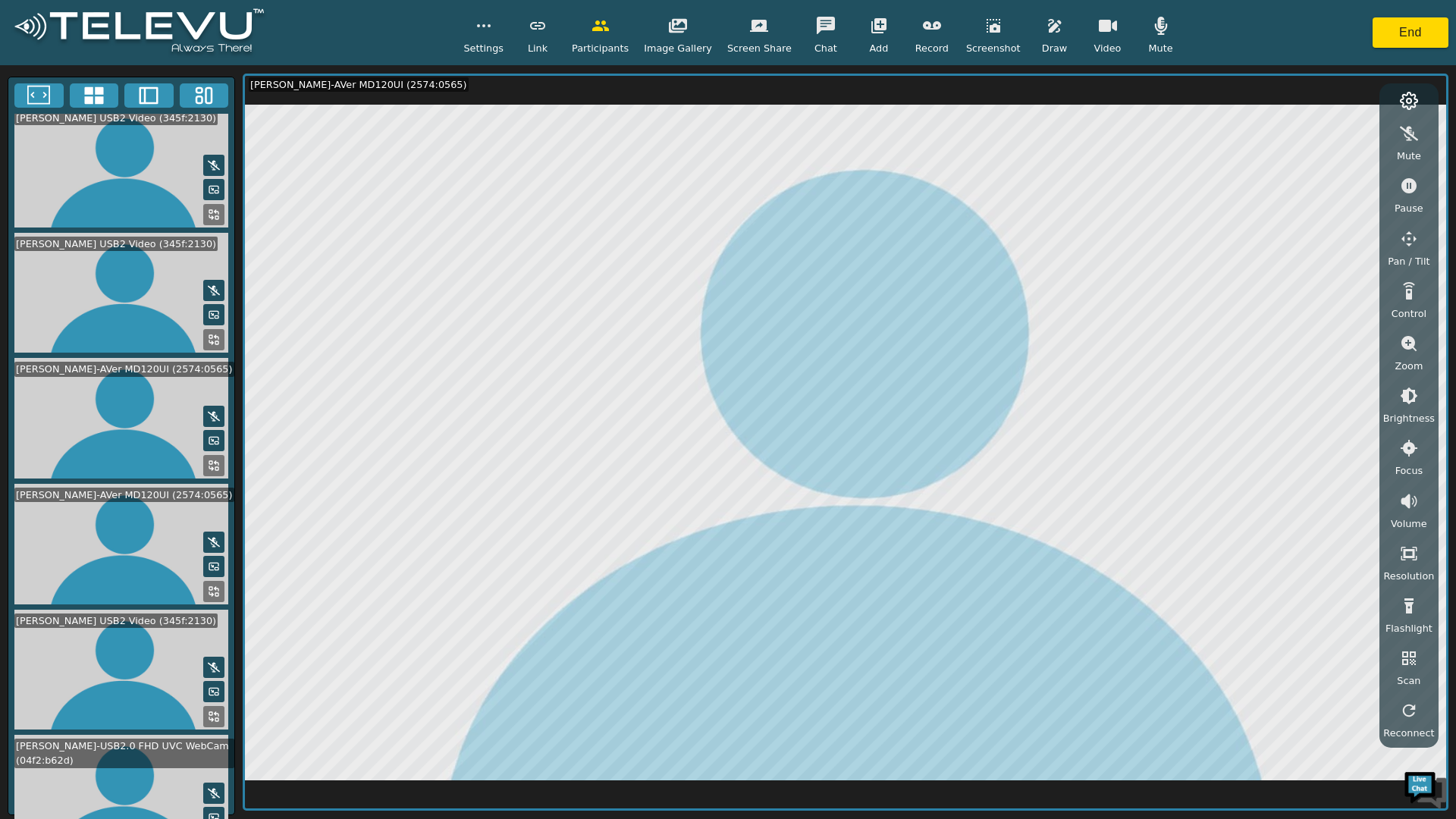
click at [87, 92] on icon at bounding box center [93, 96] width 19 height 17
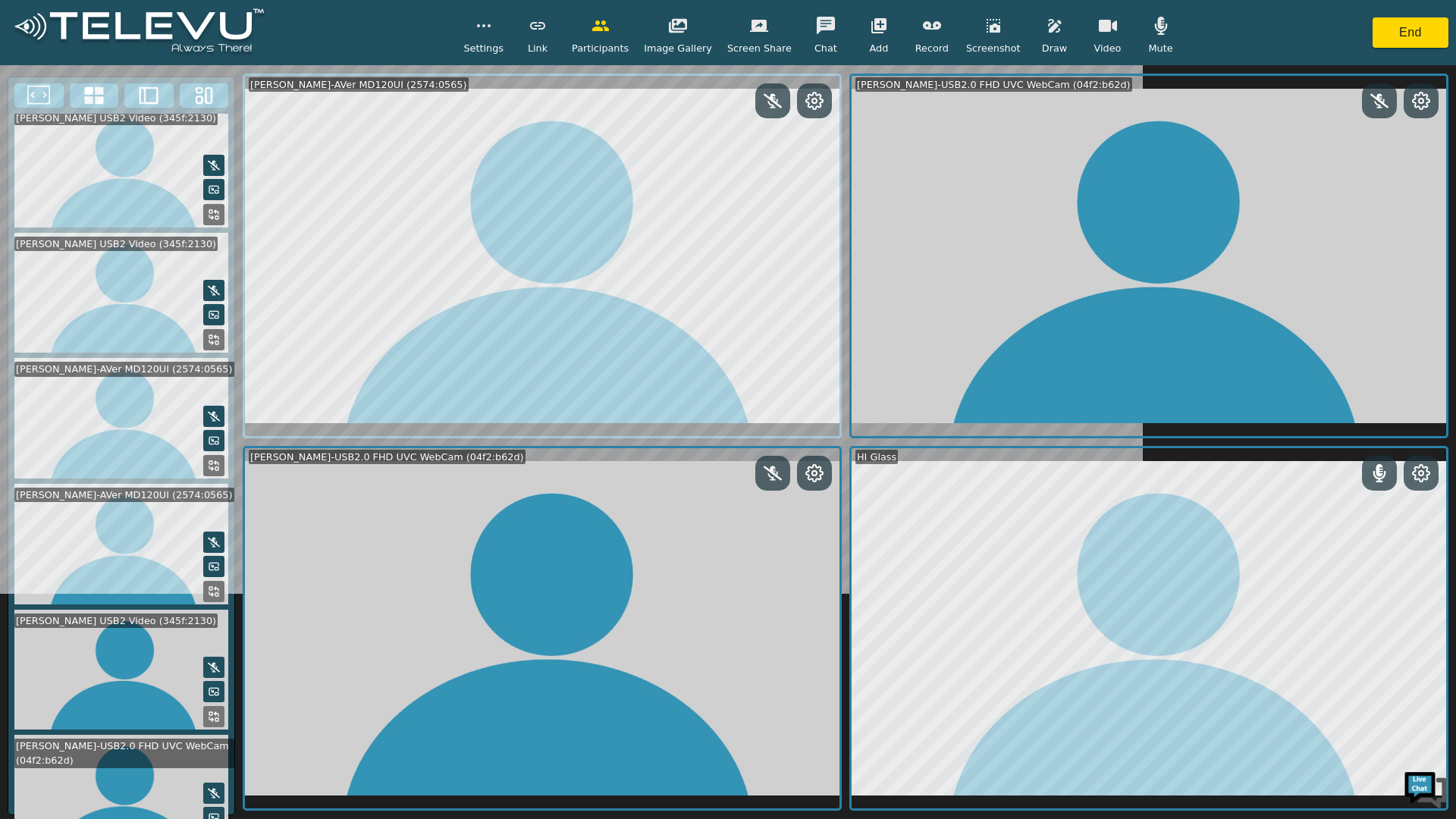
click at [1099, 26] on icon "button" at bounding box center [1108, 26] width 18 height 12
click at [1099, 26] on icon "button" at bounding box center [1108, 25] width 18 height 14
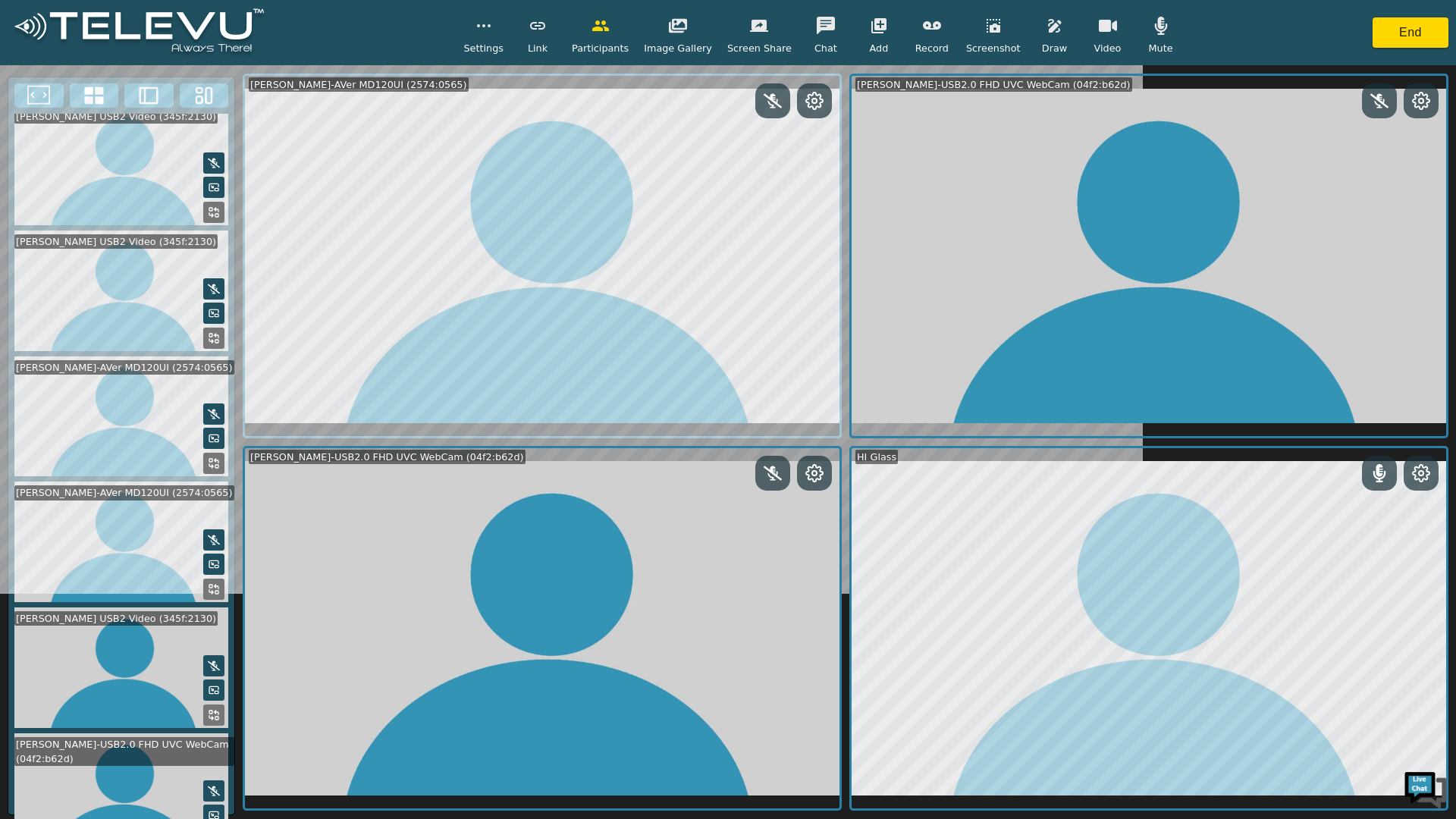
scroll to position [511, 0]
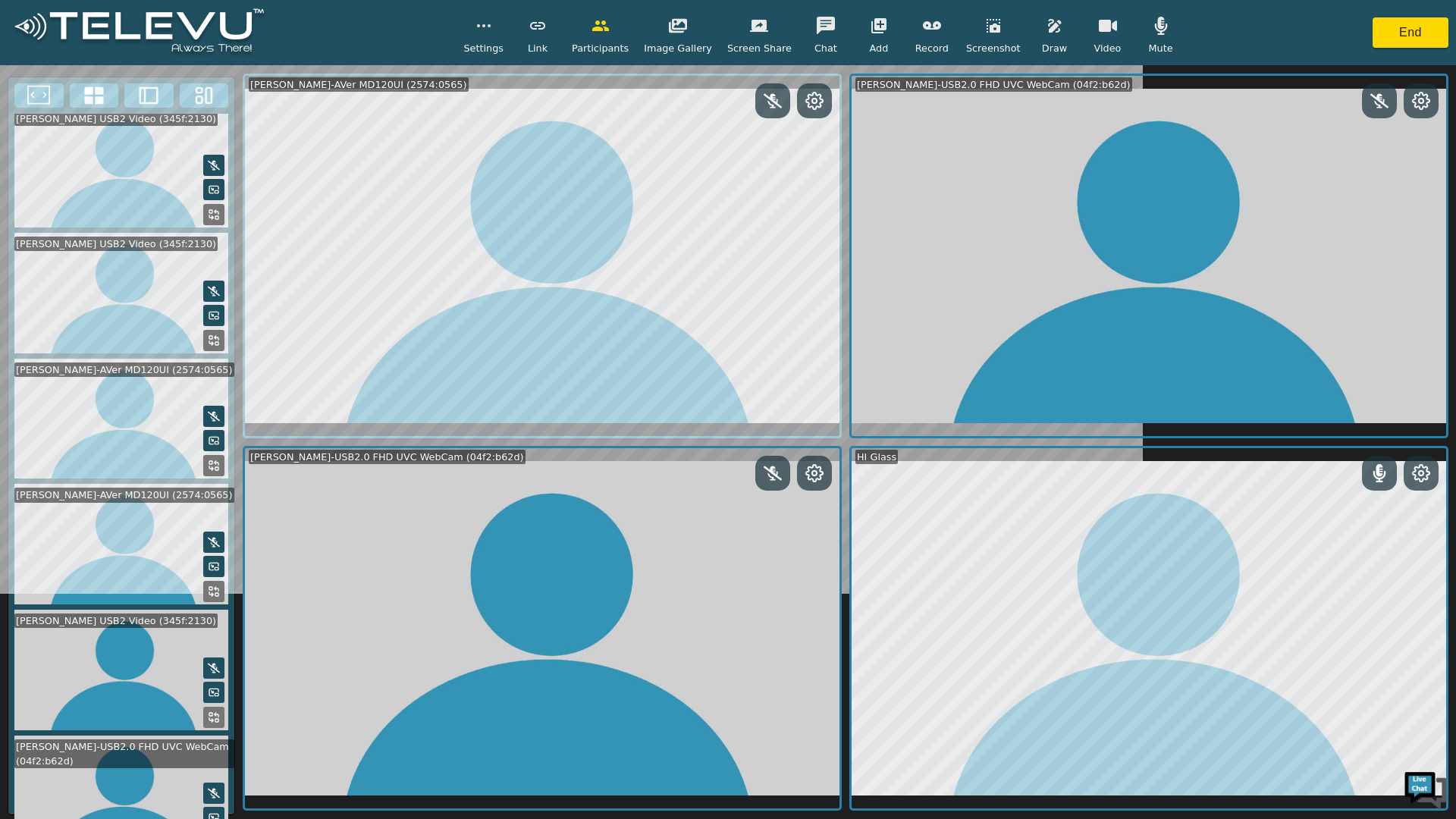
click at [208, 586] on icon at bounding box center [214, 591] width 12 height 12
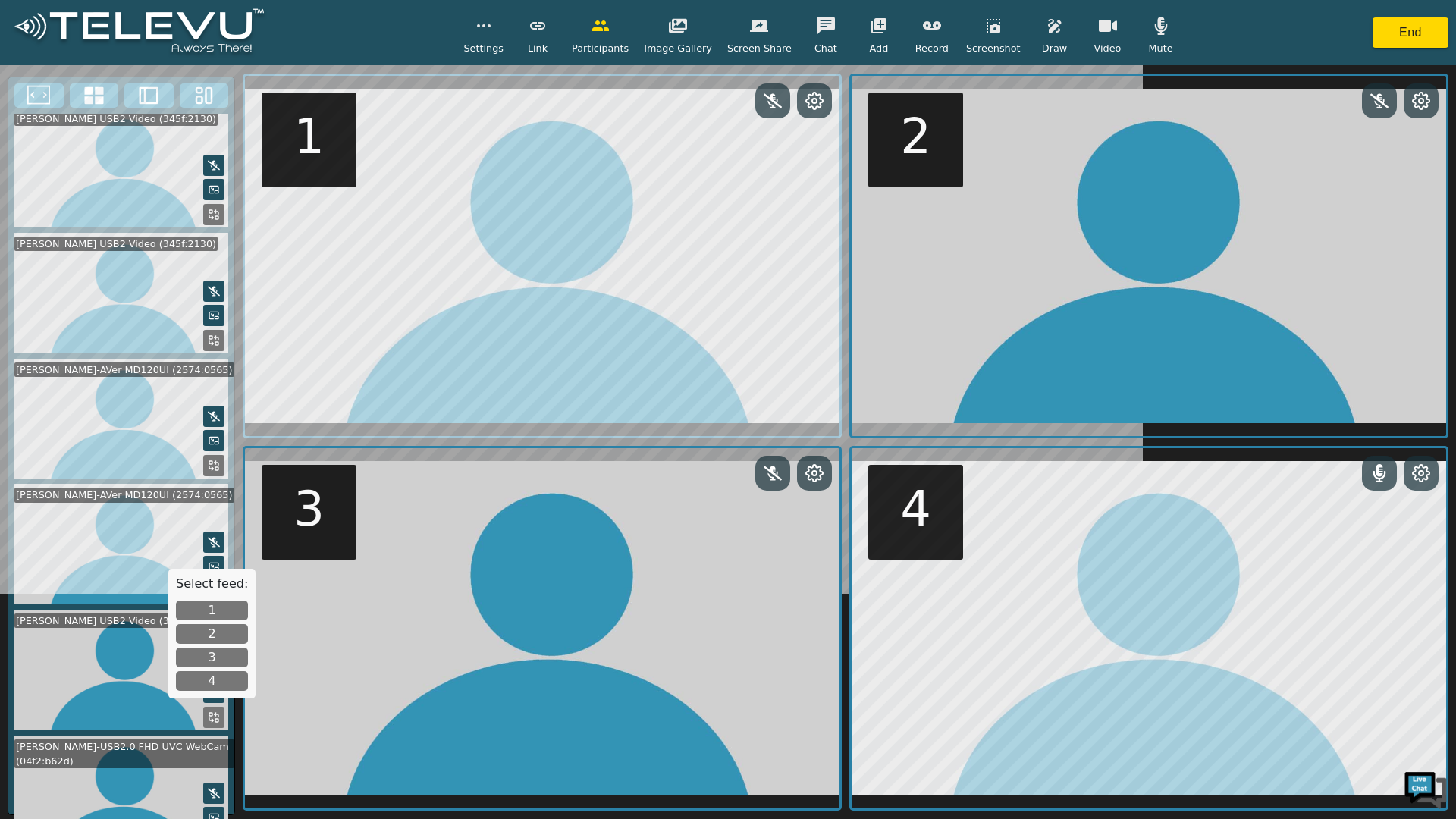
click at [200, 612] on button "1" at bounding box center [211, 610] width 72 height 20
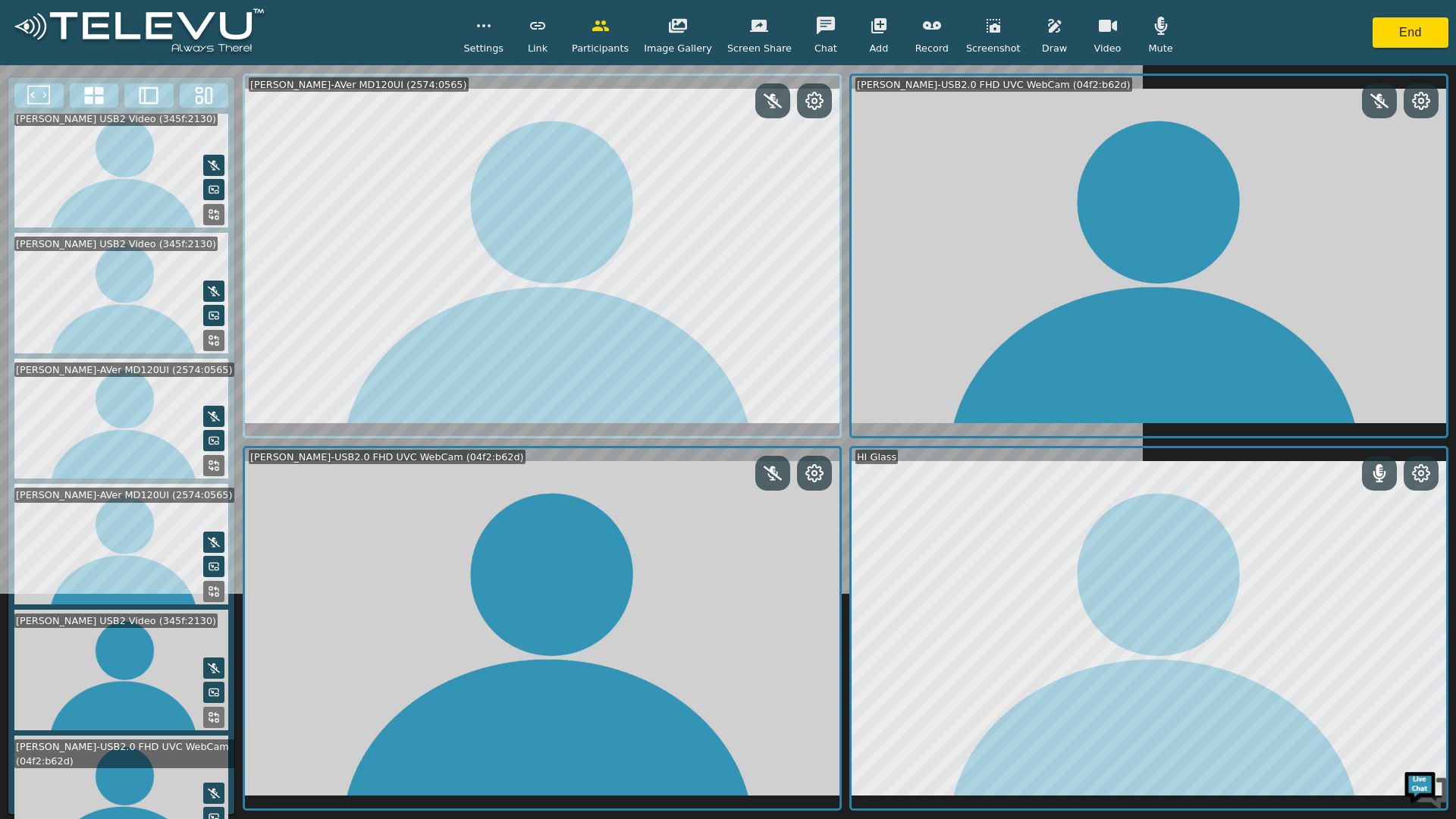
click at [807, 100] on icon at bounding box center [814, 101] width 16 height 16
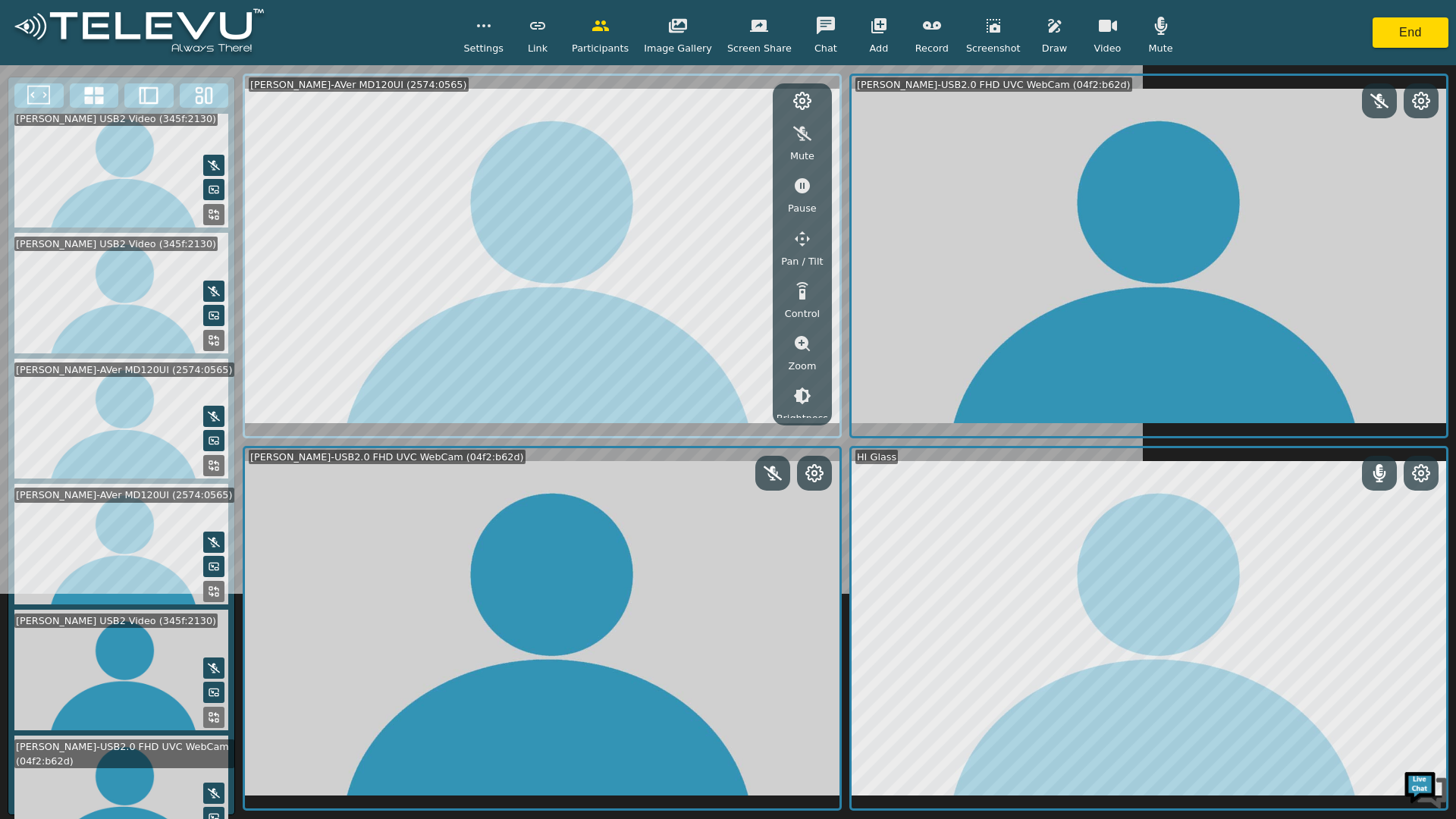
click at [805, 240] on icon "button" at bounding box center [802, 238] width 18 height 18
click at [749, 133] on icon "button" at bounding box center [754, 136] width 18 height 18
click at [670, 137] on button "button" at bounding box center [678, 136] width 38 height 31
click at [676, 135] on icon "button" at bounding box center [677, 136] width 16 height 15
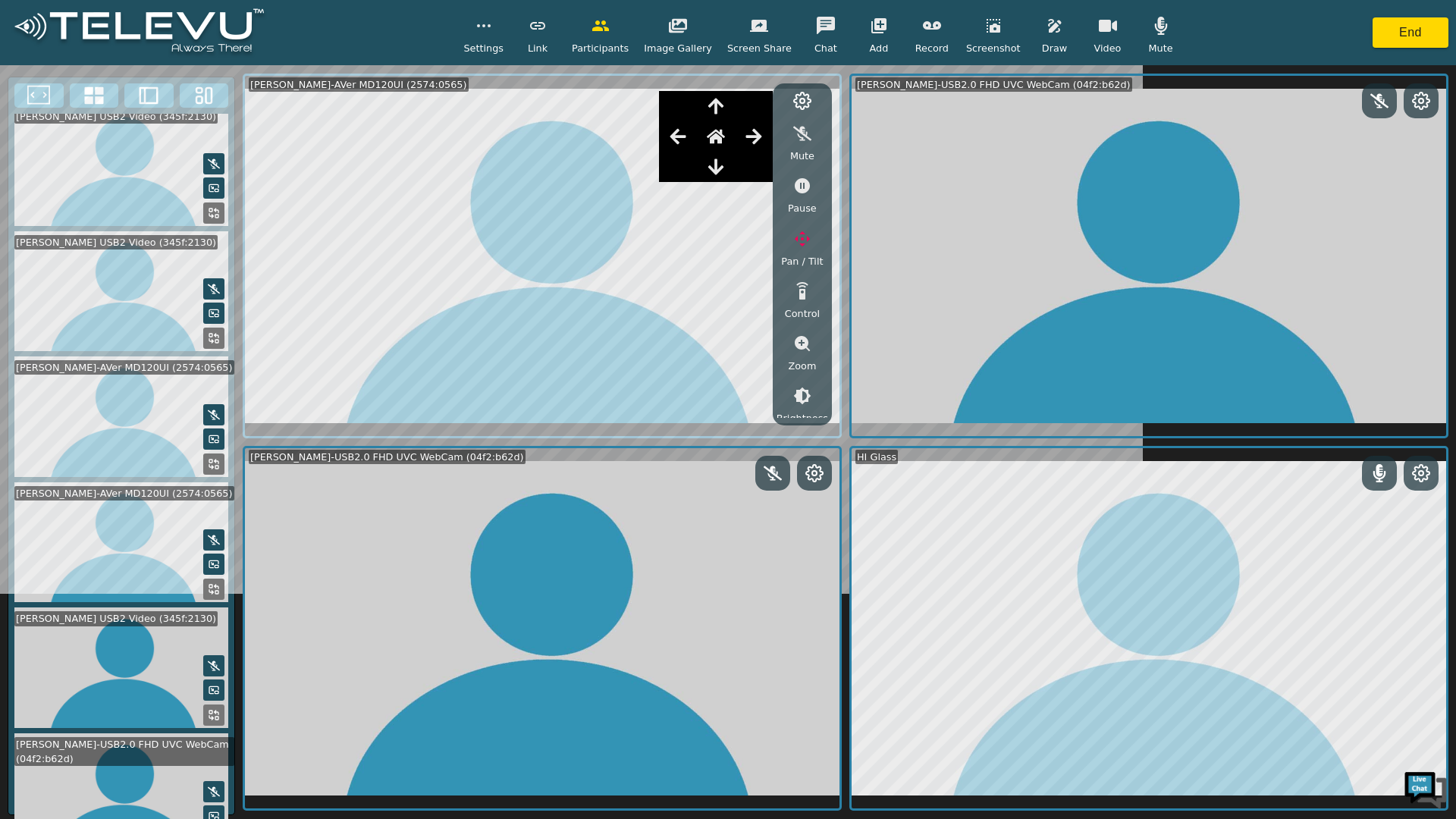
scroll to position [509, 0]
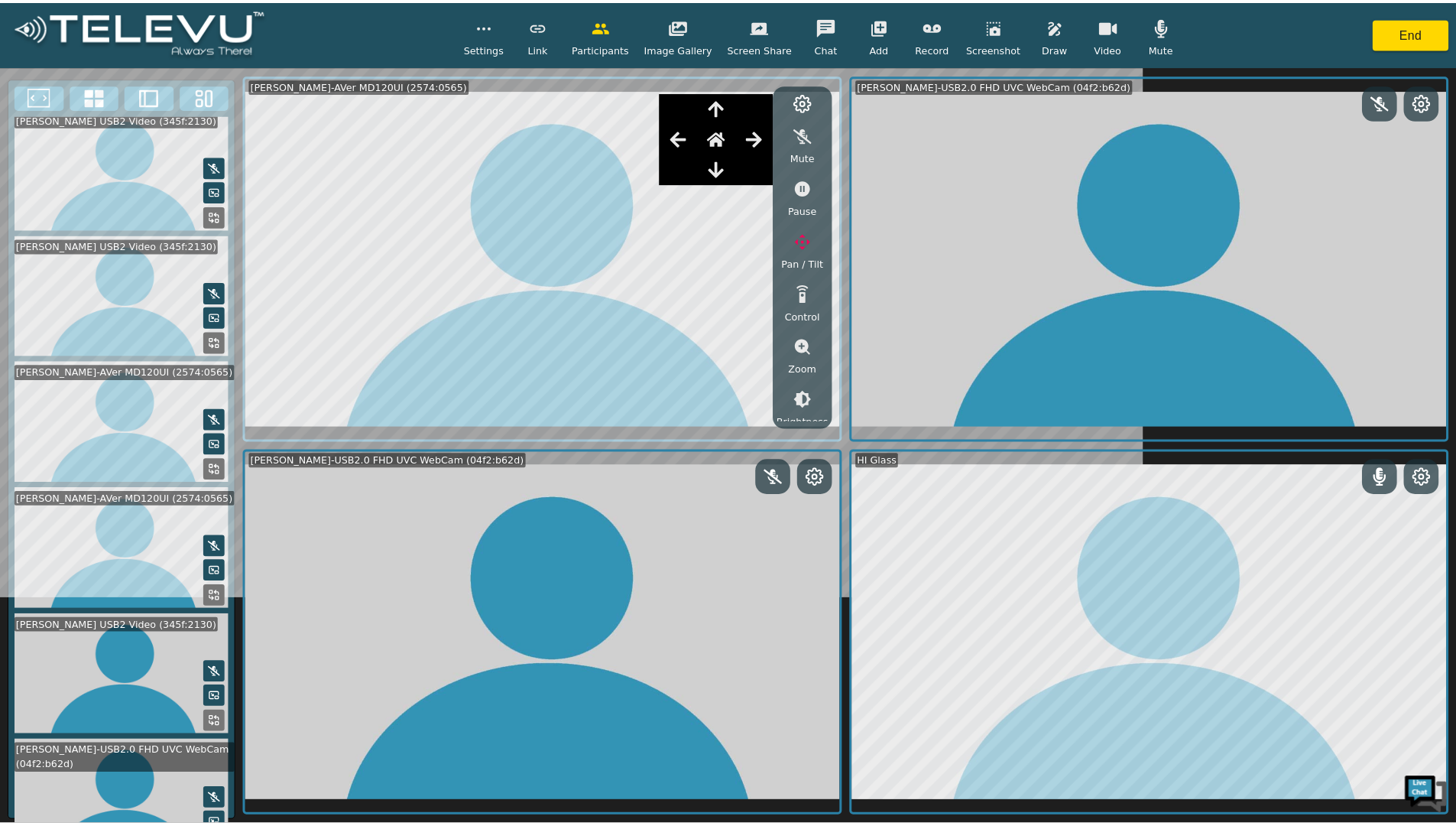
scroll to position [212, 0]
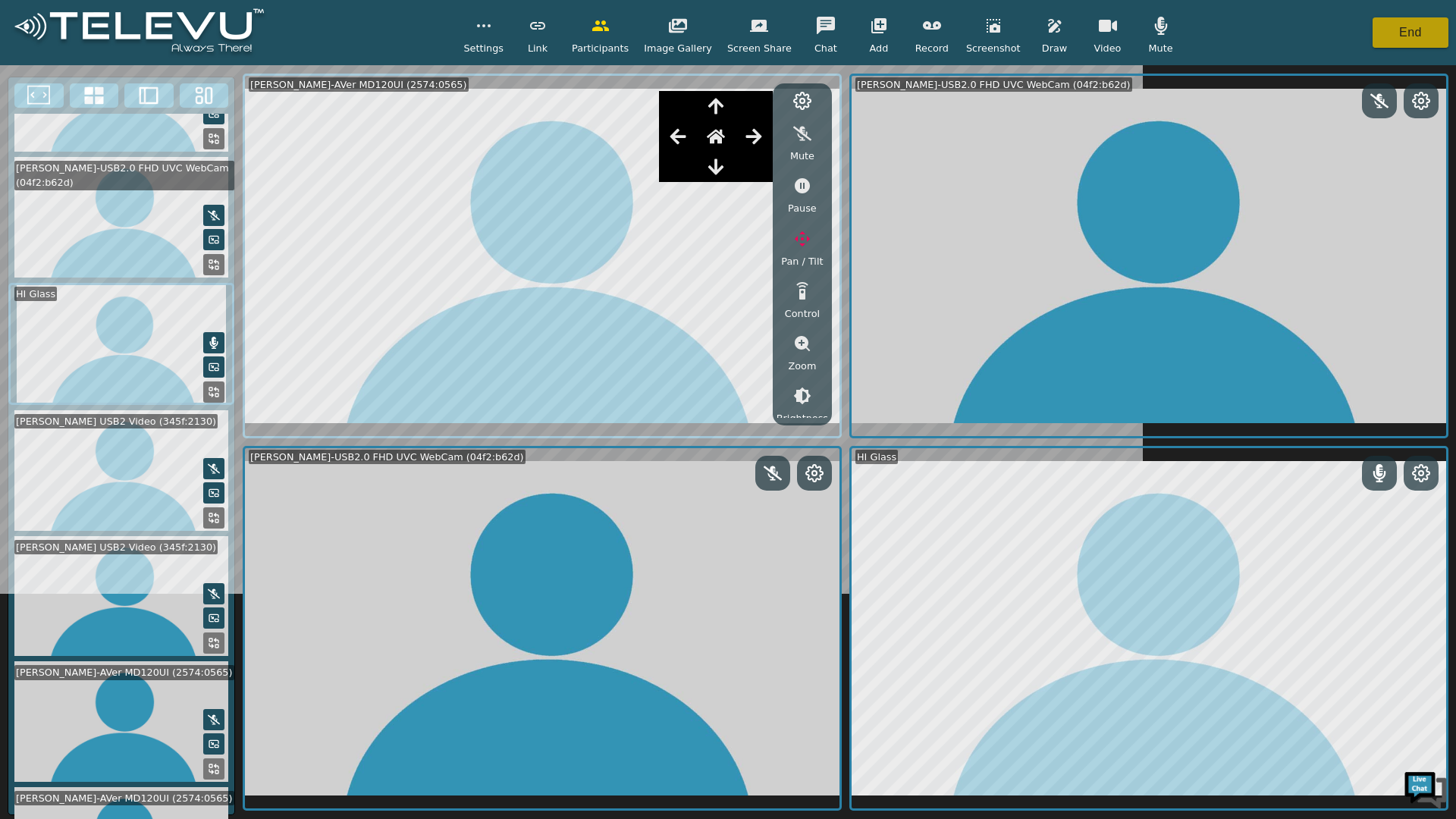
click at [1408, 40] on button "End" at bounding box center [1411, 32] width 76 height 31
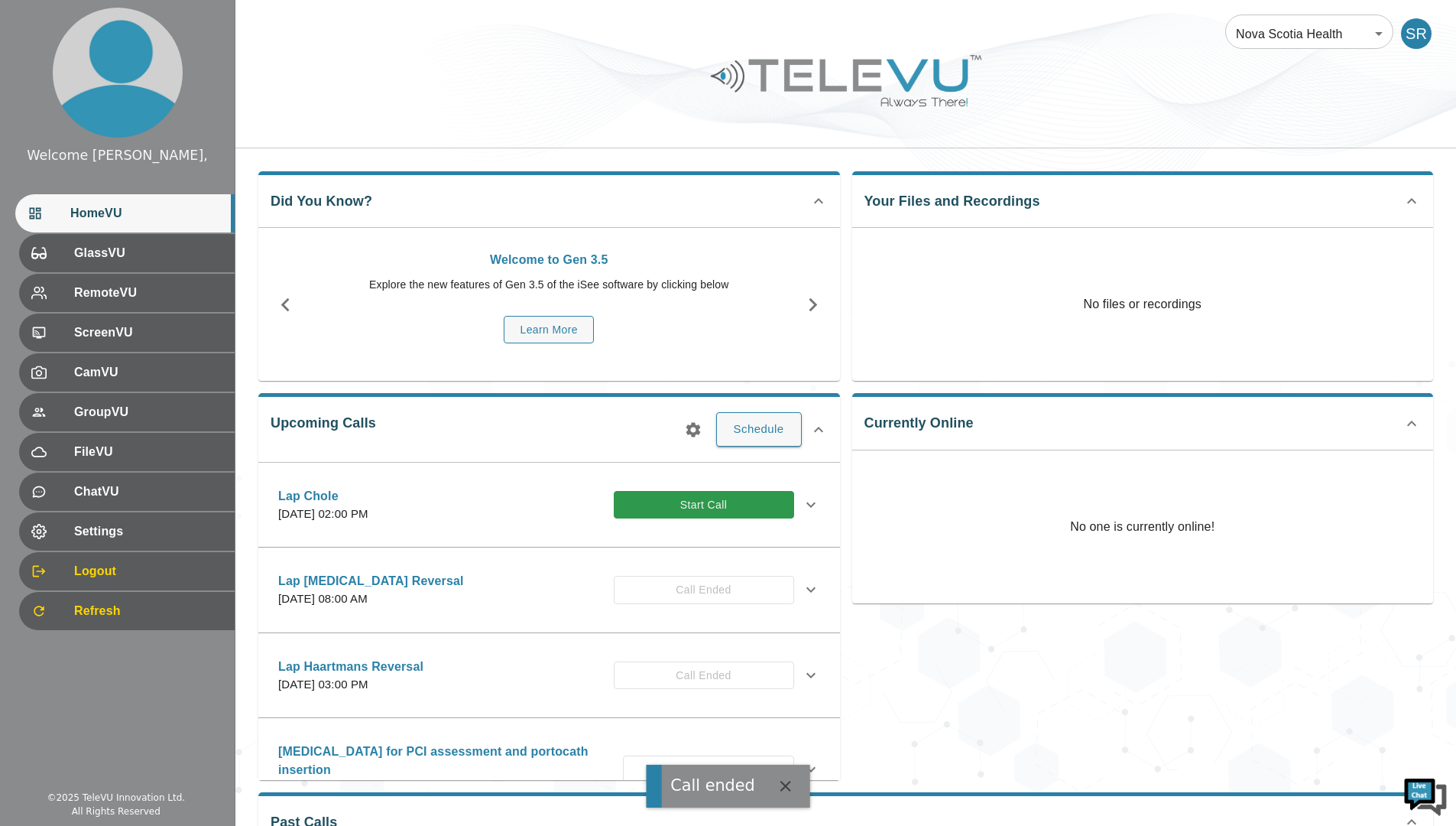
click at [785, 789] on icon "button" at bounding box center [786, 786] width 18 height 18
click at [72, 734] on div "Welcome [PERSON_NAME], HomeVU GlassVU RemoteVU ScreenVU CamVU GroupVU FileVU Ch…" at bounding box center [117, 413] width 235 height 826
